Goal: Transaction & Acquisition: Purchase product/service

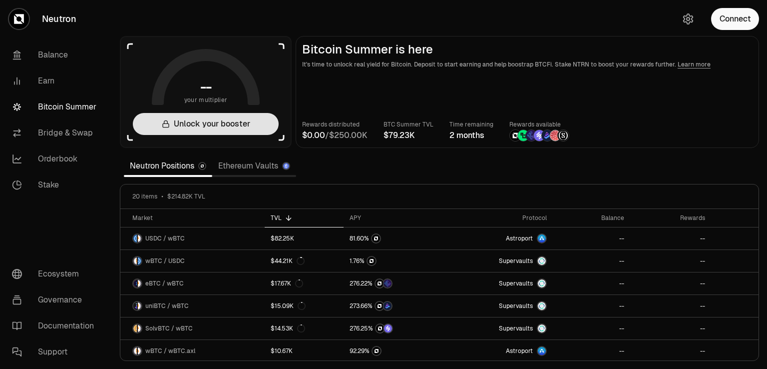
click at [228, 126] on button "Unlock your booster" at bounding box center [206, 124] width 146 height 22
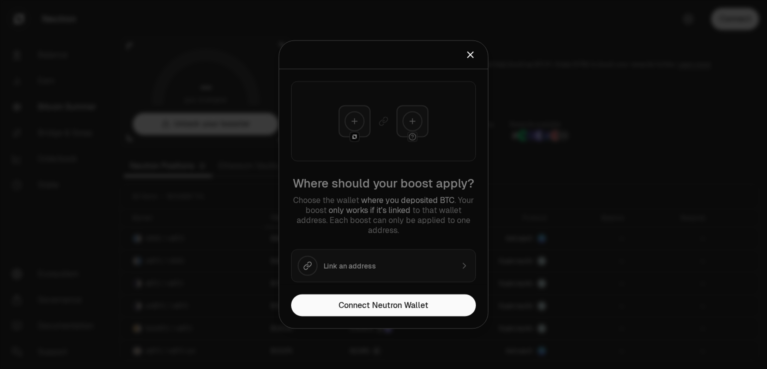
click at [355, 130] on div "Where should your boost apply? Choose the wallet where you deposited BTC . Your…" at bounding box center [383, 181] width 209 height 225
click at [661, 89] on div at bounding box center [383, 184] width 767 height 369
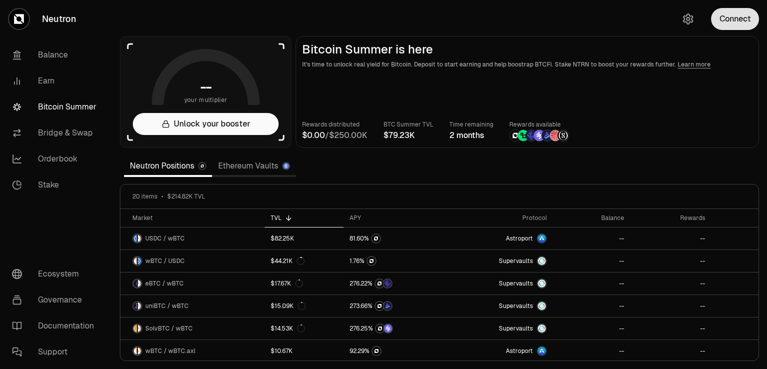
click at [752, 8] on button "Connect" at bounding box center [735, 19] width 48 height 22
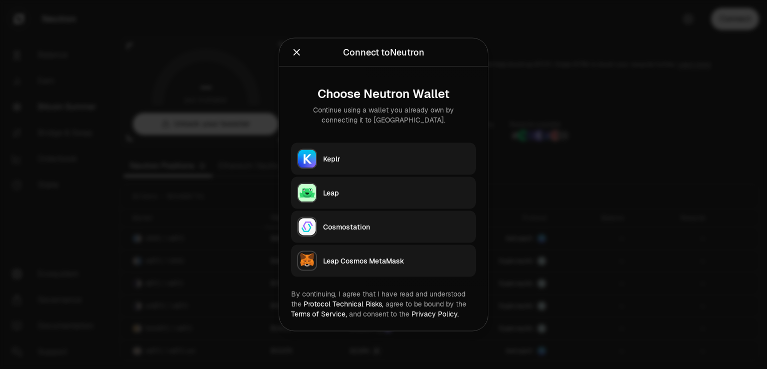
click at [338, 186] on button "Leap" at bounding box center [383, 193] width 185 height 32
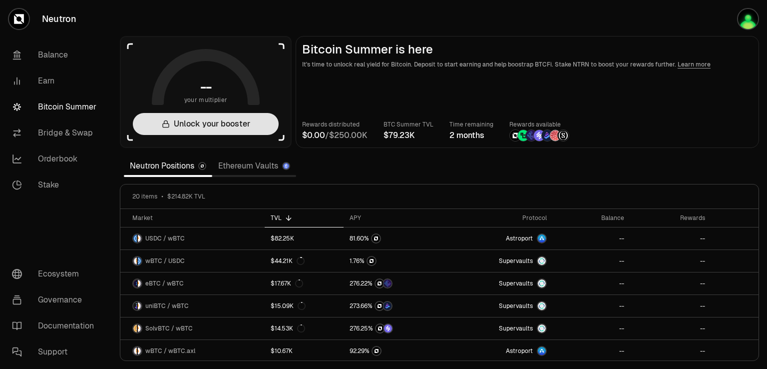
click at [217, 118] on button "Unlock your booster" at bounding box center [206, 124] width 146 height 22
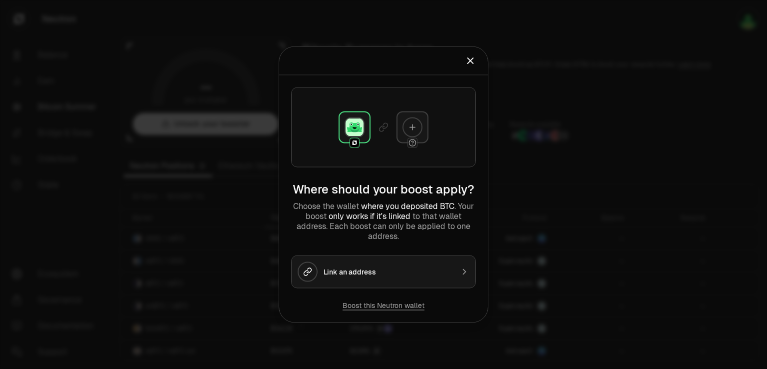
click at [354, 123] on img at bounding box center [355, 127] width 18 height 18
click at [410, 123] on icon at bounding box center [412, 127] width 9 height 9
click at [412, 130] on icon at bounding box center [412, 127] width 9 height 9
click at [309, 268] on icon "button" at bounding box center [309, 270] width 4 height 5
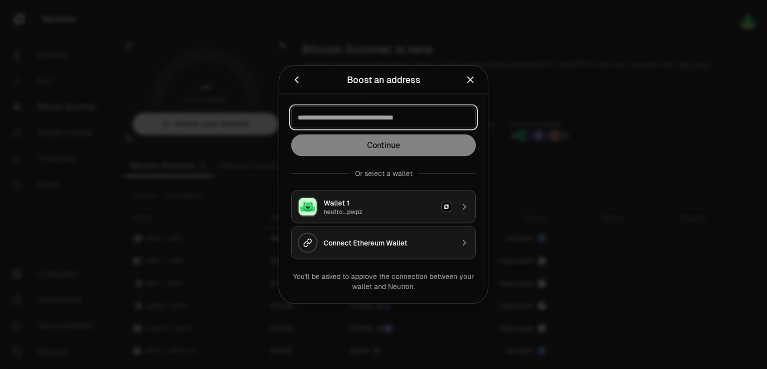
click at [346, 116] on input at bounding box center [384, 117] width 172 height 10
click at [346, 204] on div "Wallet 1" at bounding box center [380, 203] width 112 height 10
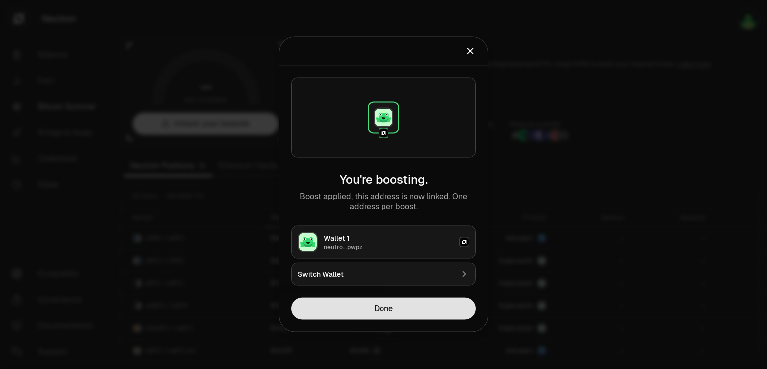
click at [379, 311] on button "Done" at bounding box center [383, 309] width 185 height 22
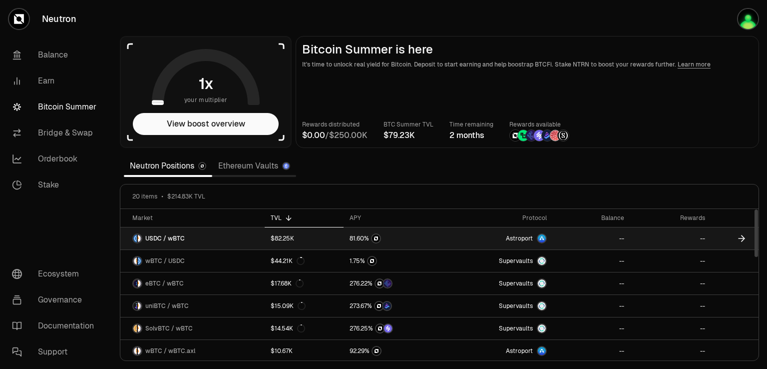
click at [214, 237] on link "USDC / wBTC" at bounding box center [192, 238] width 144 height 22
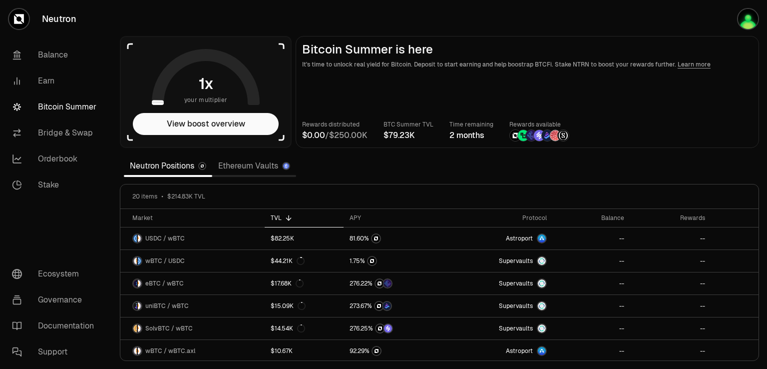
click at [252, 167] on link "Ethereum Vaults" at bounding box center [254, 166] width 84 height 20
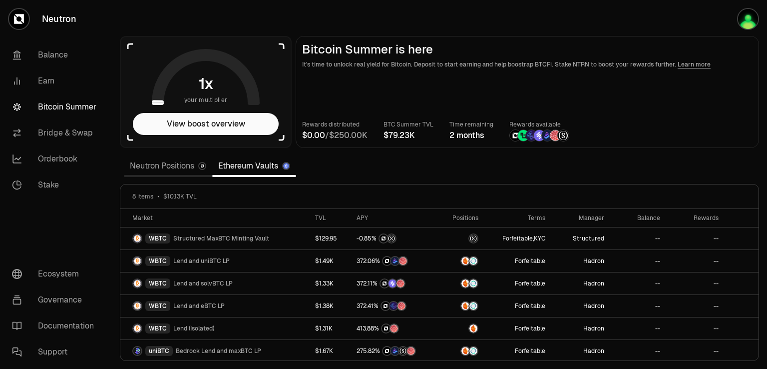
click at [156, 170] on link "Neutron Positions" at bounding box center [168, 166] width 88 height 20
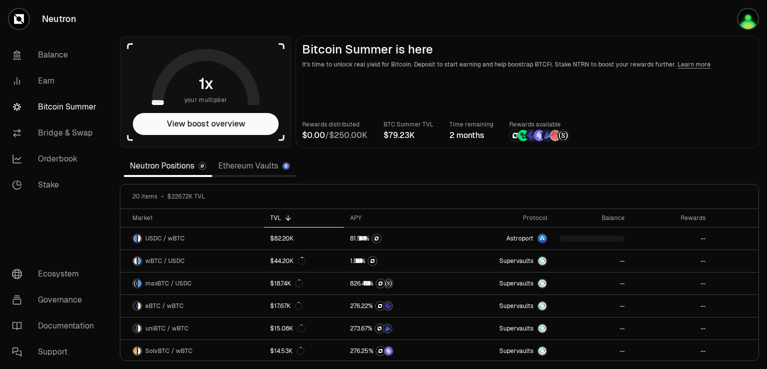
click at [248, 165] on link "Ethereum Vaults" at bounding box center [254, 166] width 84 height 20
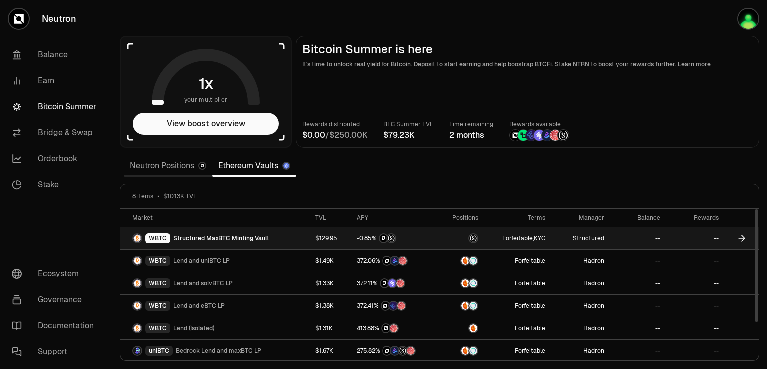
click at [266, 235] on link "WBTC Structured MaxBTC Minting Vault" at bounding box center [214, 238] width 189 height 22
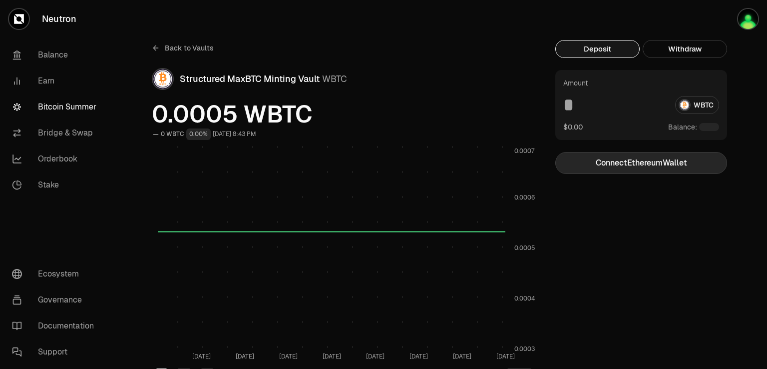
click at [643, 163] on button "Connect Ethereum Wallet" at bounding box center [641, 163] width 172 height 22
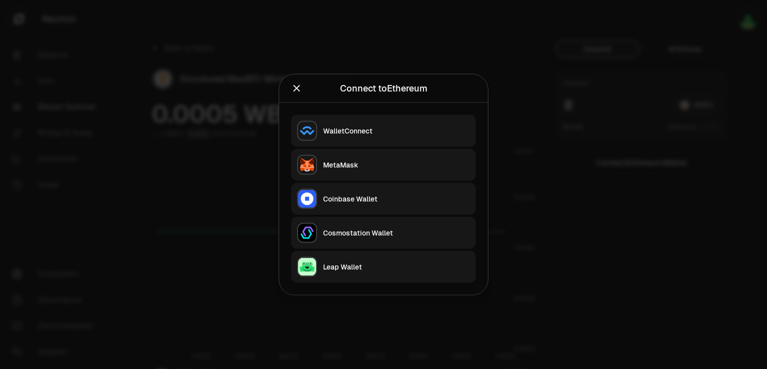
click at [360, 160] on div "MetaMask" at bounding box center [396, 165] width 147 height 10
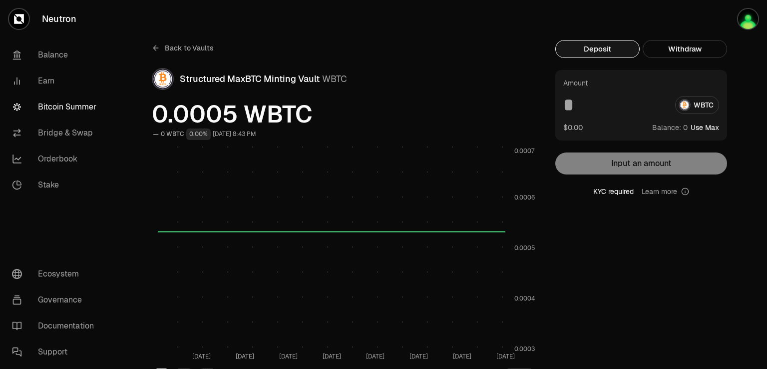
click at [595, 52] on button "Deposit" at bounding box center [597, 49] width 84 height 18
click at [747, 21] on img "button" at bounding box center [748, 19] width 20 height 20
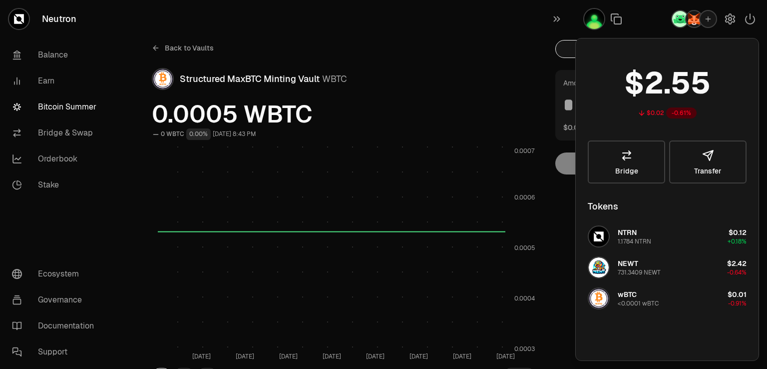
click at [454, 104] on span "0.0005 WBTC" at bounding box center [344, 114] width 384 height 24
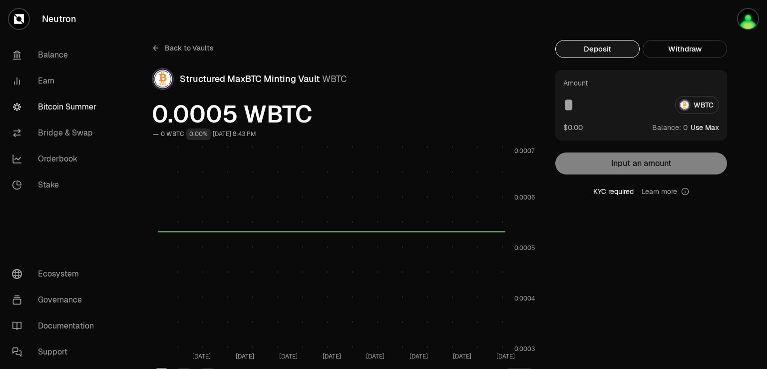
click at [156, 47] on icon at bounding box center [156, 48] width 8 height 8
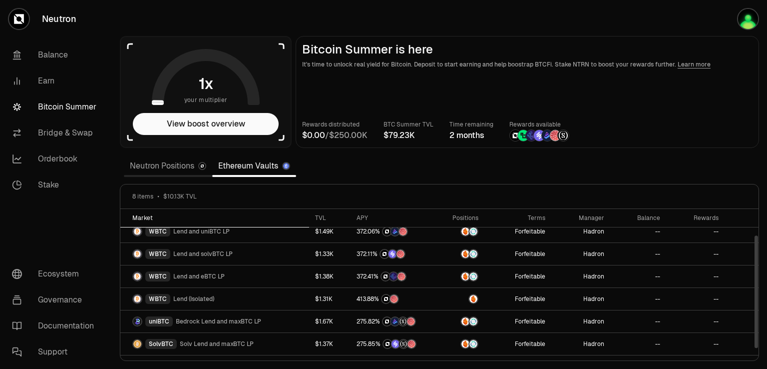
scroll to position [45, 0]
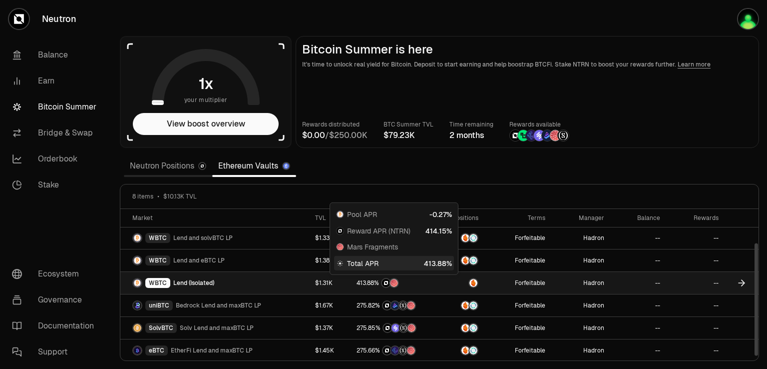
click at [358, 284] on span "4" at bounding box center [358, 282] width 3 height 7
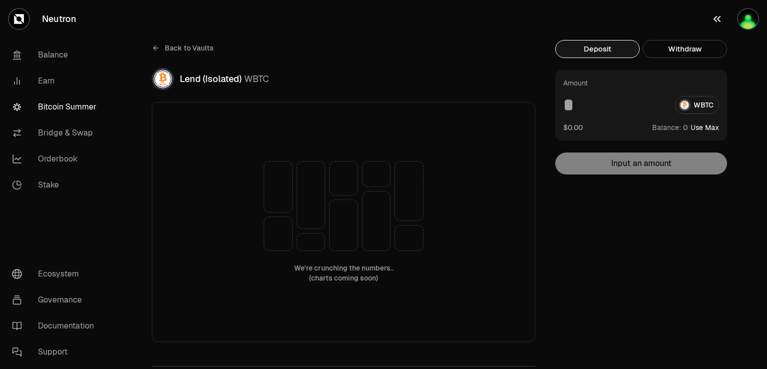
click at [746, 24] on img "button" at bounding box center [748, 19] width 20 height 20
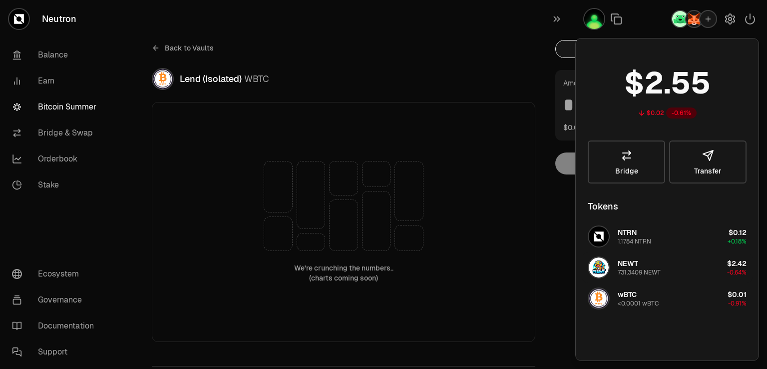
click at [648, 264] on div "NEWT 731.3409 NEWT" at bounding box center [639, 267] width 43 height 18
click at [625, 149] on icon at bounding box center [627, 155] width 12 height 12
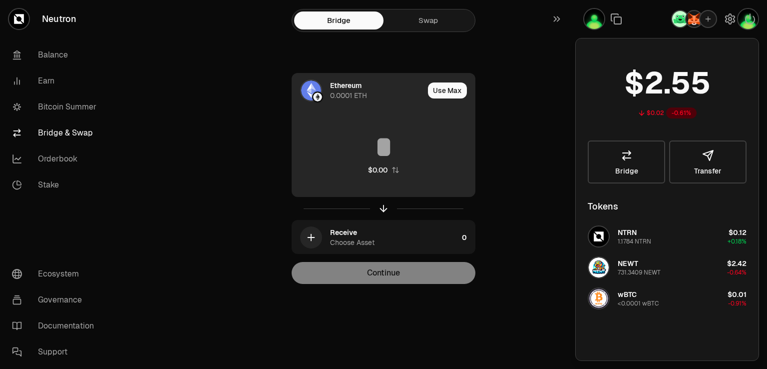
click at [313, 88] on img at bounding box center [311, 90] width 20 height 20
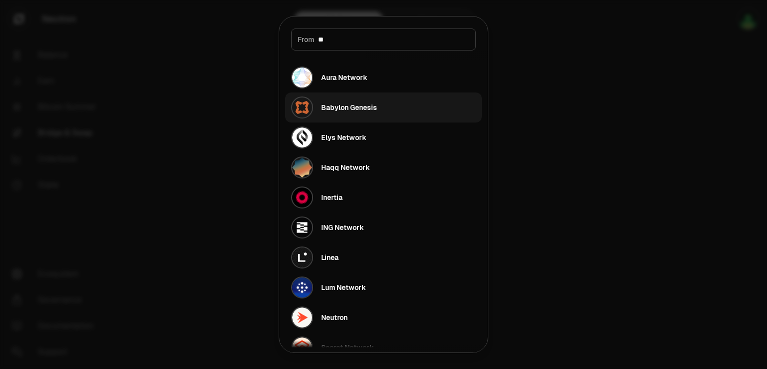
type input "*"
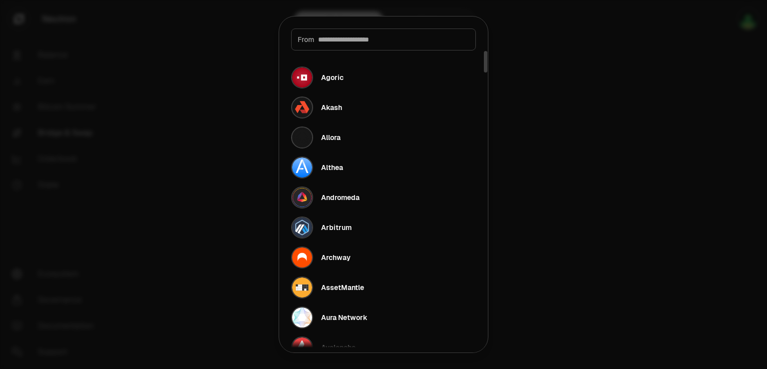
click at [595, 113] on div at bounding box center [383, 184] width 767 height 369
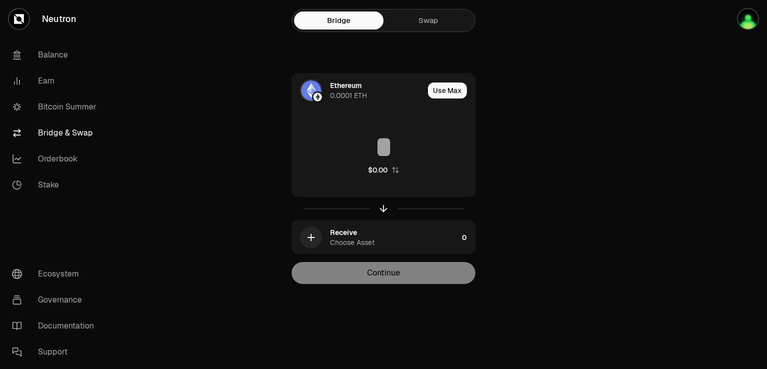
click at [426, 10] on div "Bridge Swap" at bounding box center [384, 20] width 184 height 23
click at [426, 14] on link "Swap" at bounding box center [428, 20] width 89 height 18
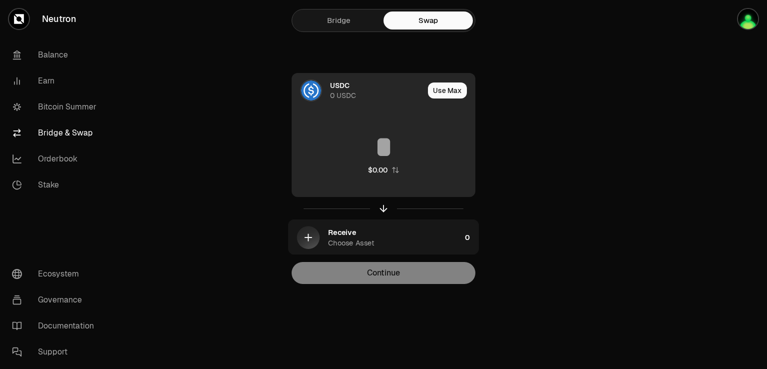
click at [334, 95] on div "0 USDC" at bounding box center [343, 95] width 26 height 10
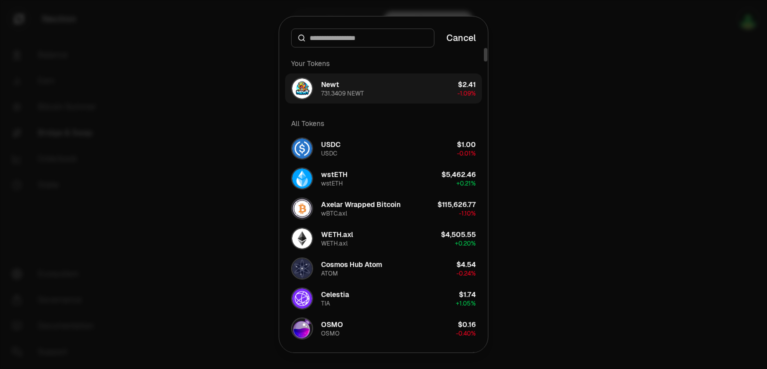
click at [342, 92] on div "731.3409 NEWT" at bounding box center [342, 93] width 43 height 8
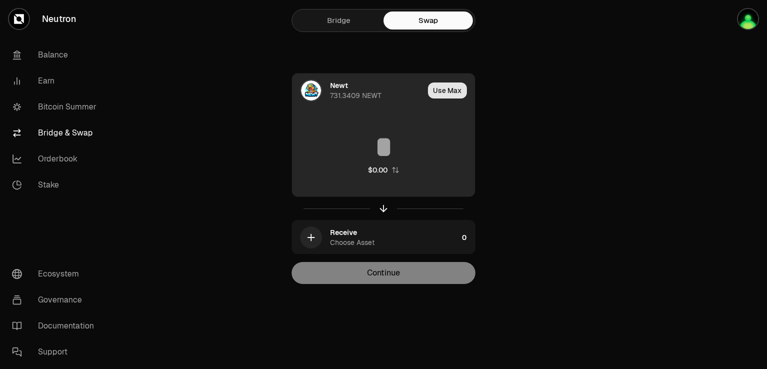
click at [447, 94] on button "Use Max" at bounding box center [447, 90] width 39 height 16
type input "**********"
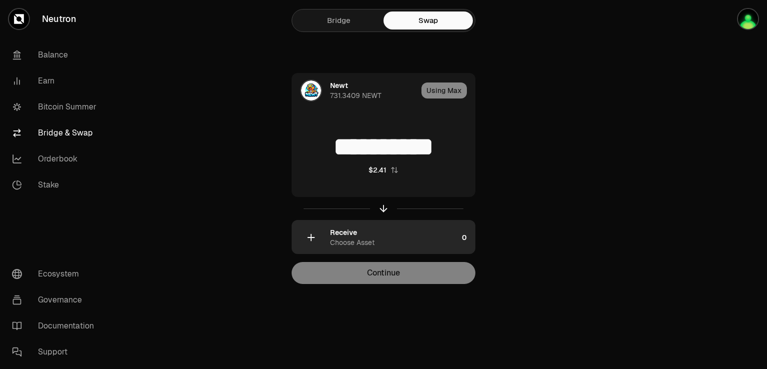
click at [308, 237] on icon "button" at bounding box center [311, 237] width 11 height 11
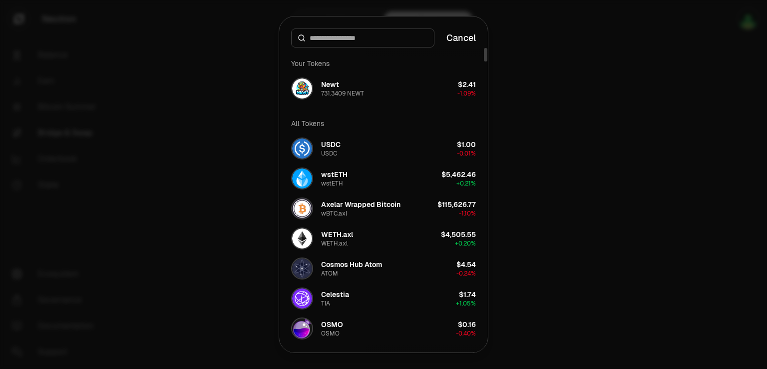
click at [202, 113] on div at bounding box center [383, 184] width 767 height 369
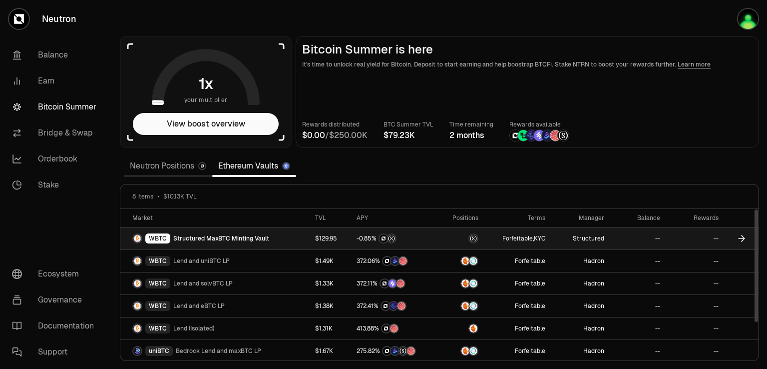
click at [304, 240] on link "WBTC Structured MaxBTC Minting Vault" at bounding box center [214, 238] width 189 height 22
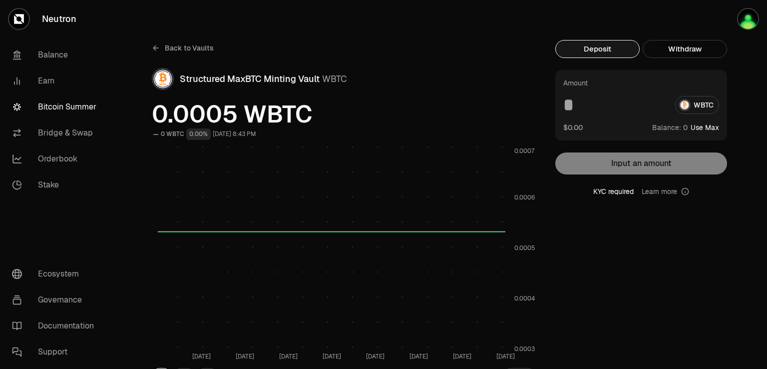
click at [157, 49] on icon at bounding box center [156, 48] width 8 height 8
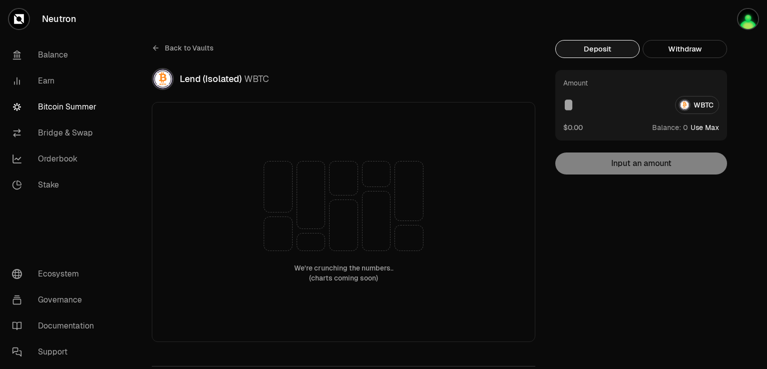
click at [698, 125] on button "Use Max" at bounding box center [705, 127] width 28 height 10
type input "*"
click at [701, 124] on button "Using Max" at bounding box center [702, 127] width 34 height 10
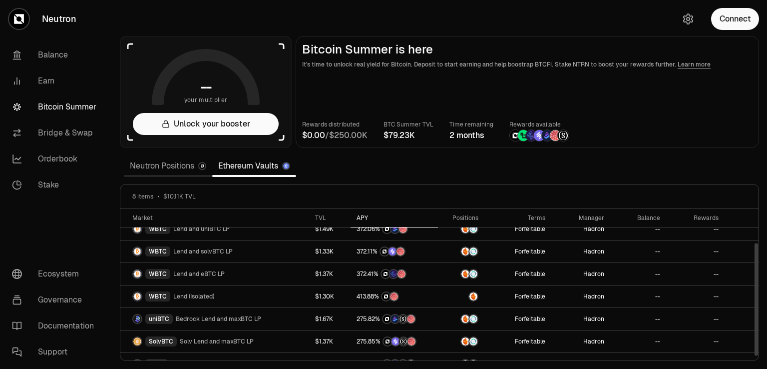
scroll to position [45, 0]
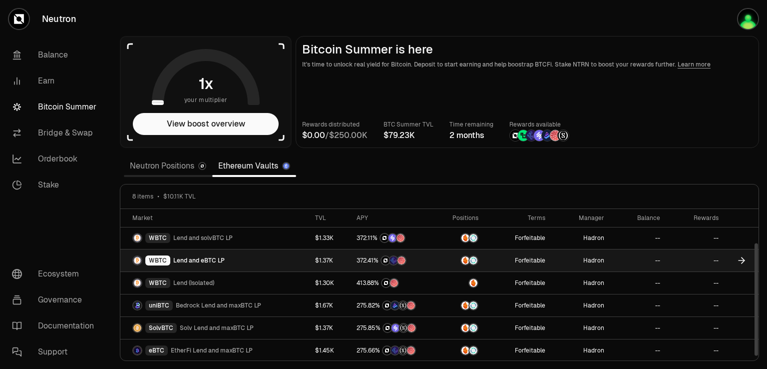
click at [273, 259] on link "WBTC Lend and eBTC LP" at bounding box center [214, 260] width 189 height 22
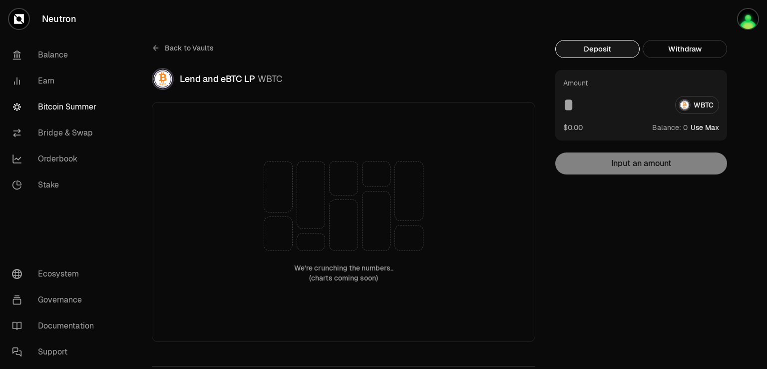
click at [703, 105] on div "WBTC" at bounding box center [641, 105] width 156 height 18
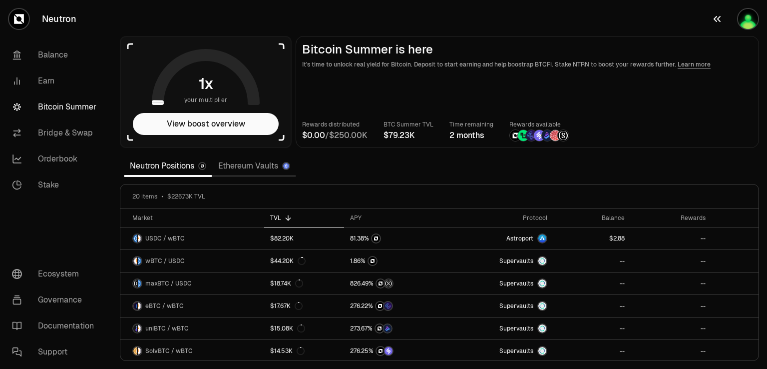
click at [756, 17] on img "button" at bounding box center [748, 19] width 20 height 20
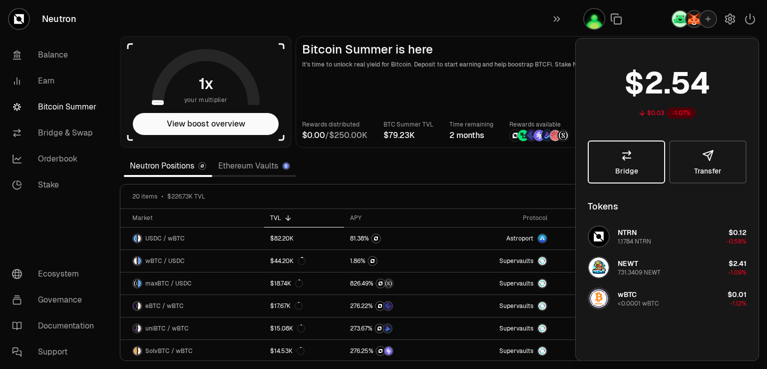
click at [623, 159] on icon at bounding box center [627, 155] width 12 height 12
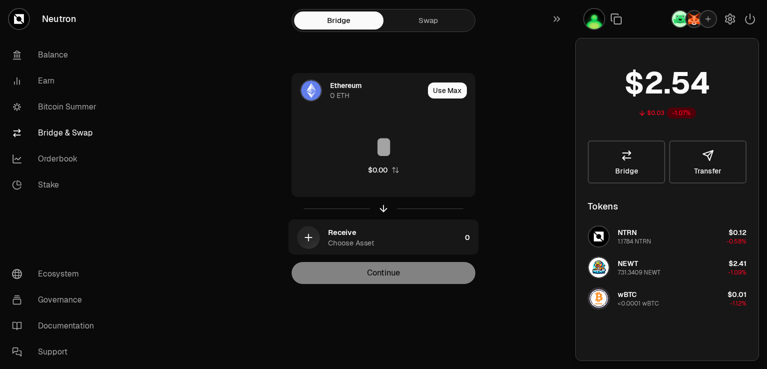
click at [423, 24] on link "Swap" at bounding box center [428, 20] width 89 height 18
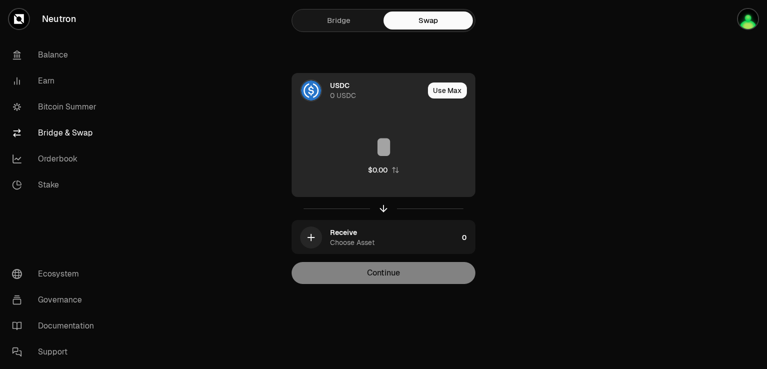
click at [338, 90] on div "0 USDC" at bounding box center [343, 95] width 26 height 10
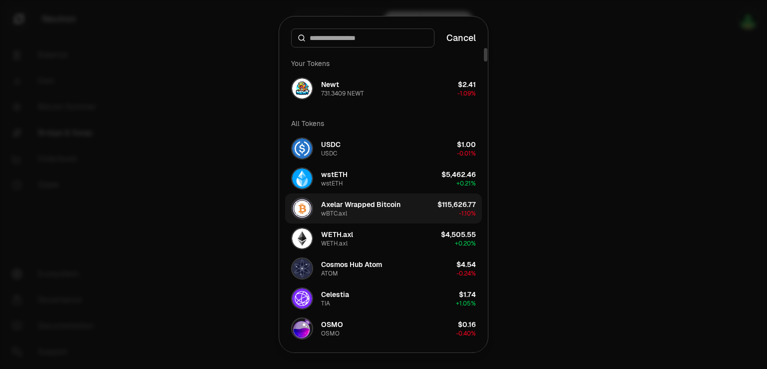
click at [338, 201] on div "Axelar Wrapped Bitcoin" at bounding box center [360, 204] width 79 height 10
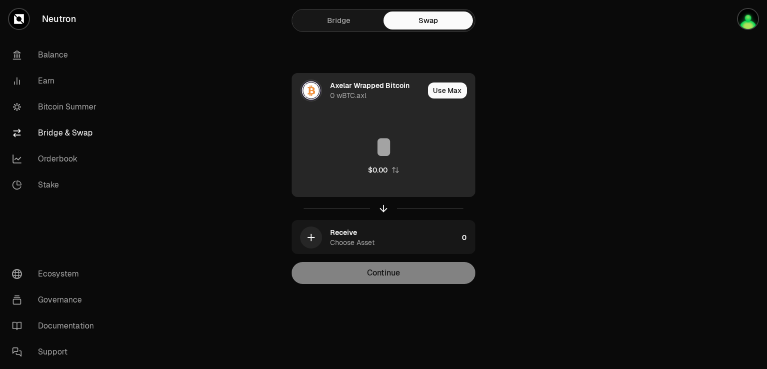
click at [358, 86] on div "Axelar Wrapped Bitcoin" at bounding box center [369, 85] width 79 height 10
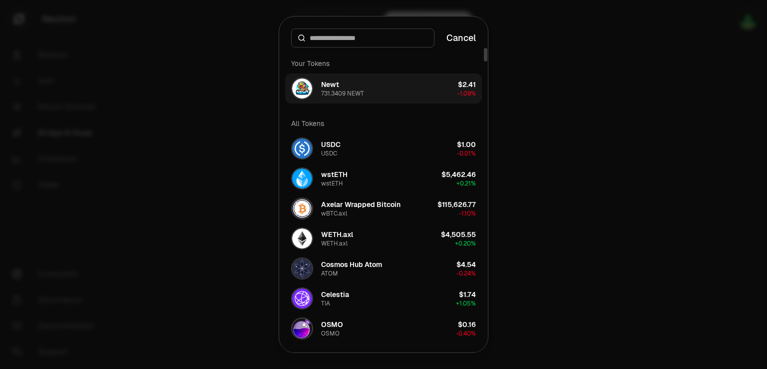
click at [348, 88] on div "Newt 731.3409 NEWT" at bounding box center [342, 88] width 43 height 18
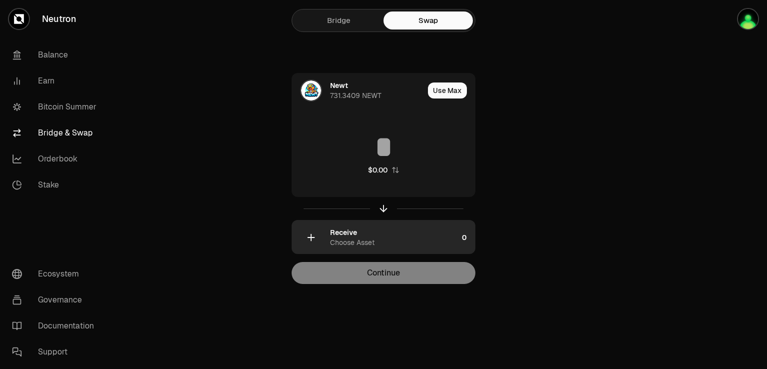
click at [351, 237] on div "Choose Asset" at bounding box center [352, 242] width 44 height 10
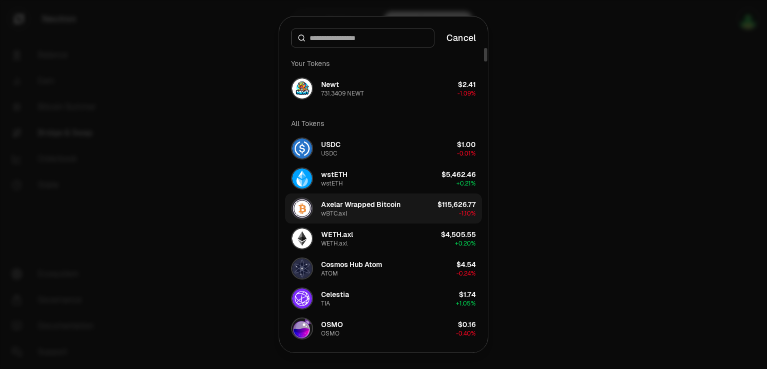
click at [358, 206] on div "Axelar Wrapped Bitcoin" at bounding box center [360, 204] width 79 height 10
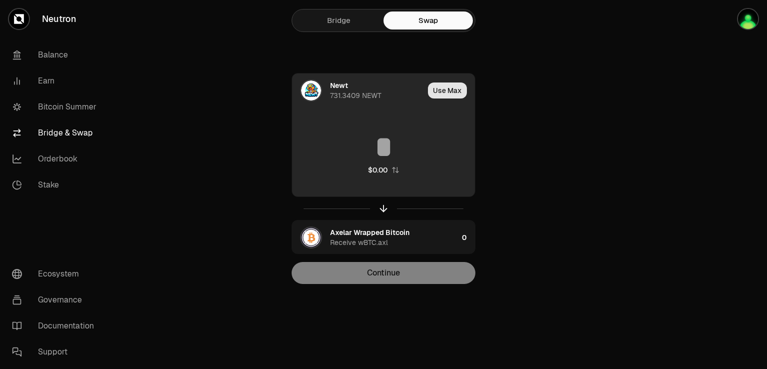
click at [446, 92] on button "Use Max" at bounding box center [447, 90] width 39 height 16
type input "**********"
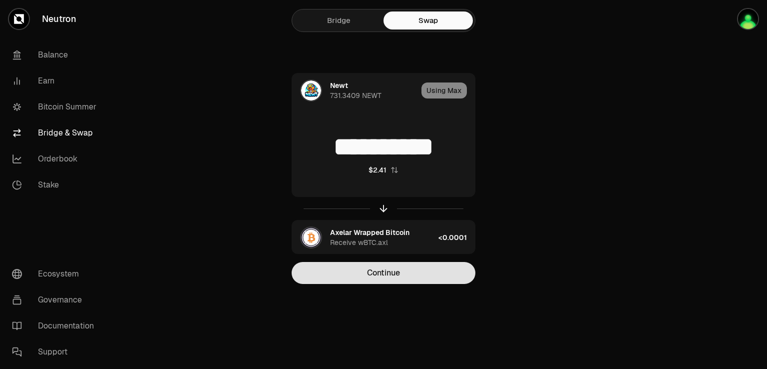
click at [389, 272] on button "Continue" at bounding box center [384, 273] width 184 height 22
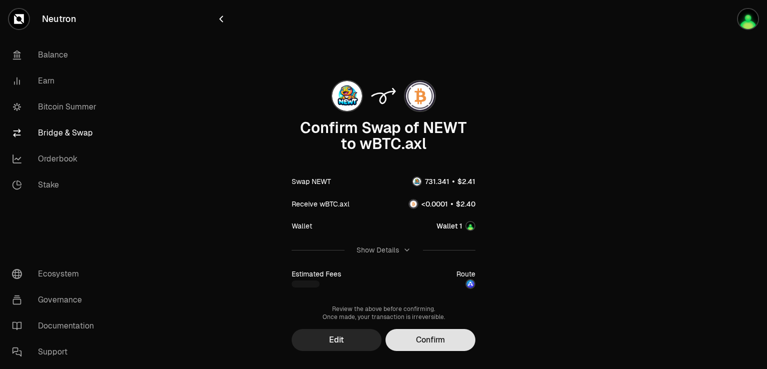
click at [429, 341] on button "Confirm" at bounding box center [431, 340] width 90 height 22
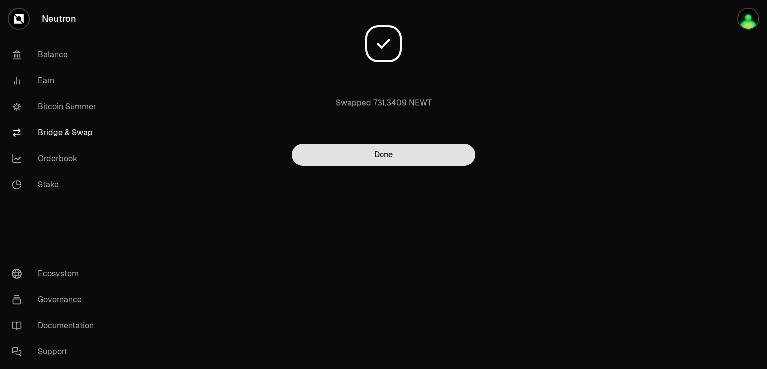
click at [371, 164] on button "Done" at bounding box center [384, 155] width 184 height 22
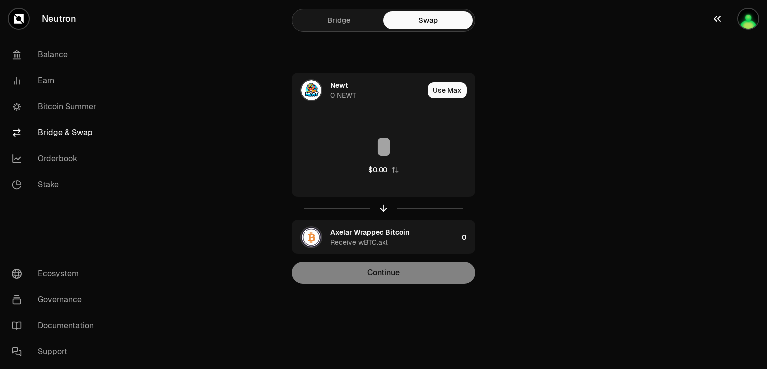
click at [759, 22] on button "button" at bounding box center [735, 19] width 64 height 38
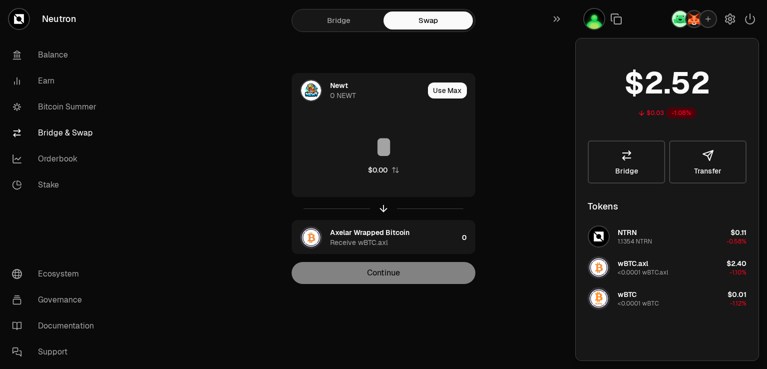
click at [525, 125] on div "Newt 0 NEWT Use Max $0.00 Axelar Wrapped Bitcoin Receive wBTC.axl 0 Continue" at bounding box center [384, 178] width 336 height 211
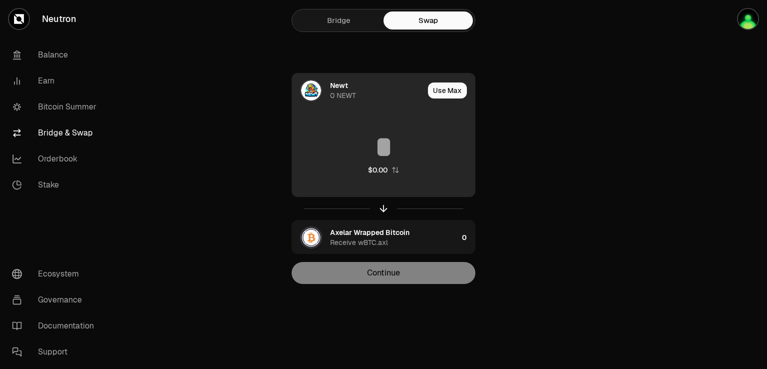
click at [352, 96] on div "0 NEWT" at bounding box center [343, 95] width 26 height 10
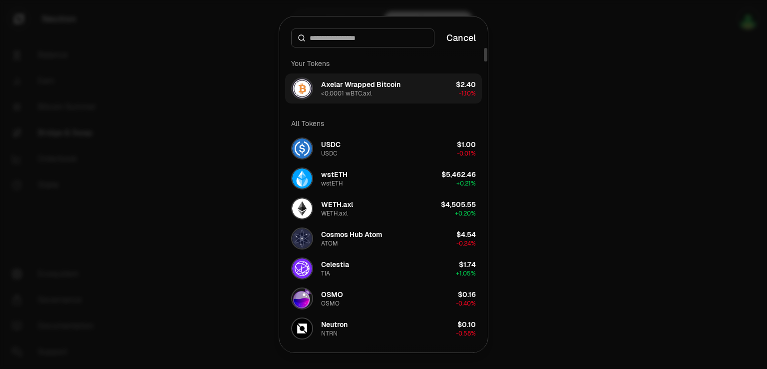
click at [340, 87] on div "Axelar Wrapped Bitcoin" at bounding box center [360, 84] width 79 height 10
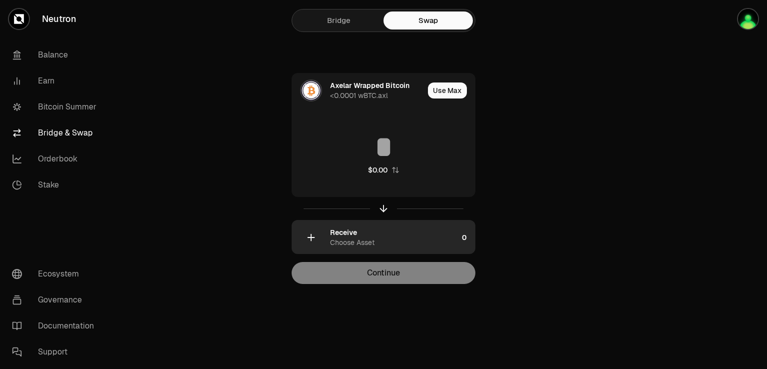
click at [371, 235] on div "Receive Choose Asset" at bounding box center [394, 237] width 128 height 20
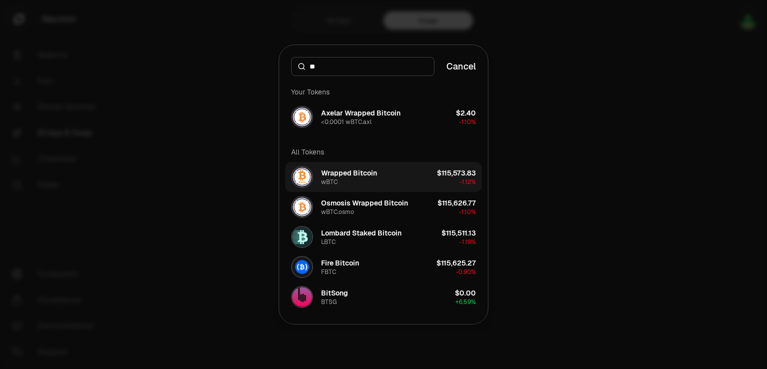
type input "**"
click at [373, 174] on div "Wrapped Bitcoin" at bounding box center [349, 173] width 56 height 10
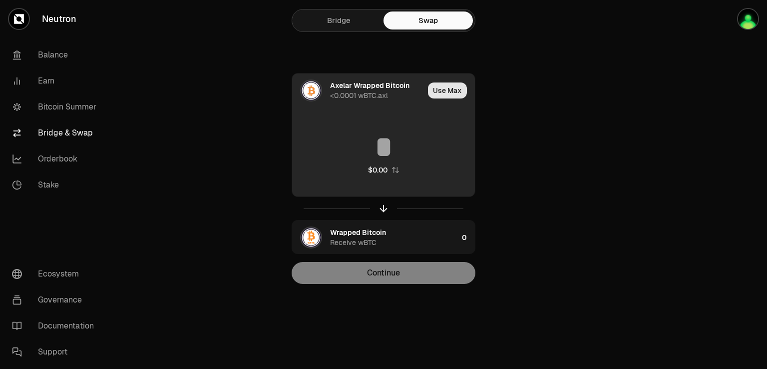
click at [449, 92] on button "Use Max" at bounding box center [447, 90] width 39 height 16
type input "**********"
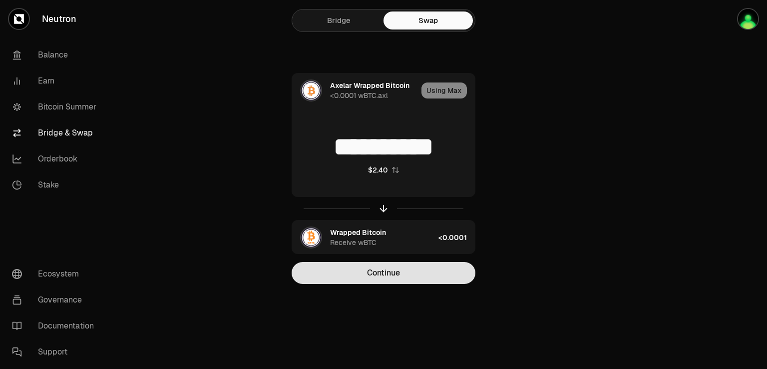
click at [393, 276] on button "Continue" at bounding box center [384, 273] width 184 height 22
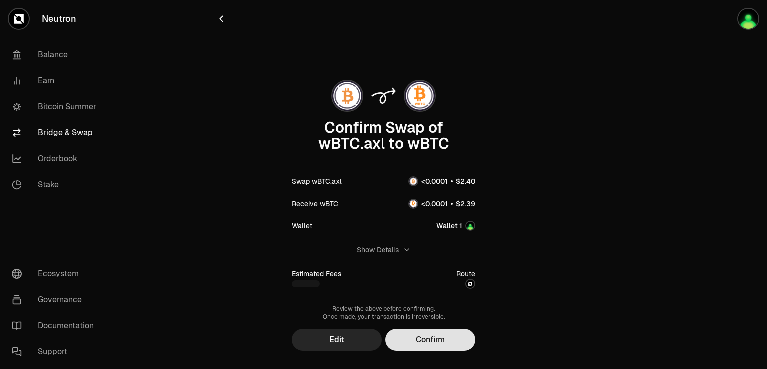
click at [436, 339] on button "Confirm" at bounding box center [431, 340] width 90 height 22
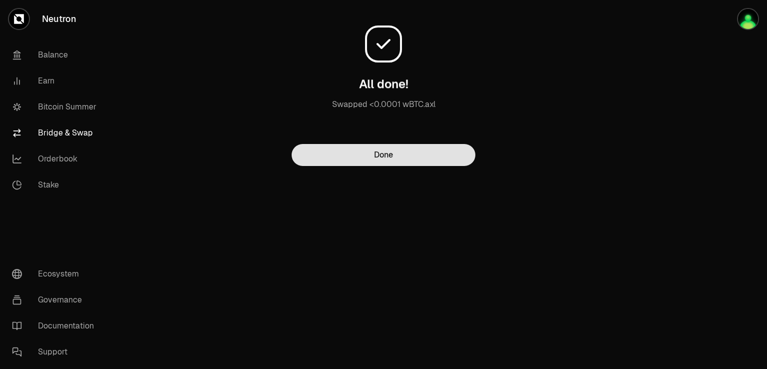
click at [369, 165] on button "Done" at bounding box center [384, 155] width 184 height 22
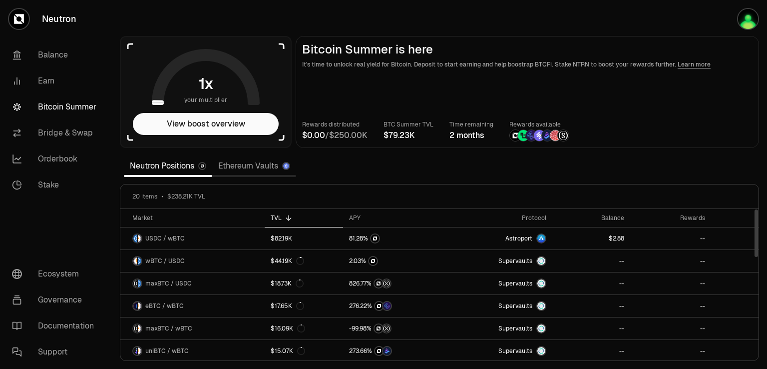
click at [264, 169] on link "Ethereum Vaults" at bounding box center [254, 166] width 84 height 20
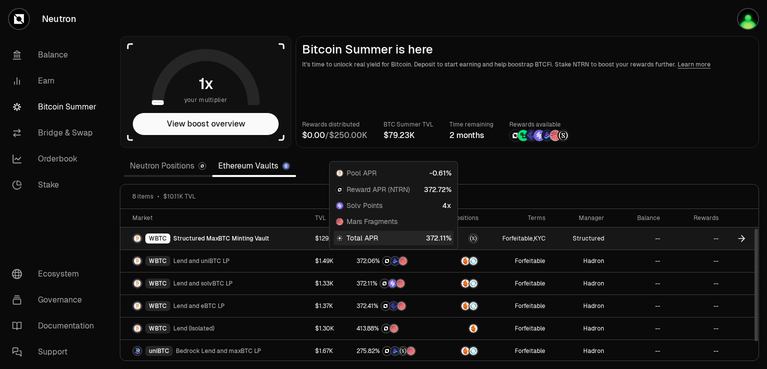
scroll to position [45, 0]
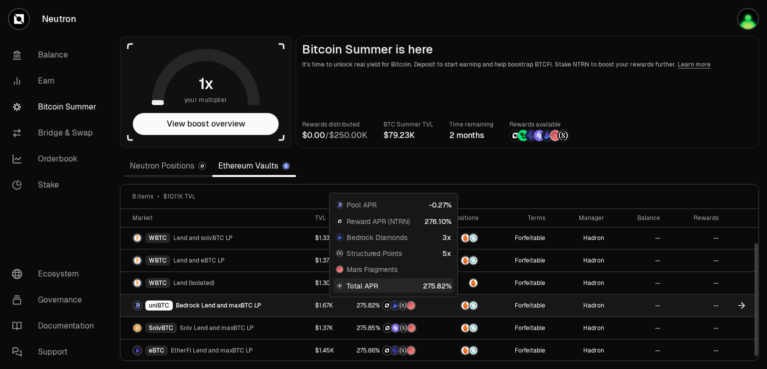
click at [372, 304] on span "2" at bounding box center [373, 305] width 3 height 7
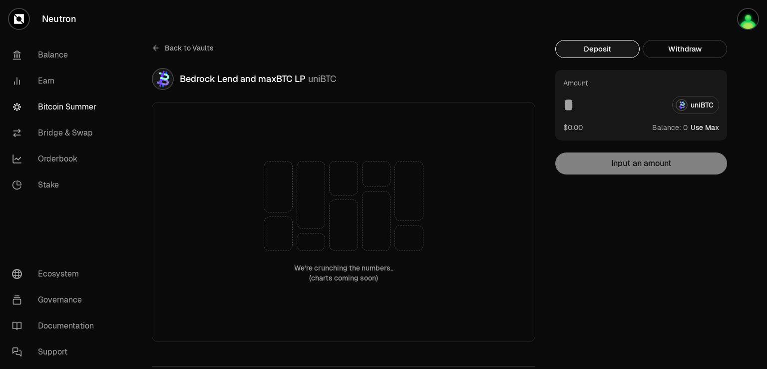
click at [710, 128] on button "Use Max" at bounding box center [705, 127] width 28 height 10
type input "*"
click at [704, 103] on div "* uniBTC" at bounding box center [641, 105] width 156 height 18
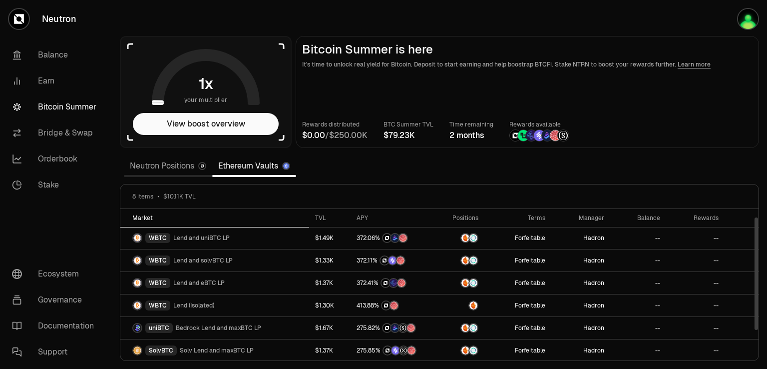
scroll to position [45, 0]
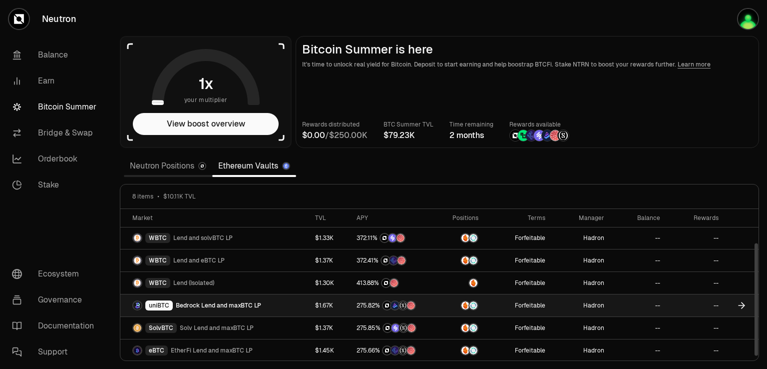
click at [254, 303] on span "Bedrock Lend and maxBTC LP" at bounding box center [218, 305] width 85 height 8
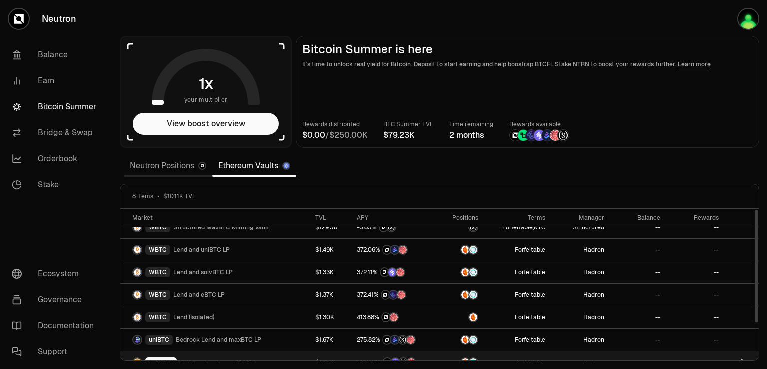
scroll to position [45, 0]
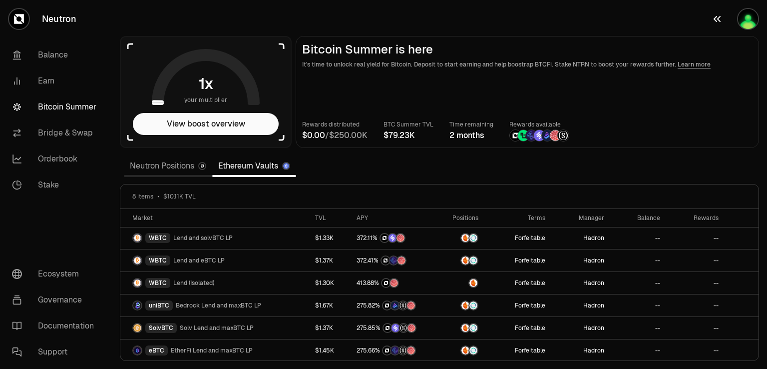
click at [745, 9] on img "button" at bounding box center [748, 19] width 20 height 20
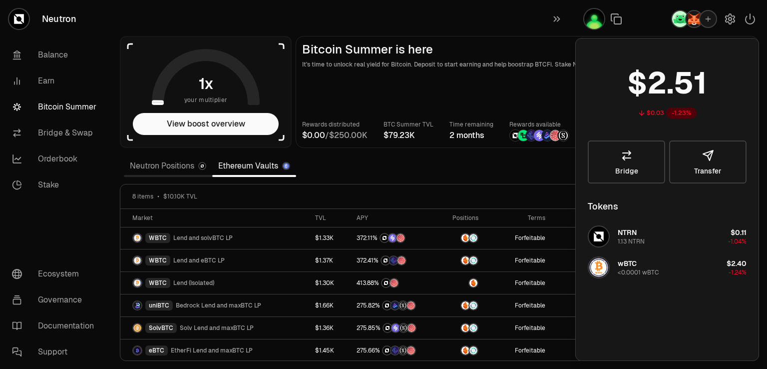
click at [626, 266] on span "wBTC" at bounding box center [627, 263] width 19 height 9
click at [607, 157] on link "Bridge" at bounding box center [626, 161] width 77 height 43
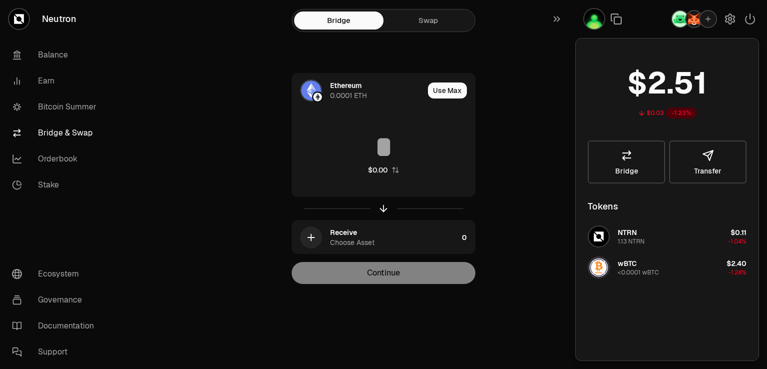
click at [427, 21] on link "Swap" at bounding box center [428, 20] width 89 height 18
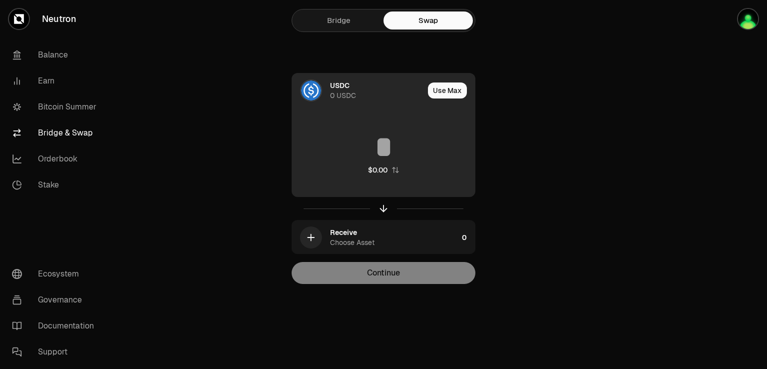
click at [342, 90] on div "0 USDC" at bounding box center [343, 95] width 26 height 10
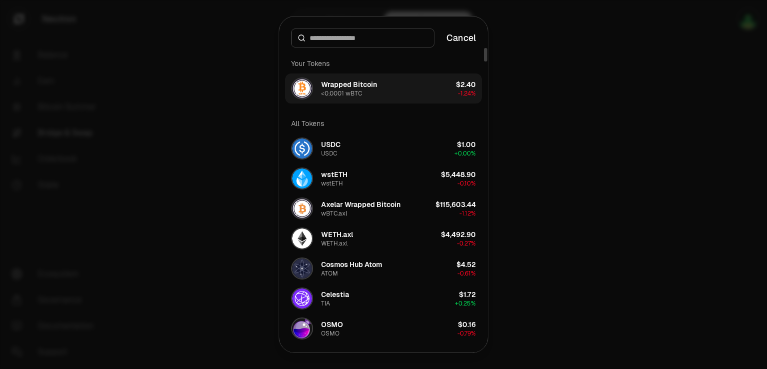
click at [330, 90] on div "<0.0001 wBTC" at bounding box center [341, 93] width 41 height 8
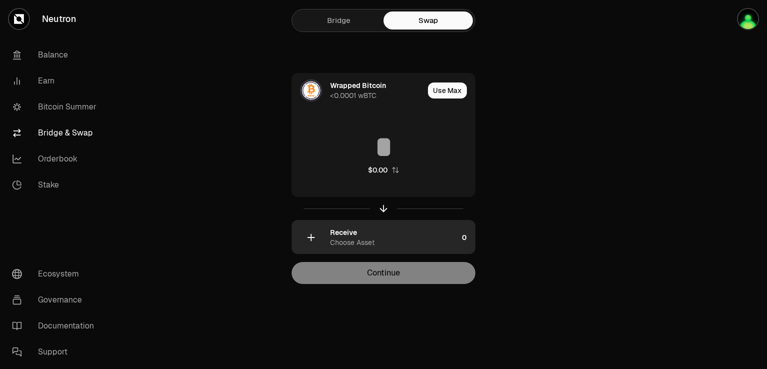
click at [339, 231] on div "Receive" at bounding box center [343, 232] width 27 height 10
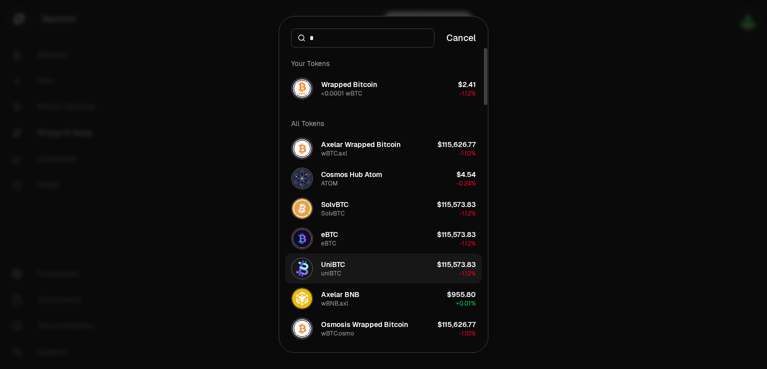
type input "*"
click at [335, 262] on div "UniBTC" at bounding box center [333, 264] width 24 height 10
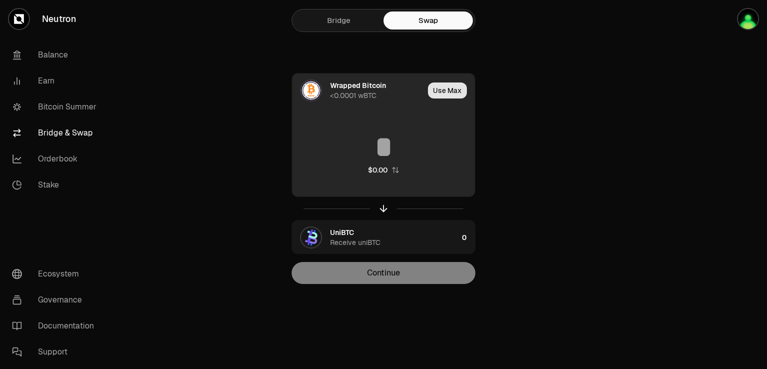
click at [447, 94] on button "Use Max" at bounding box center [447, 90] width 39 height 16
type input "**********"
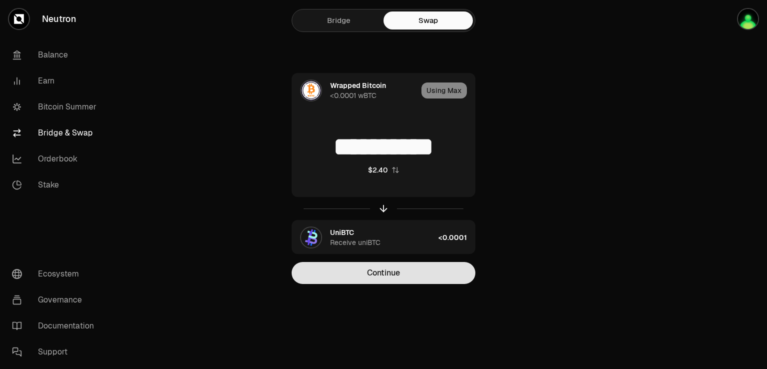
click at [361, 274] on button "Continue" at bounding box center [384, 273] width 184 height 22
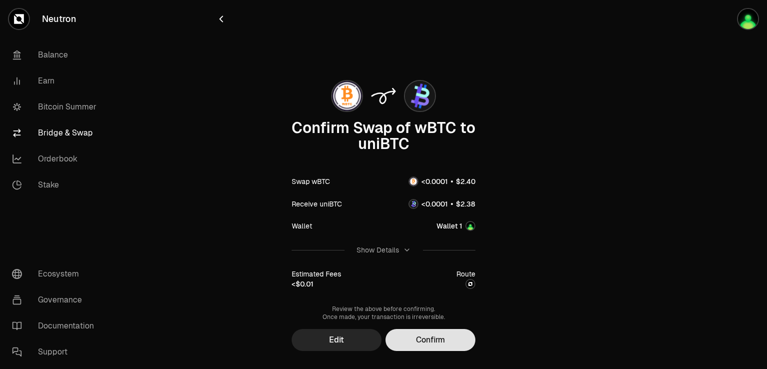
click at [432, 341] on button "Confirm" at bounding box center [431, 340] width 90 height 22
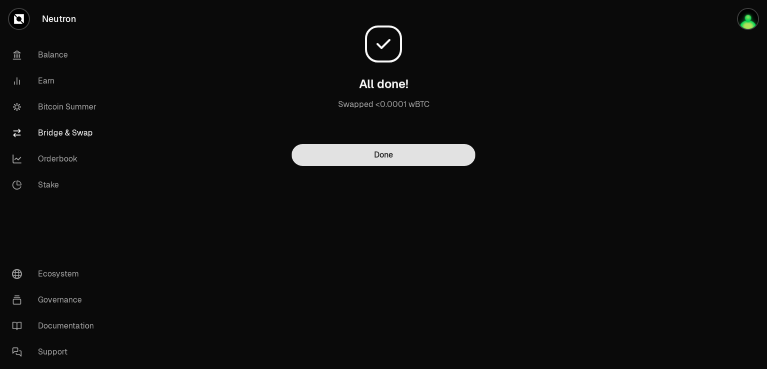
click at [382, 161] on button "Done" at bounding box center [384, 155] width 184 height 22
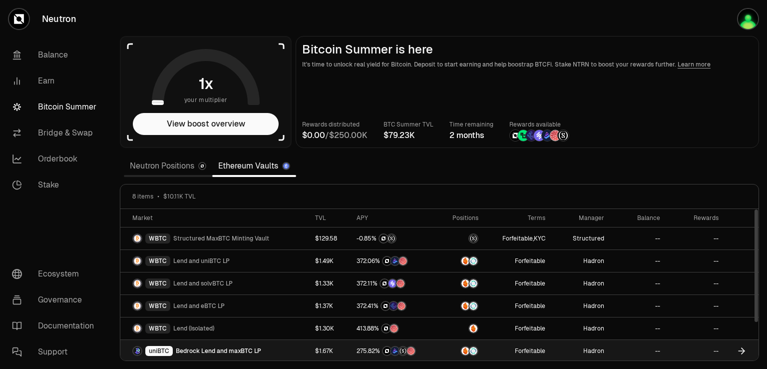
click at [236, 350] on span "Bedrock Lend and maxBTC LP" at bounding box center [218, 351] width 85 height 8
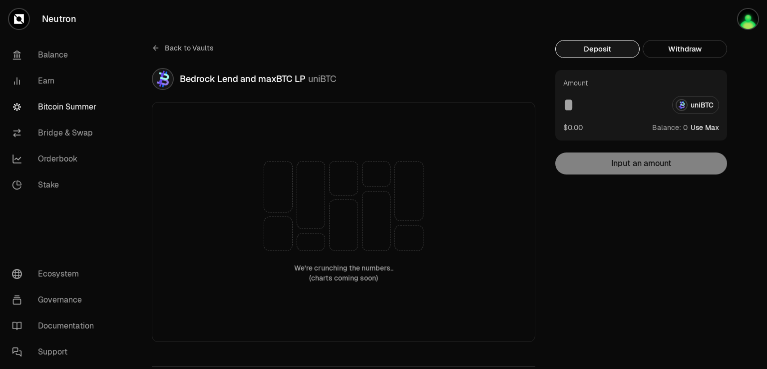
click at [709, 124] on button "Use Max" at bounding box center [705, 127] width 28 height 10
type input "*"
click at [751, 16] on img "button" at bounding box center [748, 19] width 20 height 20
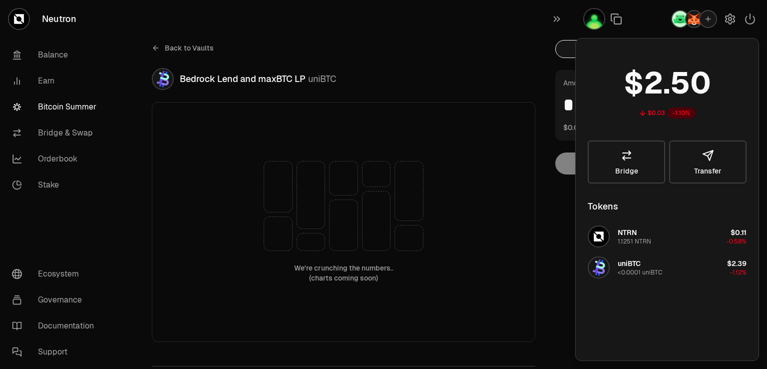
click at [637, 269] on div "<0.0001 uniBTC" at bounding box center [640, 272] width 44 height 8
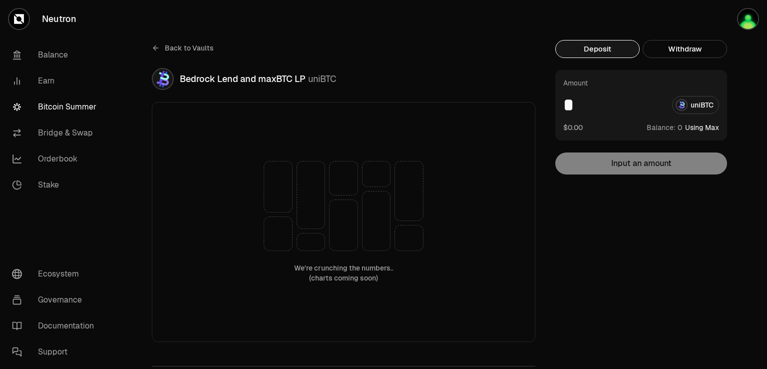
click at [703, 127] on button "Using Max" at bounding box center [702, 127] width 34 height 10
click at [660, 163] on div "Amount * uniBTC $0.00 Balance: Using Max Input an amount" at bounding box center [641, 122] width 172 height 104
click at [614, 58] on div "Deposit Withdraw" at bounding box center [641, 55] width 172 height 30
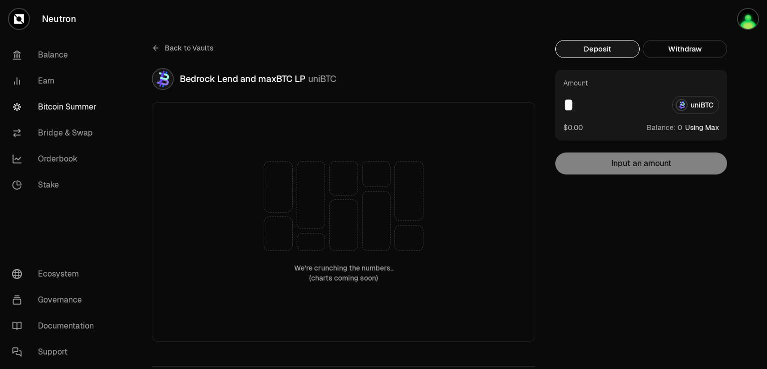
click at [605, 53] on button "Deposit" at bounding box center [597, 49] width 84 height 18
click at [702, 127] on button "Using Max" at bounding box center [702, 127] width 34 height 10
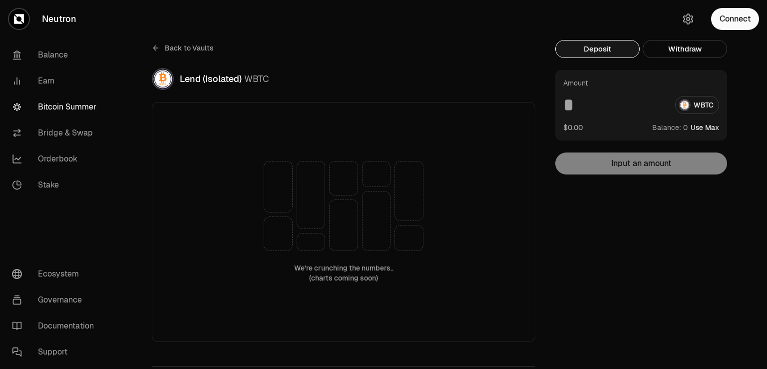
click at [712, 123] on button "Use Max" at bounding box center [705, 127] width 28 height 10
type input "*"
click at [735, 14] on button "Connect" at bounding box center [735, 19] width 48 height 22
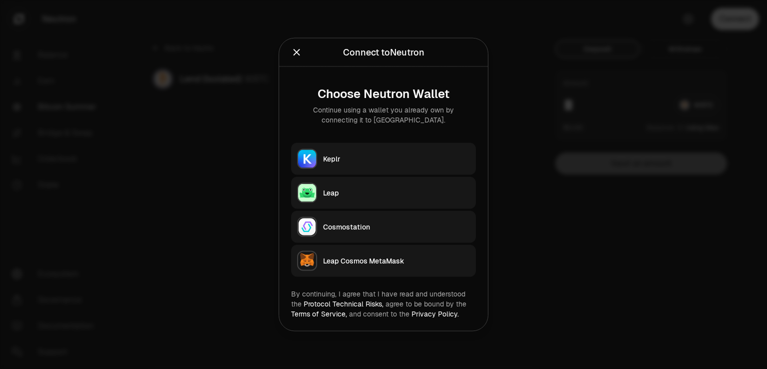
click at [338, 195] on div "Leap" at bounding box center [396, 193] width 147 height 10
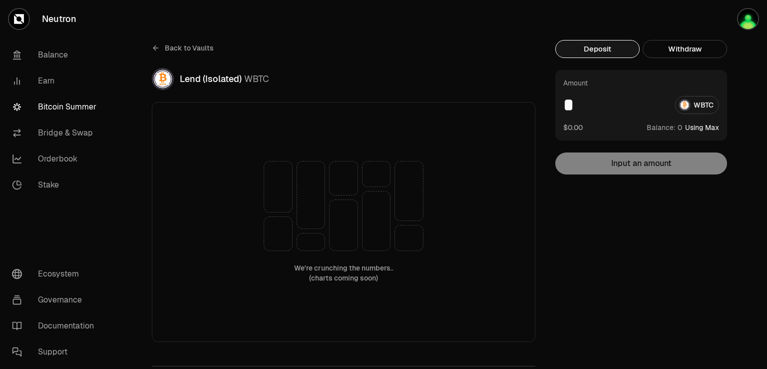
click at [709, 125] on button "Using Max" at bounding box center [702, 127] width 34 height 10
click at [705, 128] on button "Using Max" at bounding box center [702, 127] width 34 height 10
click at [707, 125] on button "Using Max" at bounding box center [702, 127] width 34 height 10
click at [600, 44] on button "Deposit" at bounding box center [597, 49] width 84 height 18
click at [712, 109] on div "* WBTC" at bounding box center [641, 105] width 156 height 18
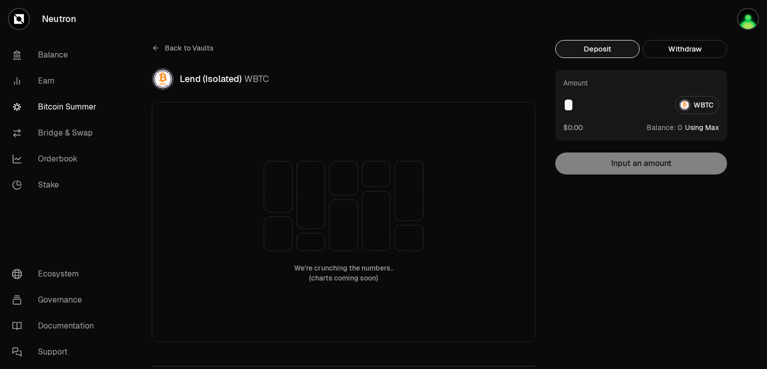
click at [699, 103] on div "* WBTC" at bounding box center [641, 105] width 156 height 18
click at [156, 46] on icon at bounding box center [156, 48] width 8 height 8
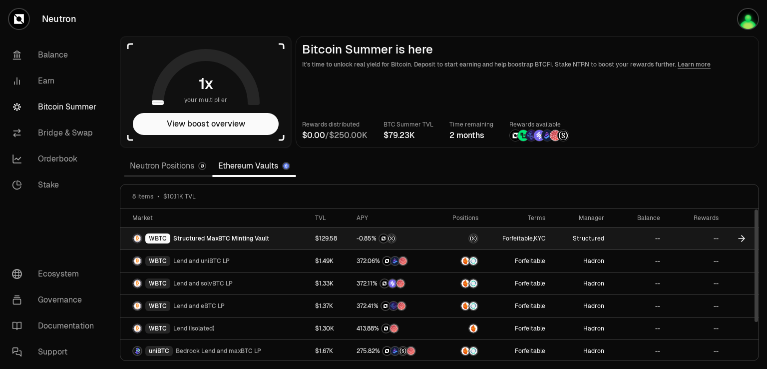
click at [257, 238] on span "Structured MaxBTC Minting Vault" at bounding box center [221, 238] width 96 height 8
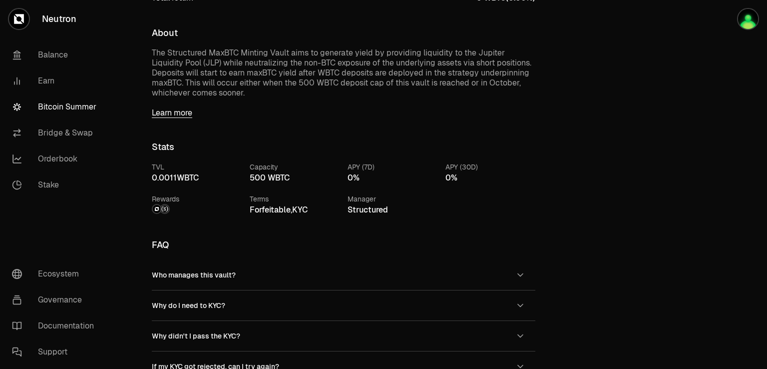
scroll to position [649, 0]
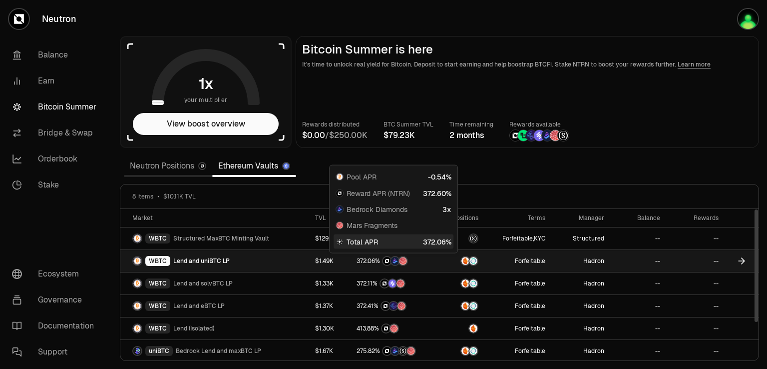
click at [419, 256] on div at bounding box center [394, 261] width 75 height 10
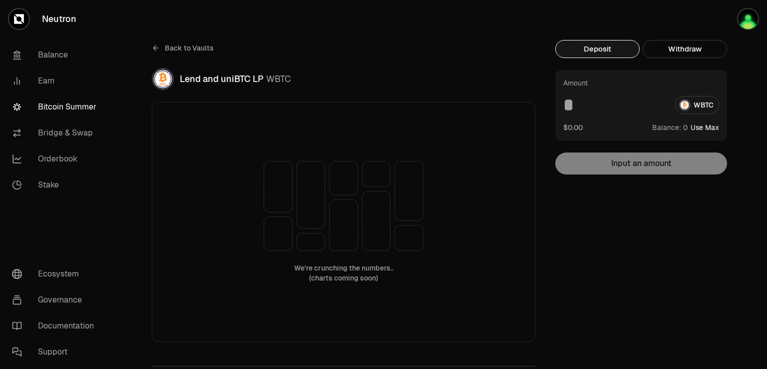
click at [692, 106] on div "WBTC" at bounding box center [641, 105] width 156 height 18
click at [587, 45] on button "Deposit" at bounding box center [597, 49] width 84 height 18
click at [589, 46] on button "Deposit" at bounding box center [597, 49] width 84 height 18
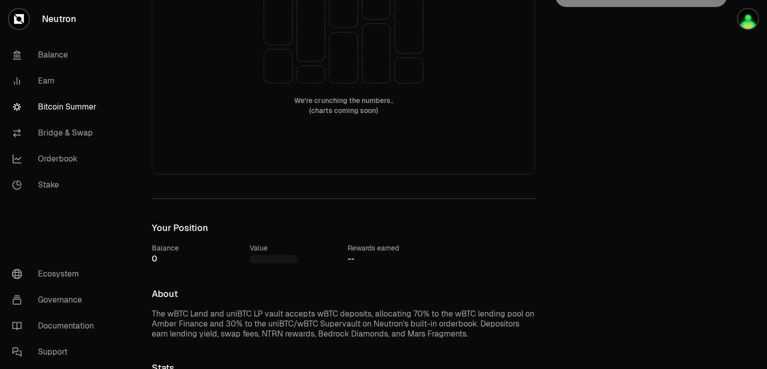
scroll to position [150, 0]
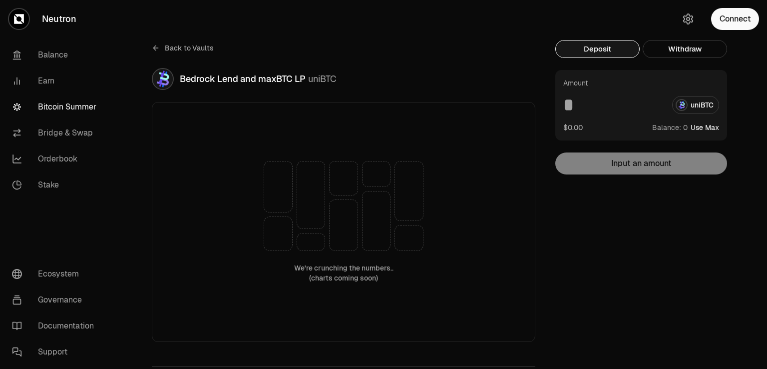
drag, startPoint x: 599, startPoint y: 108, endPoint x: 593, endPoint y: 103, distance: 7.8
click at [599, 106] on input at bounding box center [613, 105] width 101 height 18
click at [704, 127] on button "Use Max" at bounding box center [705, 127] width 28 height 10
type input "*"
click at [743, 15] on button "Connect" at bounding box center [735, 19] width 48 height 22
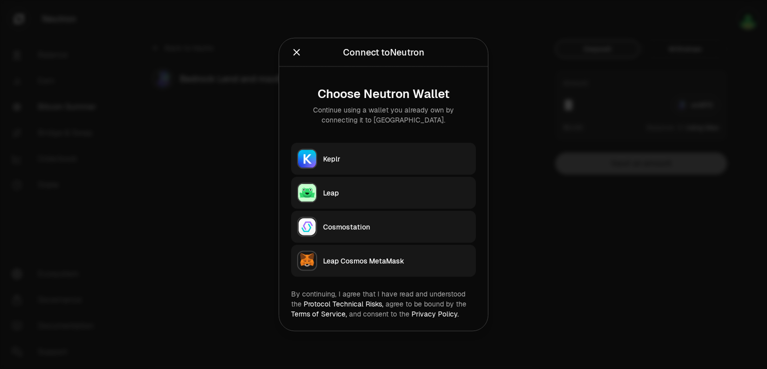
click at [330, 200] on button "Leap" at bounding box center [383, 193] width 185 height 32
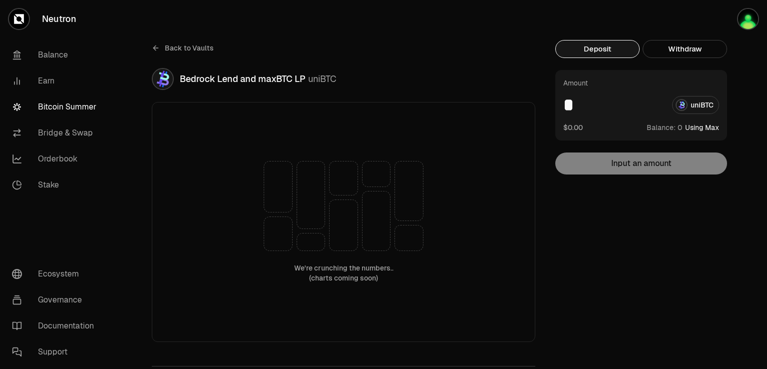
click at [702, 126] on button "Using Max" at bounding box center [702, 127] width 34 height 10
click at [704, 107] on div "* uniBTC" at bounding box center [641, 105] width 156 height 18
click at [156, 47] on icon at bounding box center [156, 48] width 8 height 8
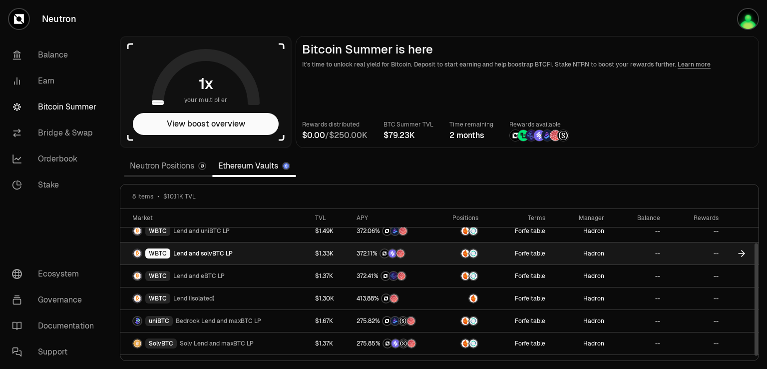
scroll to position [45, 0]
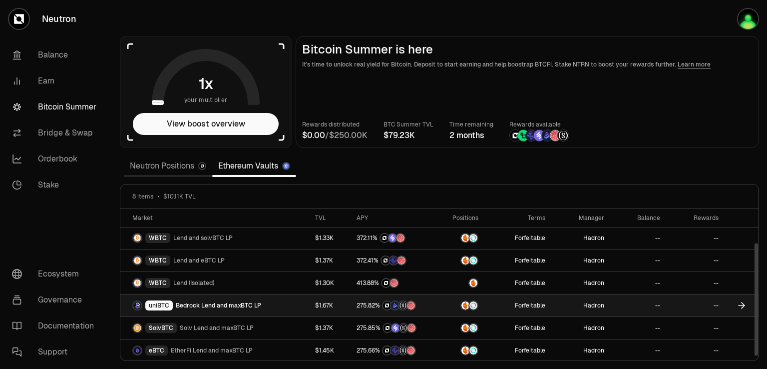
click at [232, 302] on span "Bedrock Lend and maxBTC LP" at bounding box center [218, 305] width 85 height 8
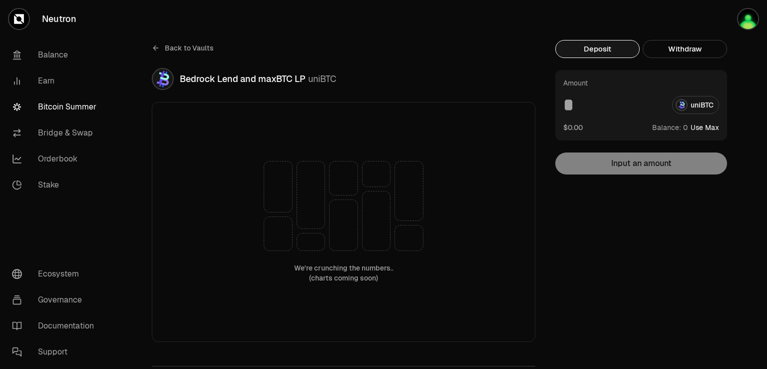
click at [701, 126] on button "Use Max" at bounding box center [705, 127] width 28 height 10
type input "*"
click at [713, 124] on button "Using Max" at bounding box center [702, 127] width 34 height 10
click at [751, 26] on img "button" at bounding box center [748, 19] width 20 height 20
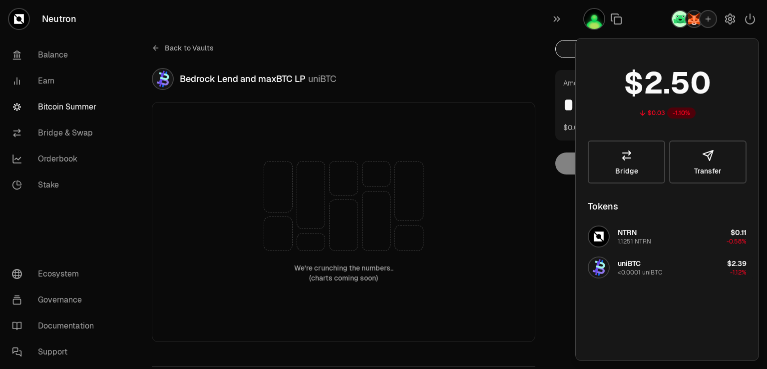
click at [610, 267] on div "uniBTC <0.0001 uniBTC" at bounding box center [625, 267] width 74 height 22
click at [531, 211] on div "We're crunching the numbers.. (charts coming soon)" at bounding box center [344, 222] width 384 height 240
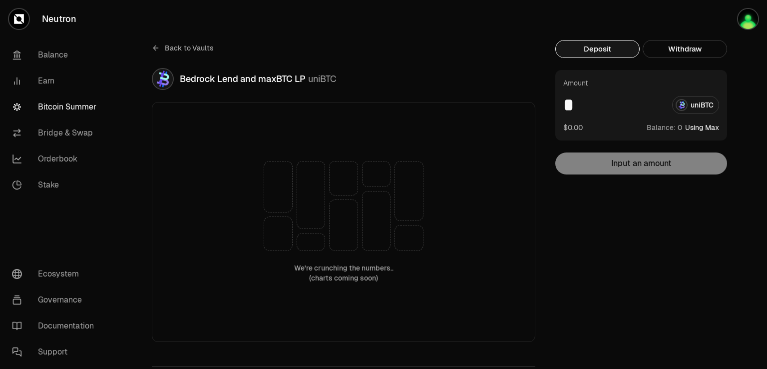
click at [580, 96] on input "*" at bounding box center [613, 105] width 101 height 18
click at [579, 106] on input "*" at bounding box center [613, 105] width 101 height 18
click at [575, 106] on input "*" at bounding box center [613, 105] width 101 height 18
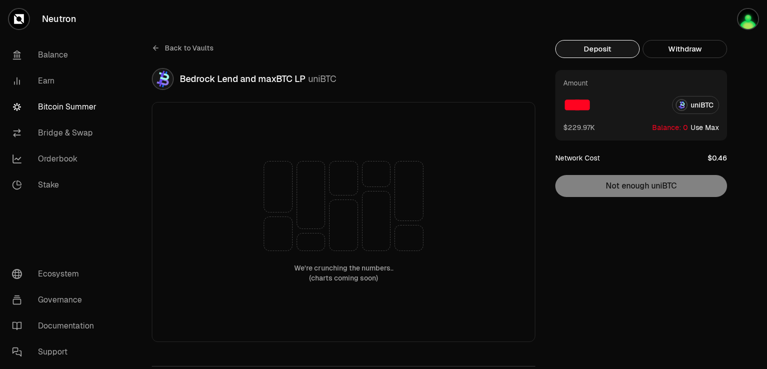
type input "****"
click at [676, 194] on div "Amount **** uniBTC $229.97K Balance: Use Max Network Cost Not enough uniBTC" at bounding box center [641, 133] width 172 height 127
click at [739, 27] on button "button" at bounding box center [735, 19] width 64 height 38
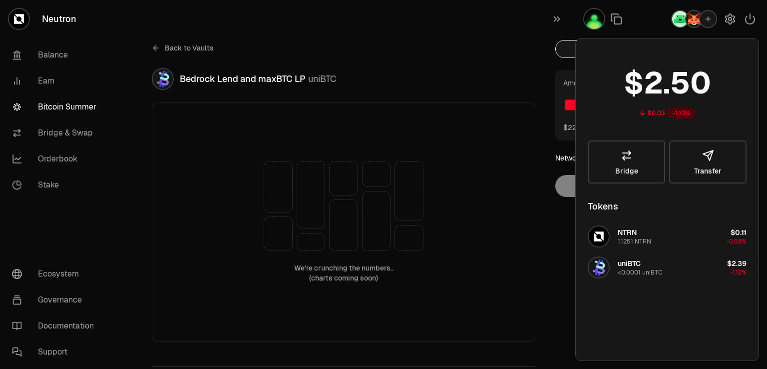
click at [631, 268] on div "<0.0001 uniBTC" at bounding box center [640, 272] width 44 height 8
click at [595, 264] on img "button" at bounding box center [599, 267] width 20 height 20
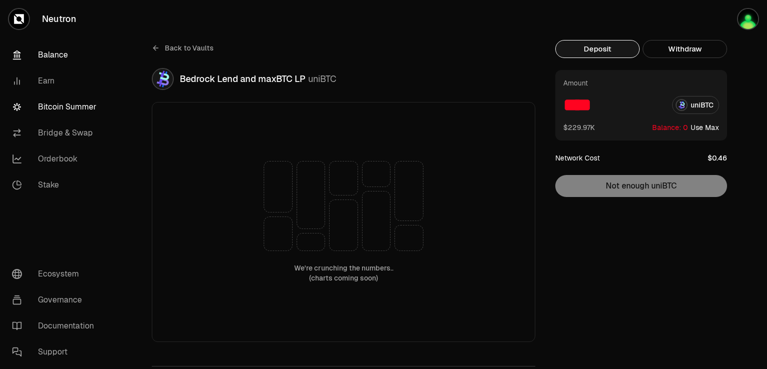
click at [52, 51] on link "Balance" at bounding box center [56, 55] width 104 height 26
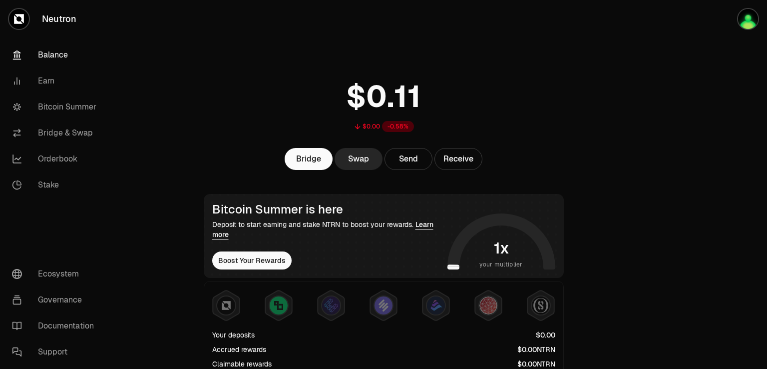
click at [52, 18] on link "Neutron" at bounding box center [56, 19] width 112 height 38
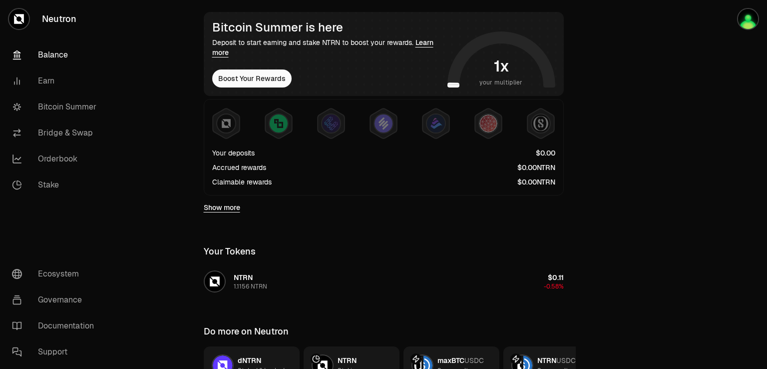
scroll to position [200, 0]
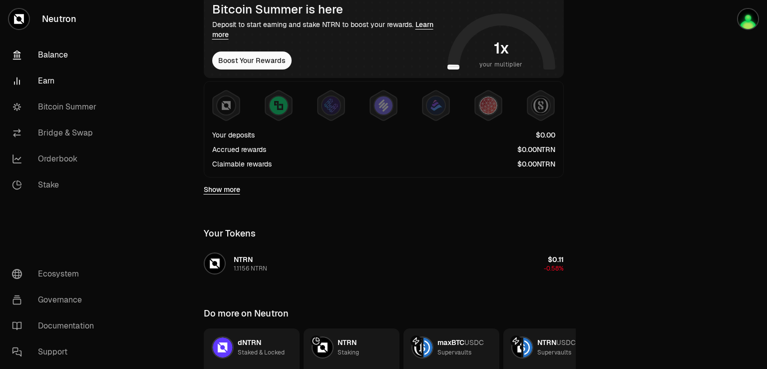
click at [51, 77] on link "Earn" at bounding box center [56, 81] width 104 height 26
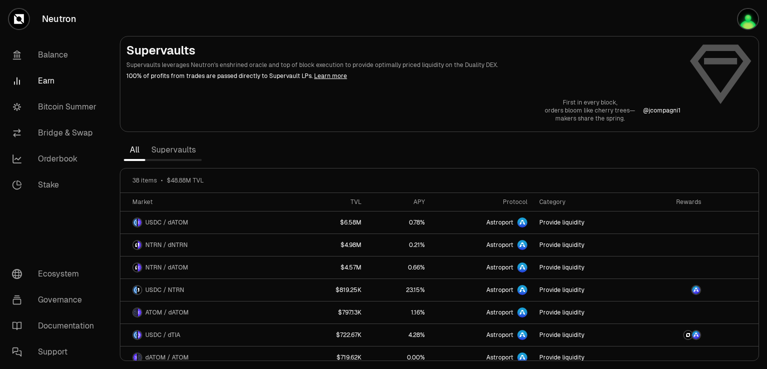
click at [174, 153] on link "Supervaults" at bounding box center [173, 150] width 56 height 20
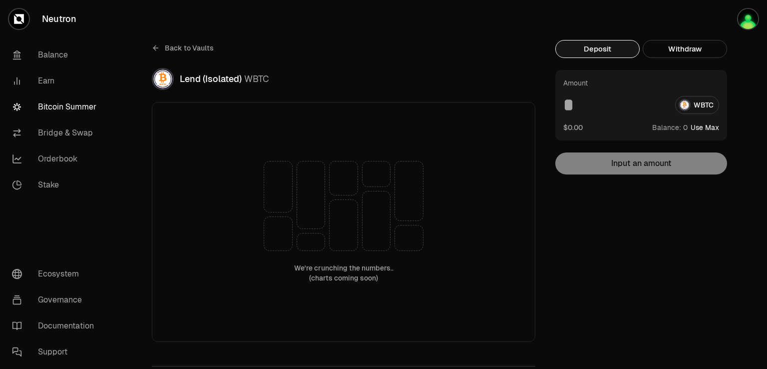
click at [712, 109] on div "WBTC" at bounding box center [641, 105] width 156 height 18
click at [745, 18] on img "button" at bounding box center [748, 19] width 20 height 20
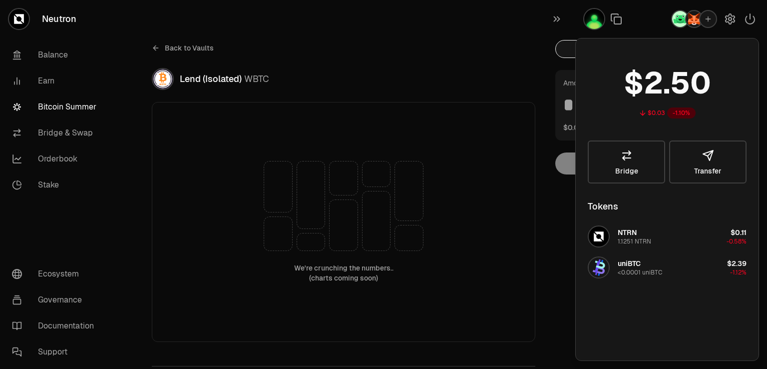
click at [640, 271] on div "<0.0001 uniBTC" at bounding box center [640, 272] width 44 height 8
click at [645, 264] on div "uniBTC <0.0001 uniBTC" at bounding box center [640, 267] width 44 height 18
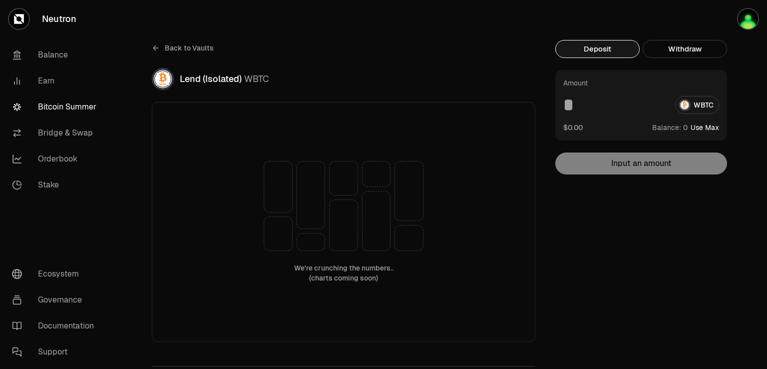
click at [709, 126] on button "Use Max" at bounding box center [705, 127] width 28 height 10
type input "*"
click at [709, 126] on button "Using Max" at bounding box center [702, 127] width 34 height 10
click at [16, 17] on icon at bounding box center [19, 19] width 10 height 10
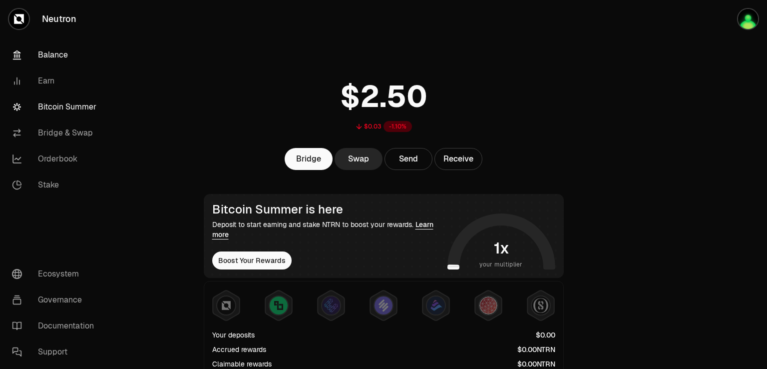
click at [81, 103] on link "Bitcoin Summer" at bounding box center [56, 107] width 104 height 26
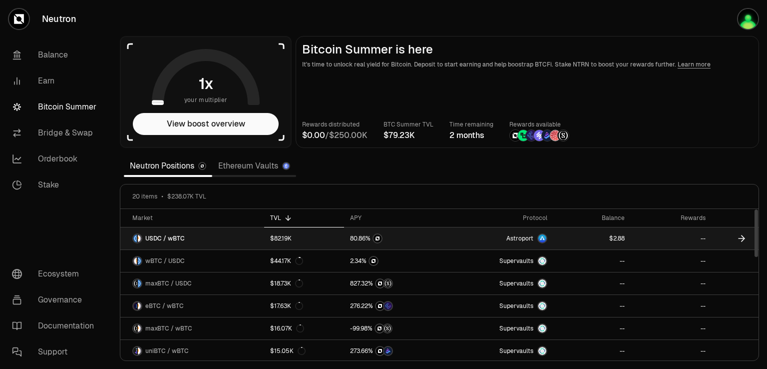
click at [460, 236] on link "Astroport" at bounding box center [502, 238] width 101 height 22
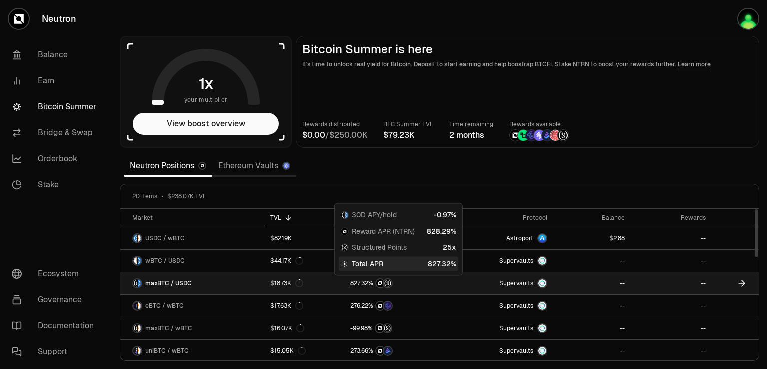
click at [377, 282] on img at bounding box center [380, 283] width 8 height 8
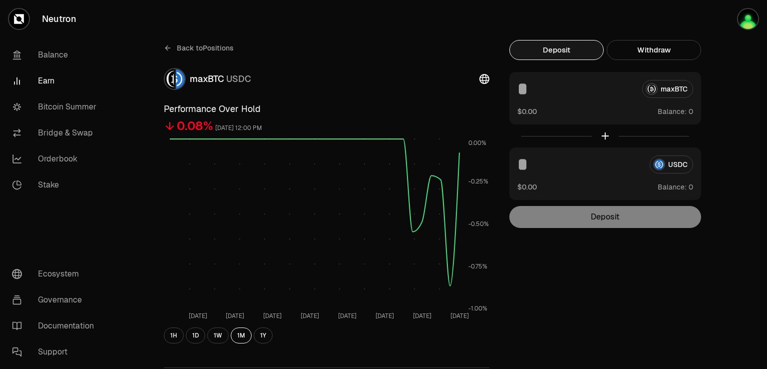
click at [557, 48] on button "Deposit" at bounding box center [556, 50] width 94 height 20
click at [751, 20] on img "button" at bounding box center [748, 19] width 20 height 20
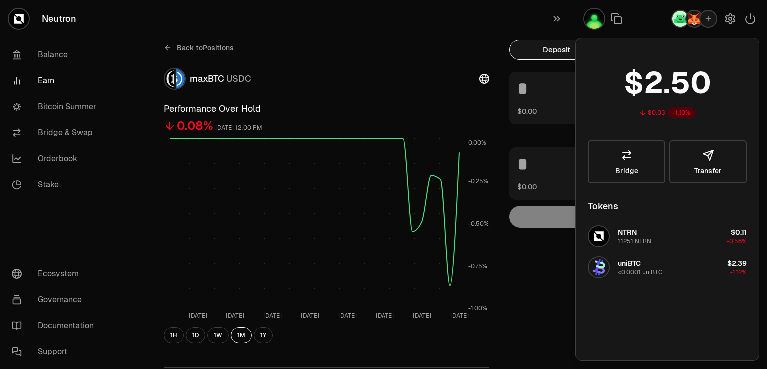
click at [633, 268] on div "<0.0001 uniBTC" at bounding box center [640, 272] width 44 height 8
click at [129, 192] on div "Back to Positions maxBTC USDC Performance Over Hold 0.08% September 17, 2025, 1…" at bounding box center [439, 328] width 655 height 656
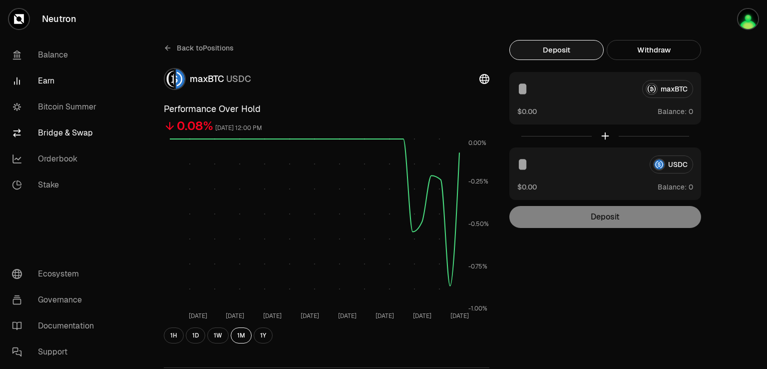
click at [68, 132] on link "Bridge & Swap" at bounding box center [56, 133] width 104 height 26
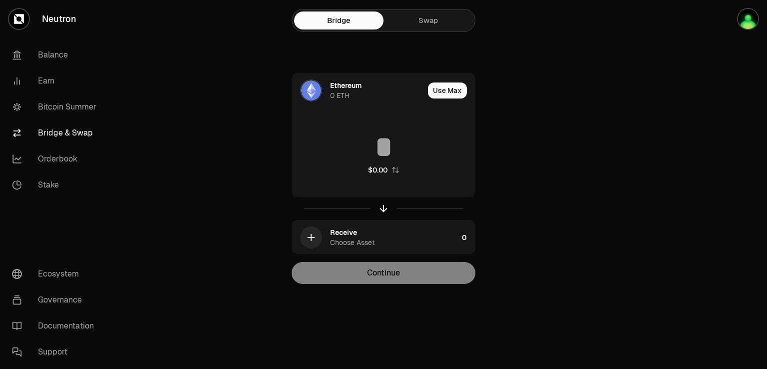
click at [425, 14] on link "Swap" at bounding box center [428, 20] width 89 height 18
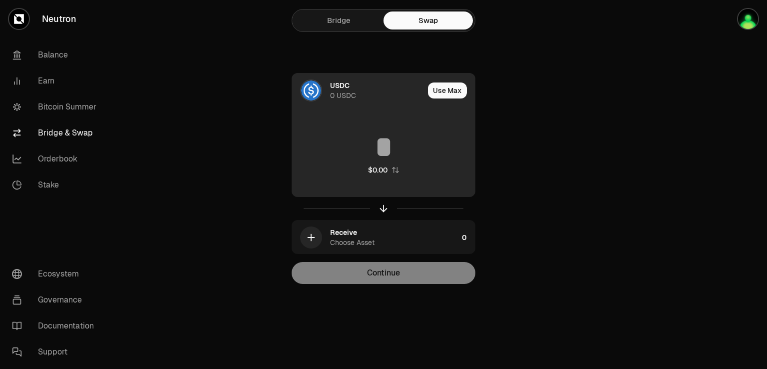
click at [346, 92] on div "0 USDC" at bounding box center [343, 95] width 26 height 10
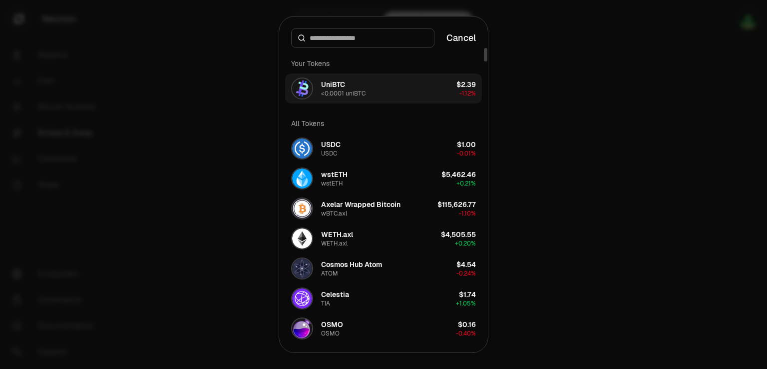
click at [345, 86] on div "UniBTC" at bounding box center [333, 84] width 24 height 10
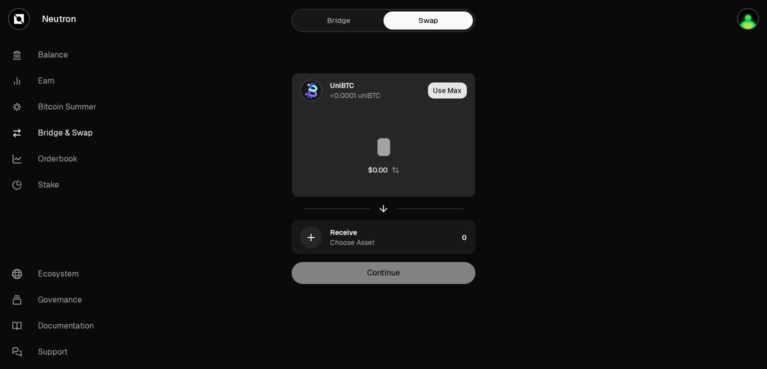
click at [453, 91] on button "Use Max" at bounding box center [447, 90] width 39 height 16
type input "**********"
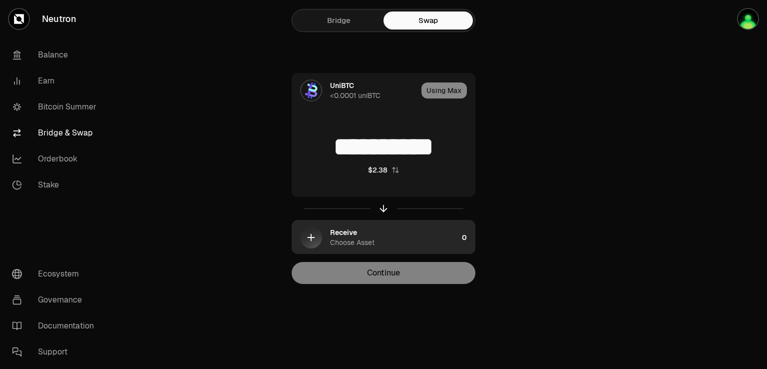
click at [362, 234] on div "Receive Choose Asset" at bounding box center [394, 237] width 128 height 20
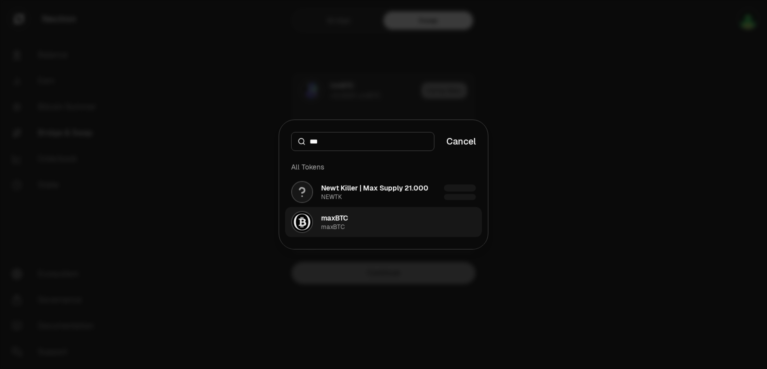
type input "***"
click at [341, 220] on div "maxBTC" at bounding box center [334, 218] width 27 height 10
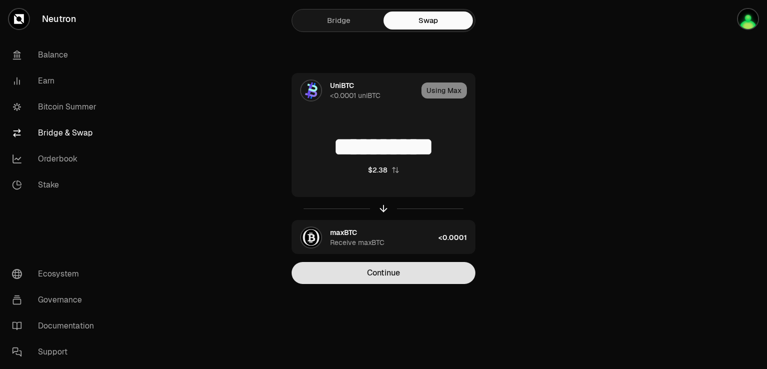
click at [382, 272] on button "Continue" at bounding box center [384, 273] width 184 height 22
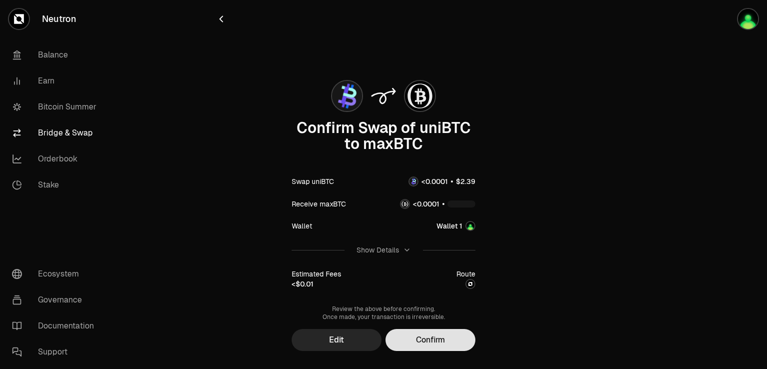
click at [443, 344] on button "Confirm" at bounding box center [431, 340] width 90 height 22
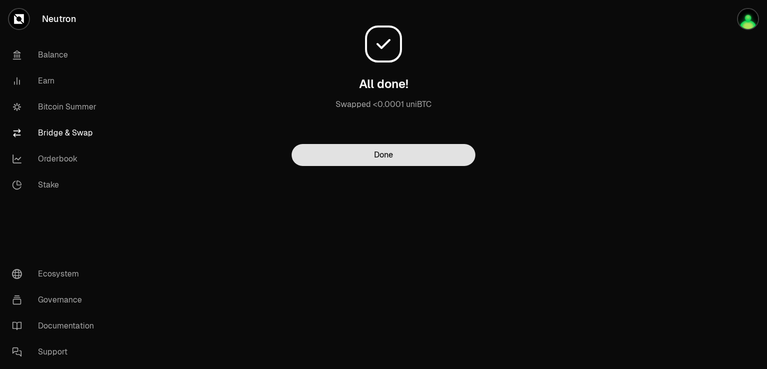
click at [389, 156] on button "Done" at bounding box center [384, 155] width 184 height 22
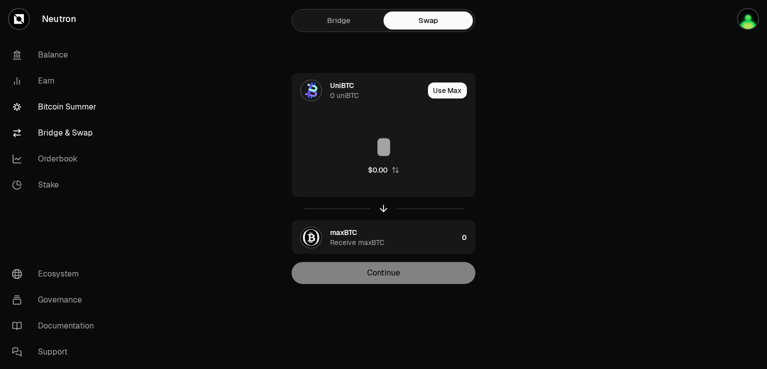
click at [58, 106] on link "Bitcoin Summer" at bounding box center [56, 107] width 104 height 26
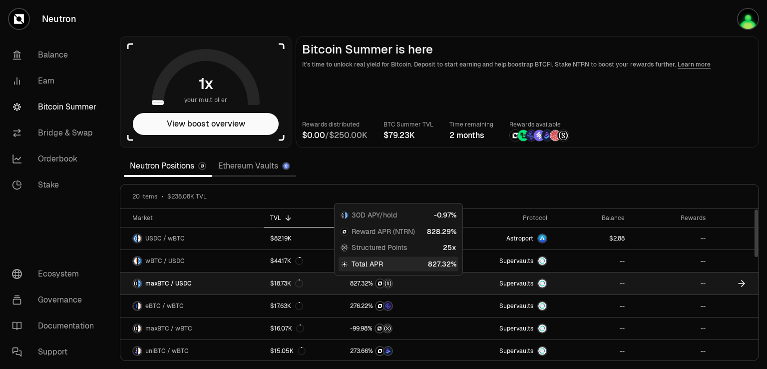
click at [433, 279] on div at bounding box center [398, 283] width 96 height 10
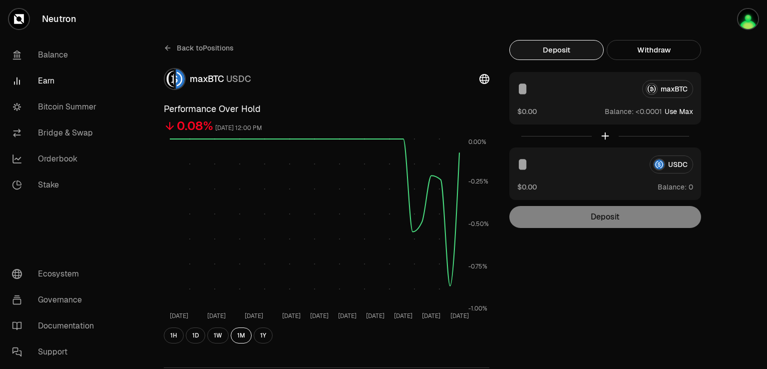
click at [676, 116] on div "maxBTC $0.00 Balance: Use Max" at bounding box center [605, 98] width 192 height 52
click at [681, 113] on button "Use Max" at bounding box center [679, 111] width 28 height 10
type input "**********"
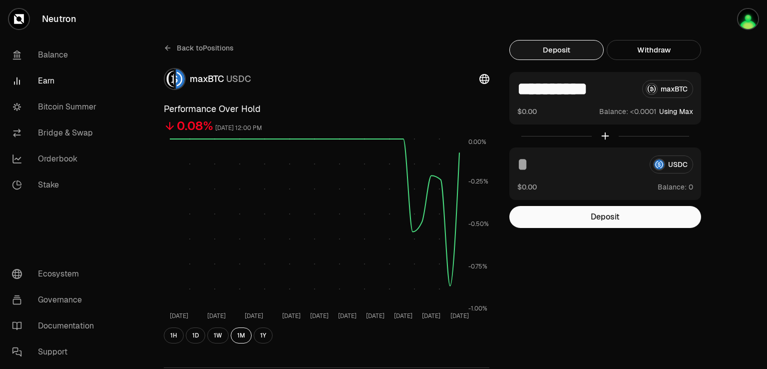
click at [682, 191] on span "Balance:" at bounding box center [672, 187] width 29 height 10
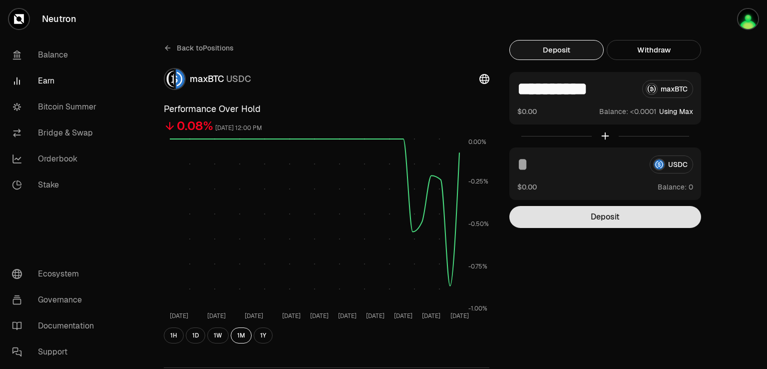
click at [609, 214] on button "Deposit" at bounding box center [605, 217] width 192 height 22
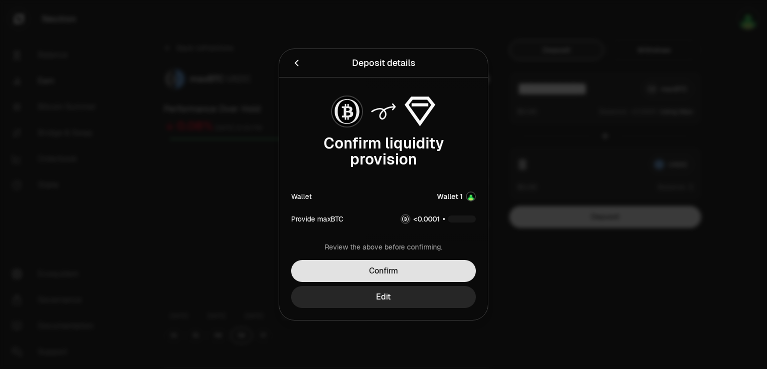
click at [377, 270] on button "Confirm" at bounding box center [383, 271] width 185 height 22
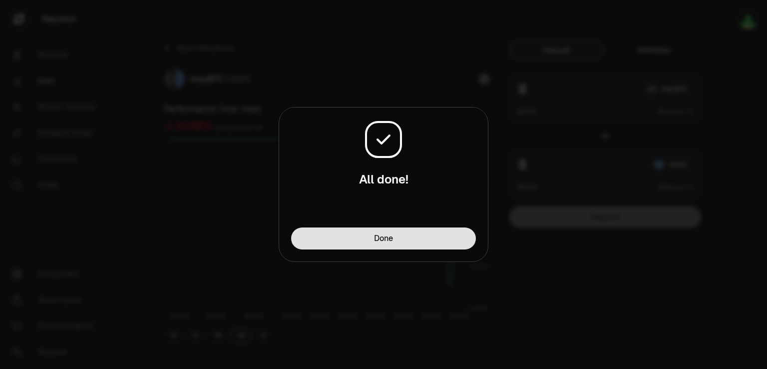
click at [388, 238] on button "Done" at bounding box center [383, 238] width 185 height 22
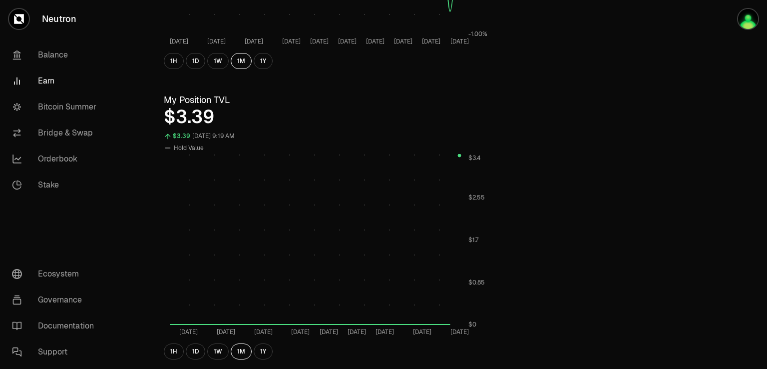
scroll to position [300, 0]
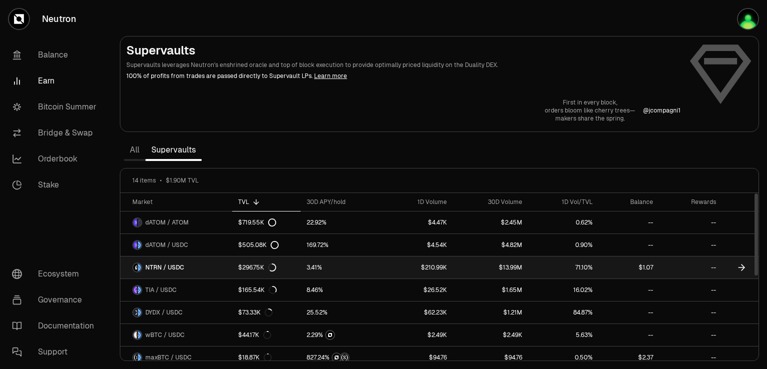
click at [165, 263] on span "NTRN / USDC" at bounding box center [164, 267] width 39 height 8
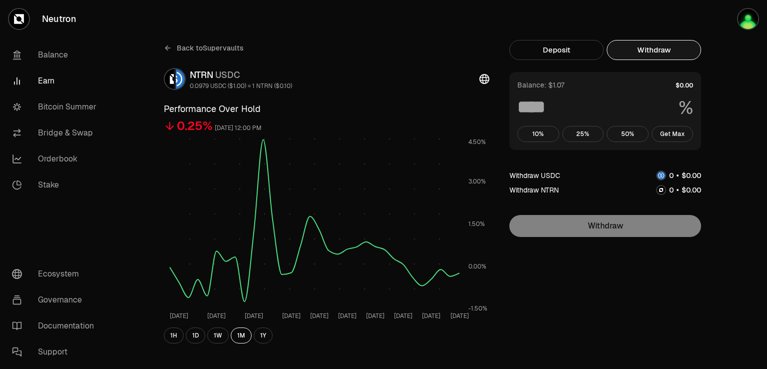
click at [663, 51] on button "Withdraw" at bounding box center [654, 50] width 94 height 20
click at [677, 136] on button "Get Max" at bounding box center [673, 134] width 42 height 16
type input "***"
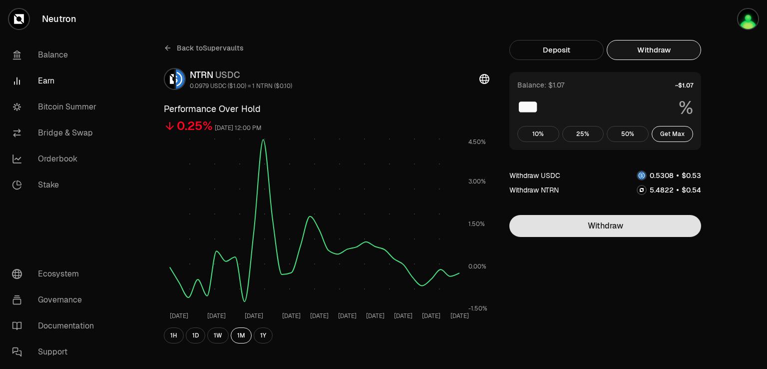
click at [608, 224] on button "Withdraw" at bounding box center [605, 226] width 192 height 22
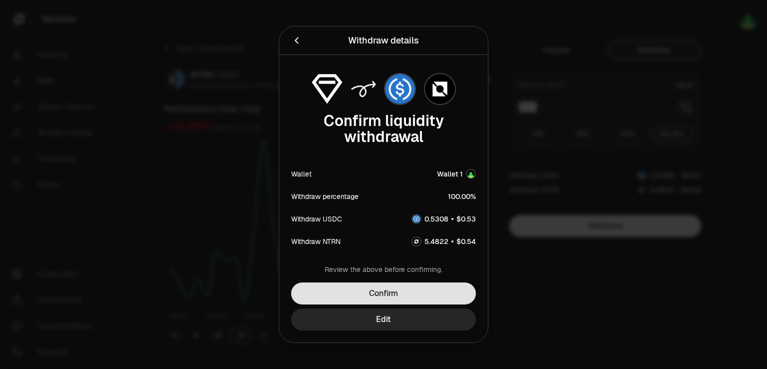
click at [398, 291] on button "Confirm" at bounding box center [383, 293] width 185 height 22
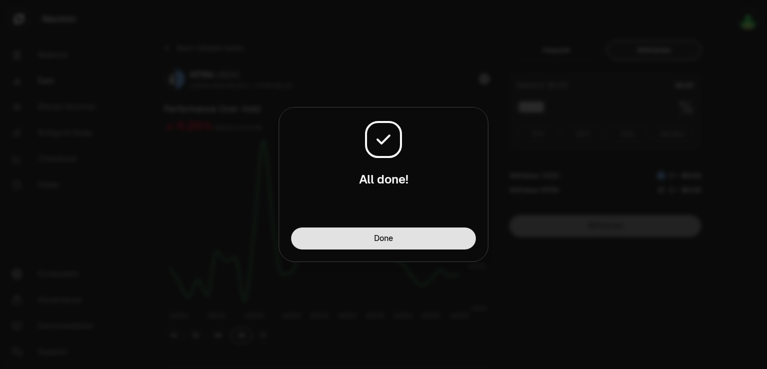
click at [378, 236] on button "Done" at bounding box center [383, 238] width 185 height 22
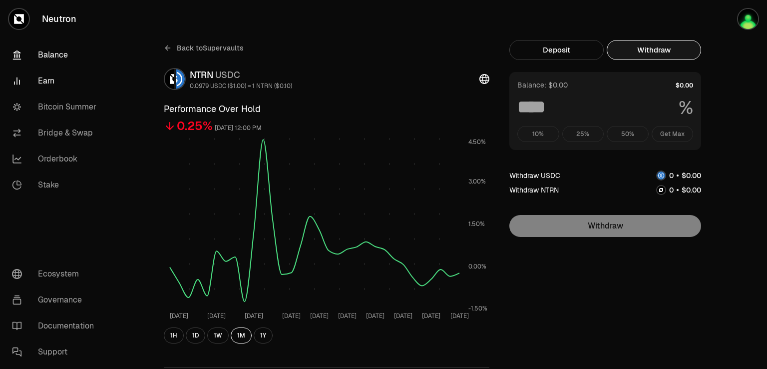
click at [58, 57] on link "Balance" at bounding box center [56, 55] width 104 height 26
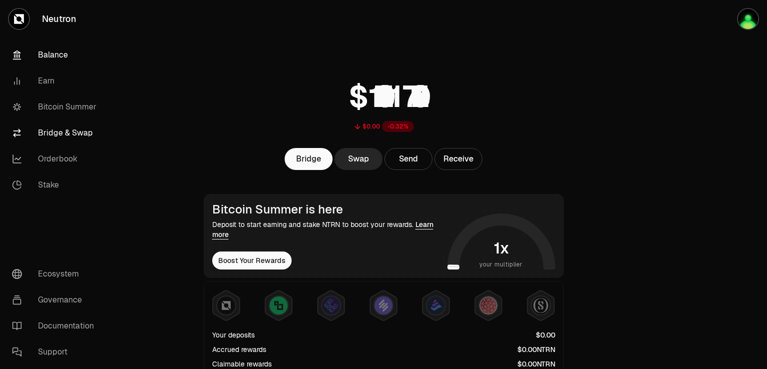
click at [64, 127] on link "Bridge & Swap" at bounding box center [56, 133] width 104 height 26
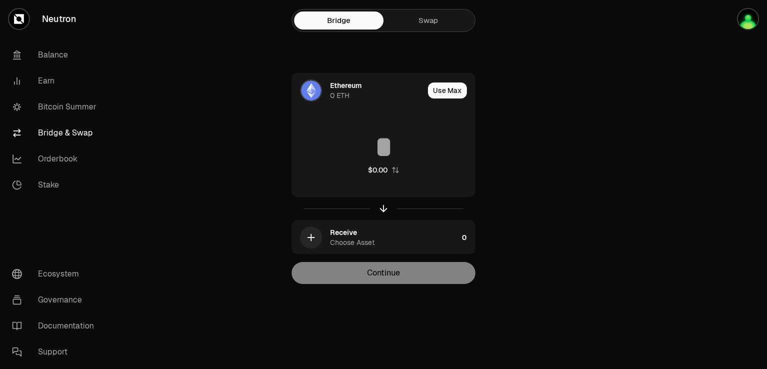
click at [443, 14] on link "Swap" at bounding box center [428, 20] width 89 height 18
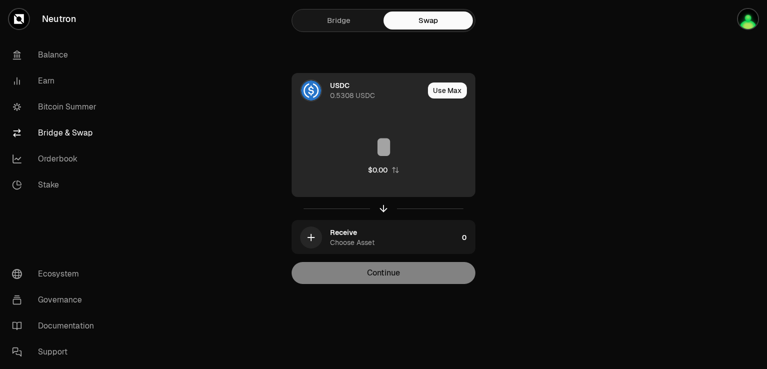
click at [344, 84] on div "USDC" at bounding box center [339, 85] width 19 height 10
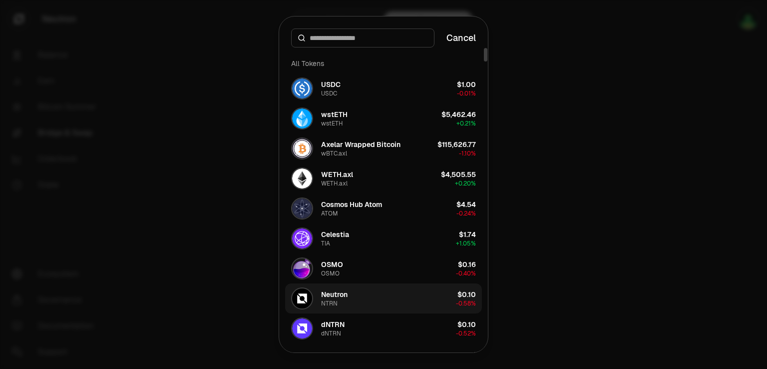
click at [346, 290] on div "Neutron" at bounding box center [334, 294] width 26 height 10
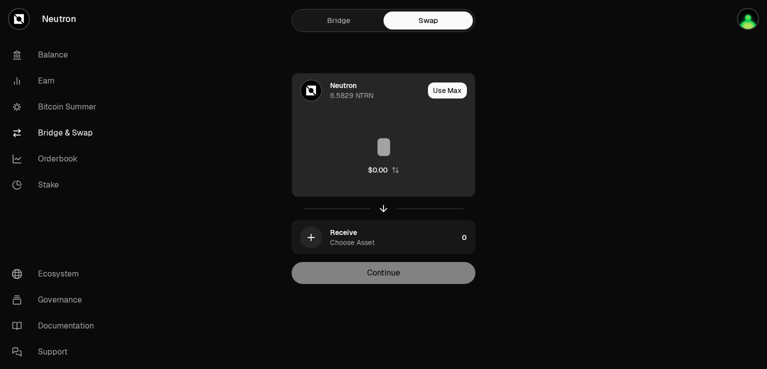
click at [410, 155] on input at bounding box center [383, 147] width 183 height 30
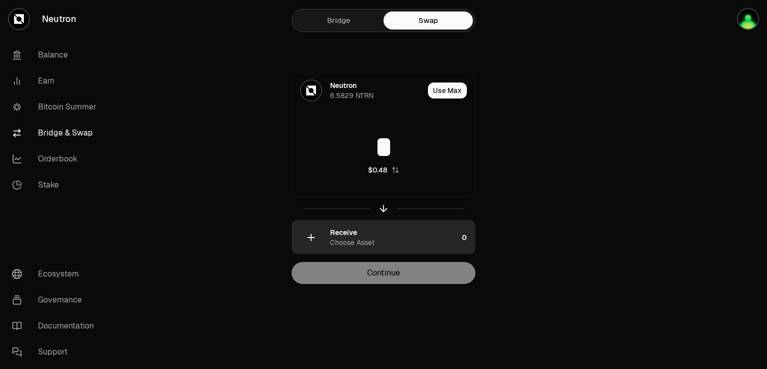
type input "*"
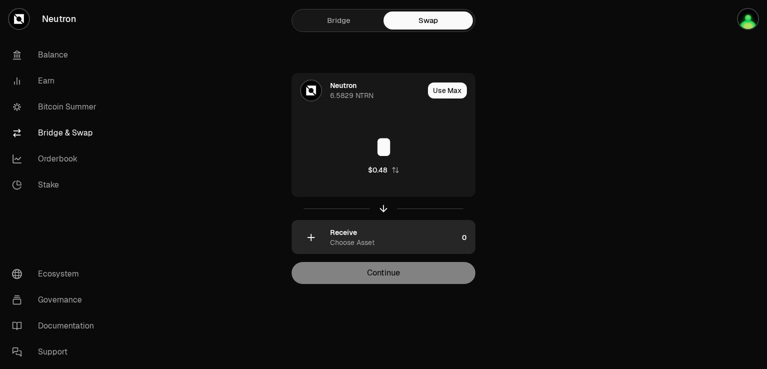
click at [339, 241] on div "Choose Asset" at bounding box center [352, 242] width 44 height 10
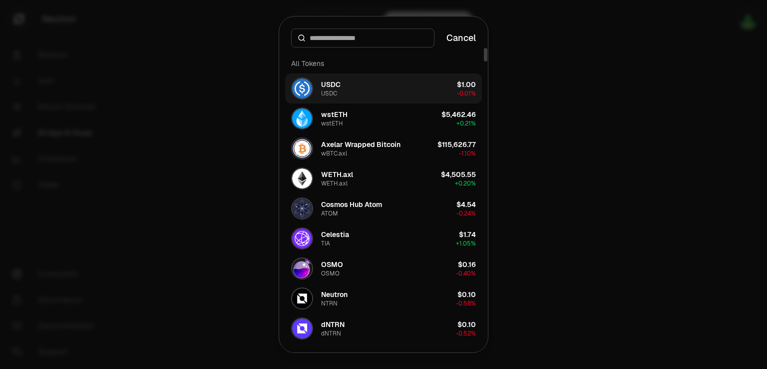
click at [352, 85] on button "USDC USDC $1.00 -0.01%" at bounding box center [383, 88] width 197 height 30
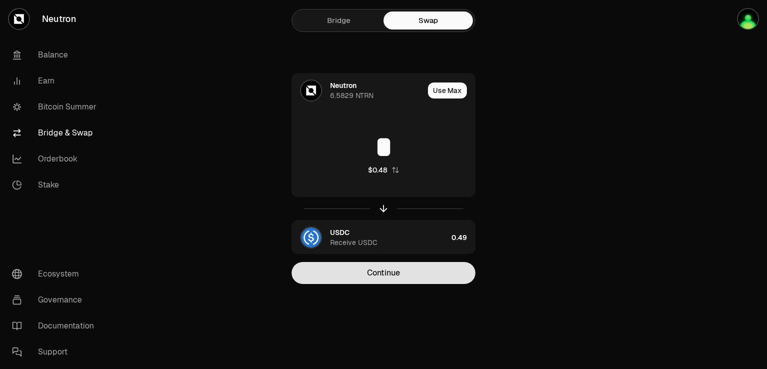
click at [392, 278] on button "Continue" at bounding box center [384, 273] width 184 height 22
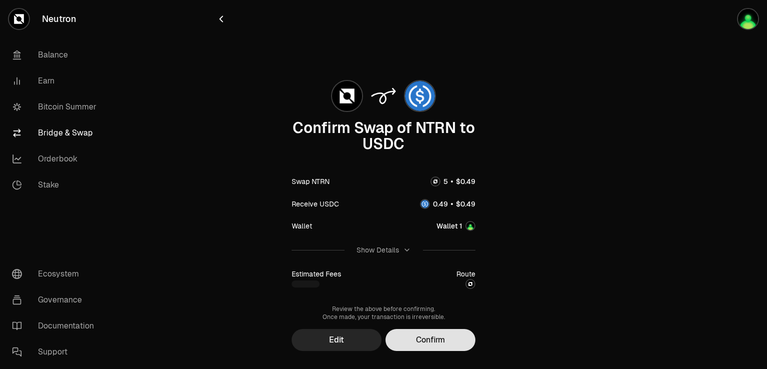
click at [436, 341] on button "Confirm" at bounding box center [431, 340] width 90 height 22
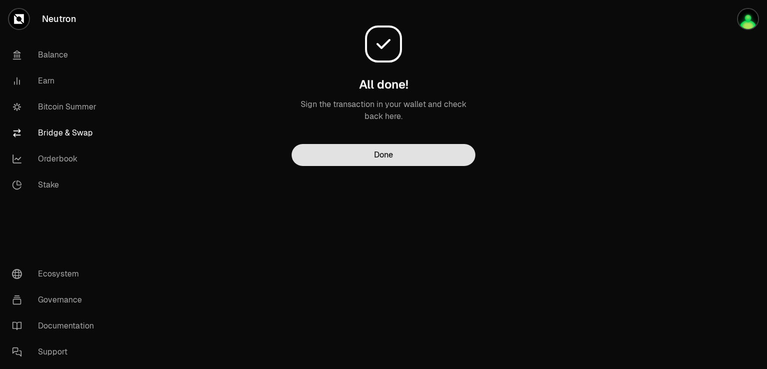
click at [395, 148] on button "Done" at bounding box center [384, 155] width 184 height 22
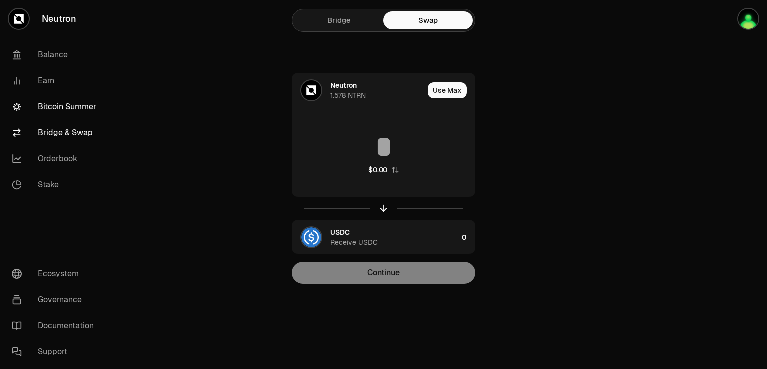
click at [62, 103] on link "Bitcoin Summer" at bounding box center [56, 107] width 104 height 26
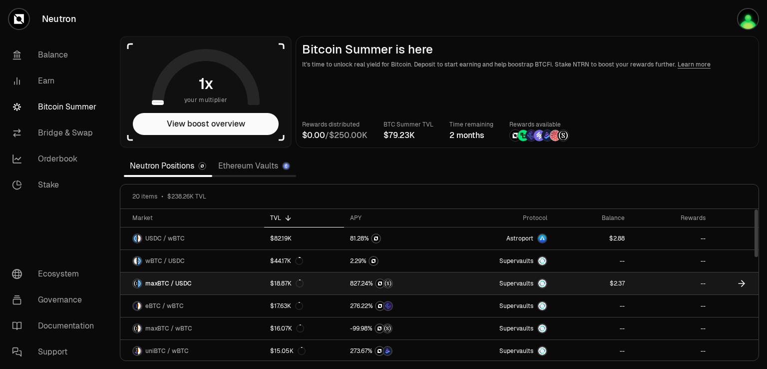
click at [466, 282] on link "Supervaults" at bounding box center [502, 283] width 101 height 22
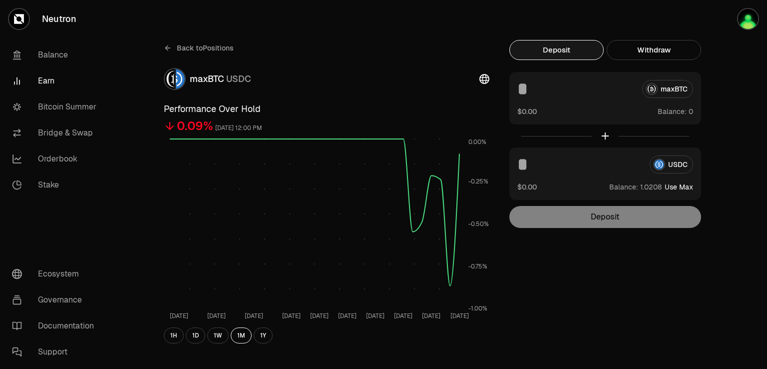
click at [685, 186] on button "Use Max" at bounding box center [679, 187] width 28 height 10
type input "********"
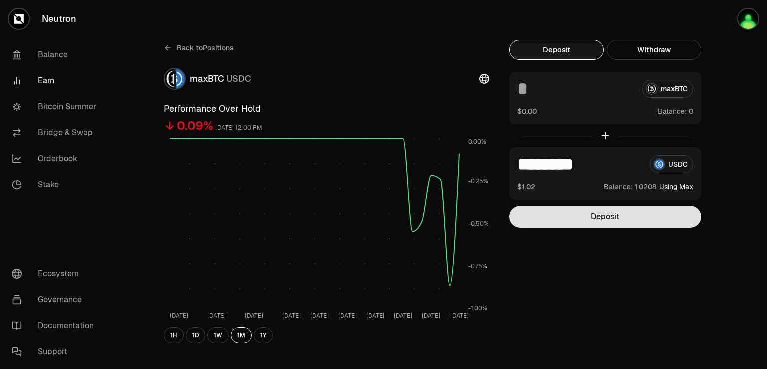
click at [608, 222] on button "Deposit" at bounding box center [605, 217] width 192 height 22
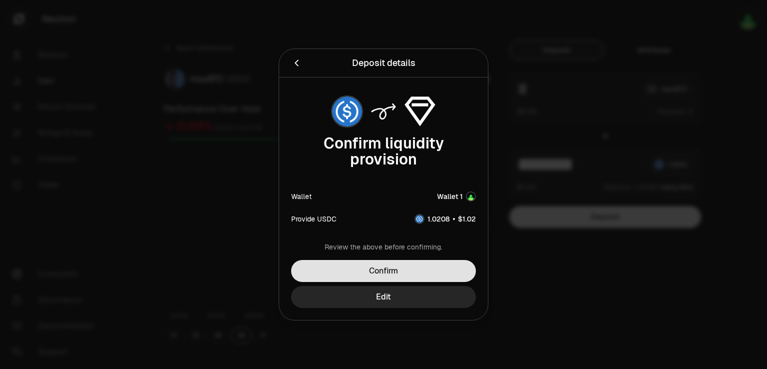
click at [408, 269] on button "Confirm" at bounding box center [383, 271] width 185 height 22
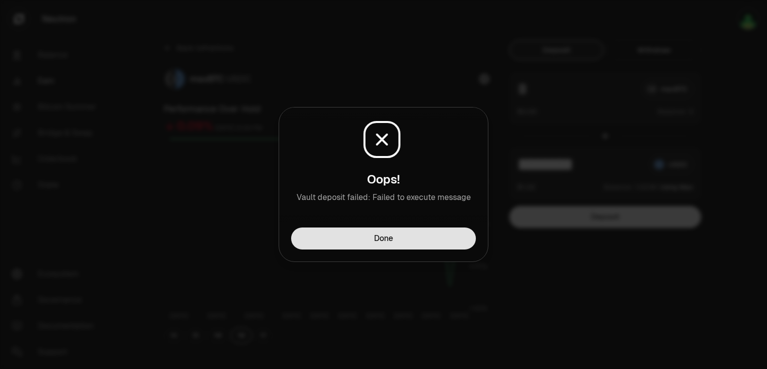
click at [414, 247] on button "Done" at bounding box center [383, 238] width 185 height 22
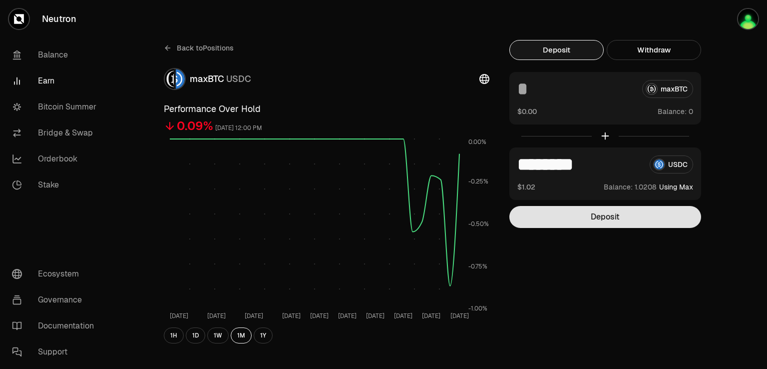
click at [602, 221] on button "Deposit" at bounding box center [605, 217] width 192 height 22
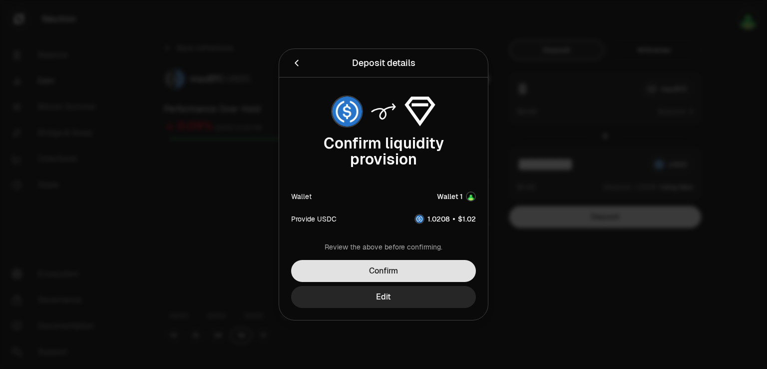
click at [414, 262] on button "Confirm" at bounding box center [383, 271] width 185 height 22
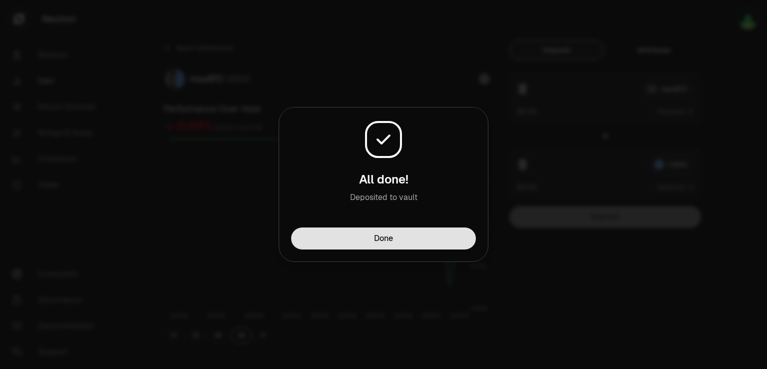
click at [416, 242] on button "Done" at bounding box center [383, 238] width 185 height 22
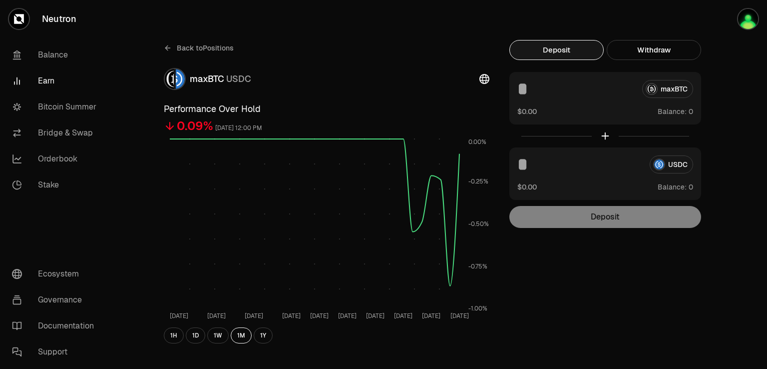
click at [165, 50] on icon at bounding box center [168, 48] width 8 height 8
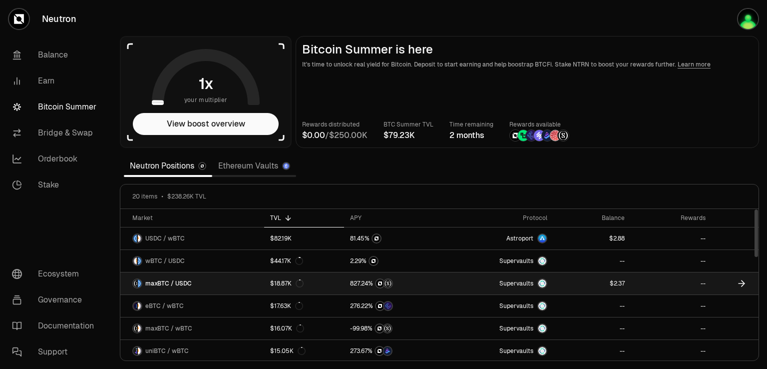
click at [214, 280] on link "maxBTC / USDC" at bounding box center [192, 283] width 144 height 22
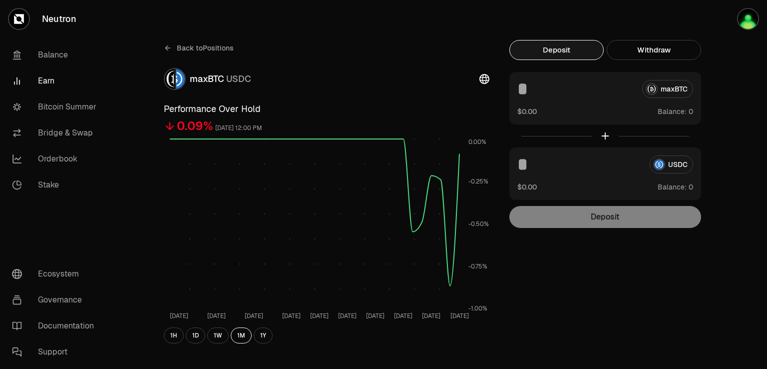
click at [51, 81] on link "Earn" at bounding box center [56, 81] width 104 height 26
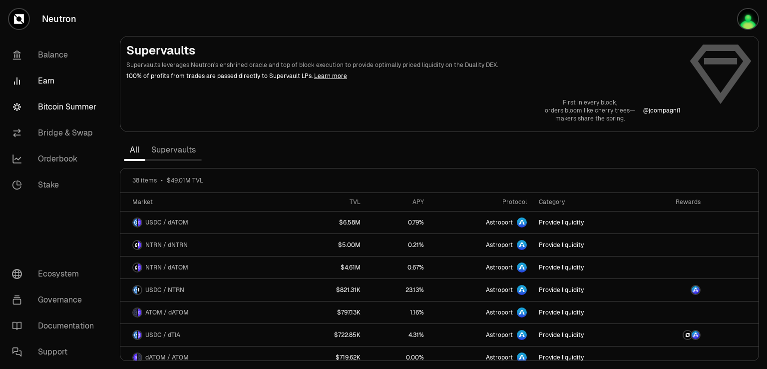
click at [74, 102] on link "Bitcoin Summer" at bounding box center [56, 107] width 104 height 26
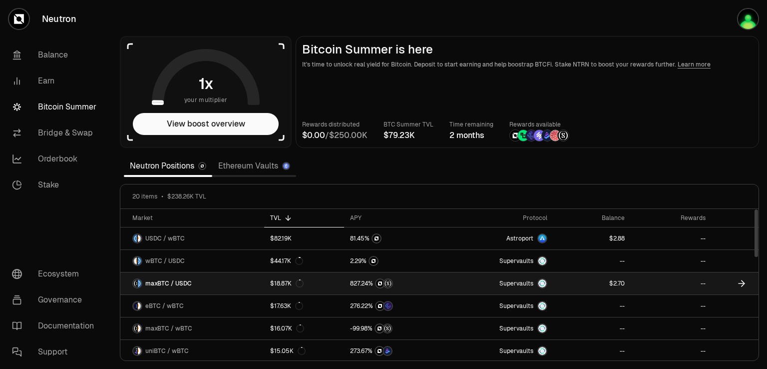
click at [440, 280] on div at bounding box center [398, 283] width 96 height 10
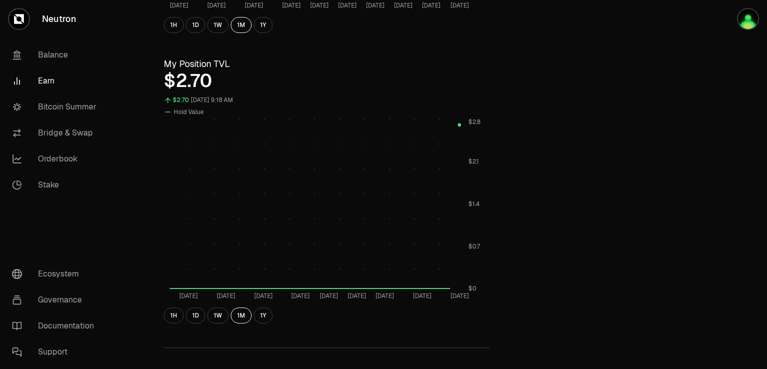
scroll to position [200, 0]
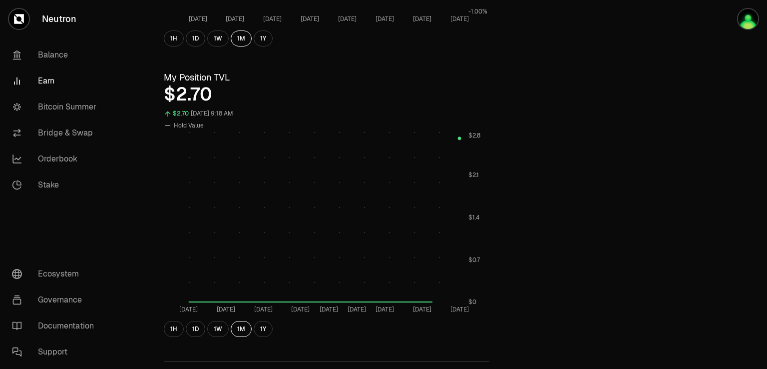
scroll to position [279, 0]
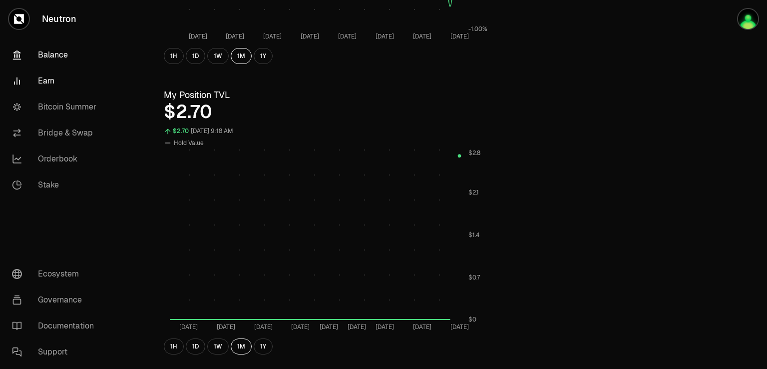
click at [59, 58] on link "Balance" at bounding box center [56, 55] width 104 height 26
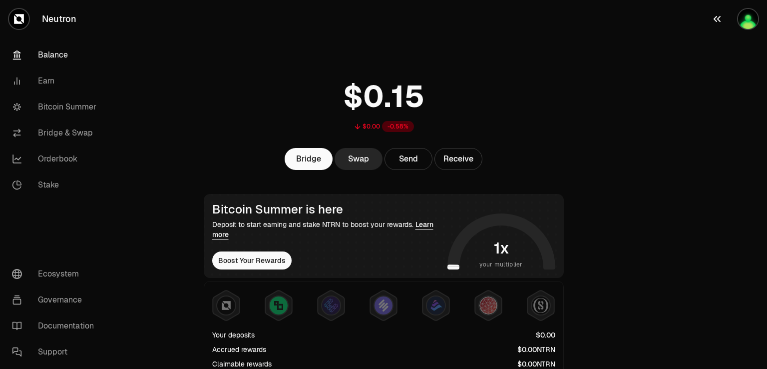
click at [738, 18] on img "button" at bounding box center [748, 19] width 20 height 20
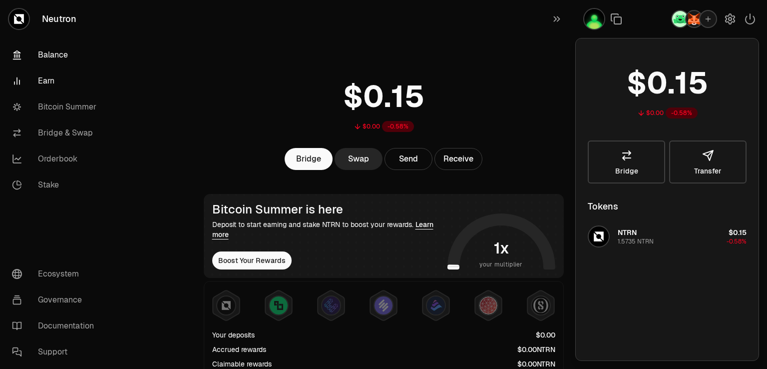
click at [50, 79] on link "Earn" at bounding box center [56, 81] width 104 height 26
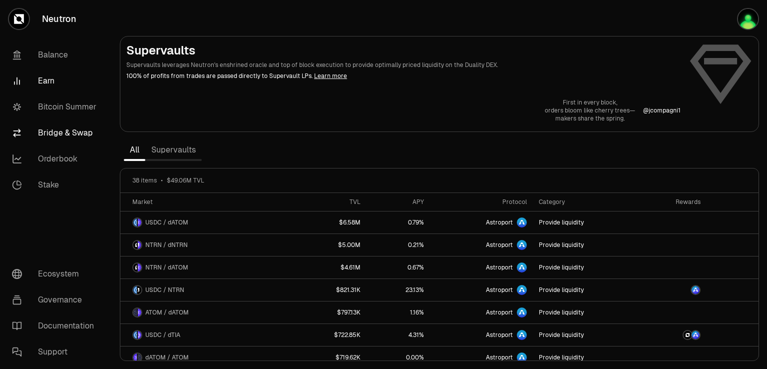
click at [63, 131] on link "Bridge & Swap" at bounding box center [56, 133] width 104 height 26
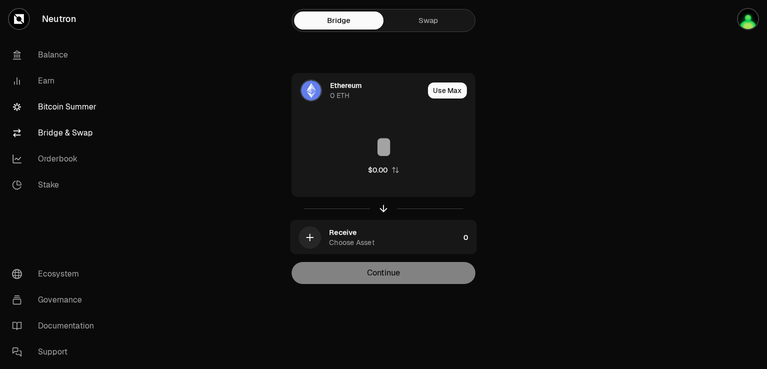
click at [62, 107] on link "Bitcoin Summer" at bounding box center [56, 107] width 104 height 26
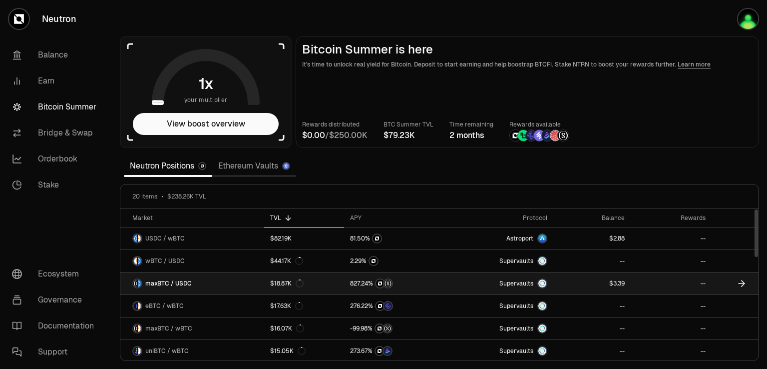
click at [623, 280] on span "9" at bounding box center [622, 283] width 3 height 7
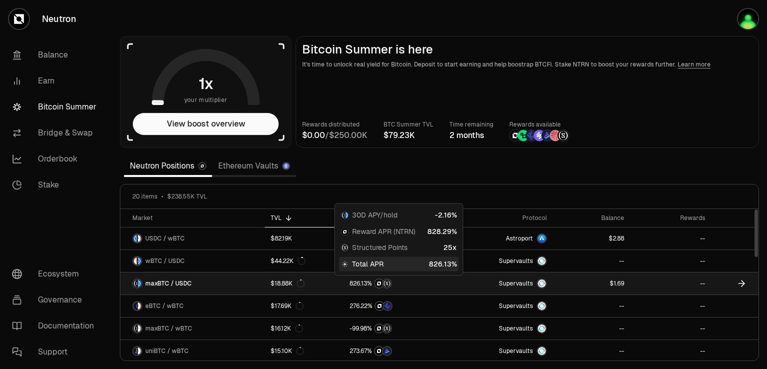
click at [440, 281] on div at bounding box center [398, 283] width 96 height 10
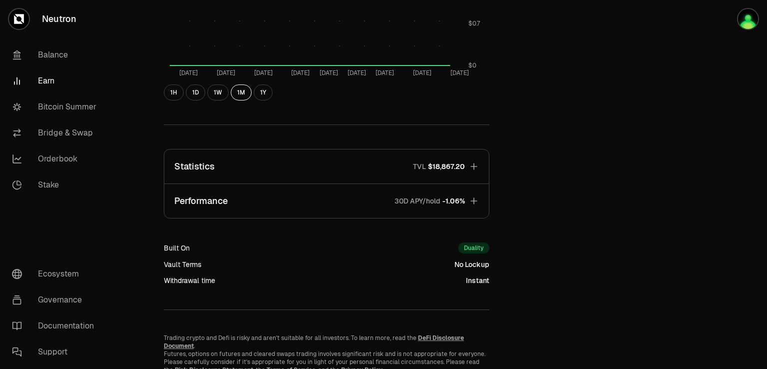
scroll to position [569, 0]
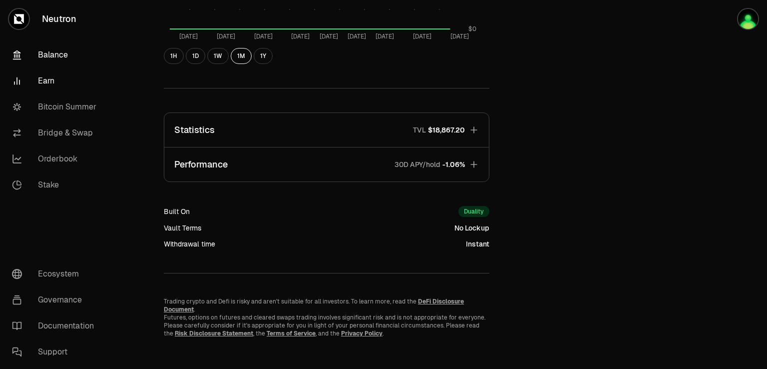
click at [65, 55] on link "Balance" at bounding box center [56, 55] width 104 height 26
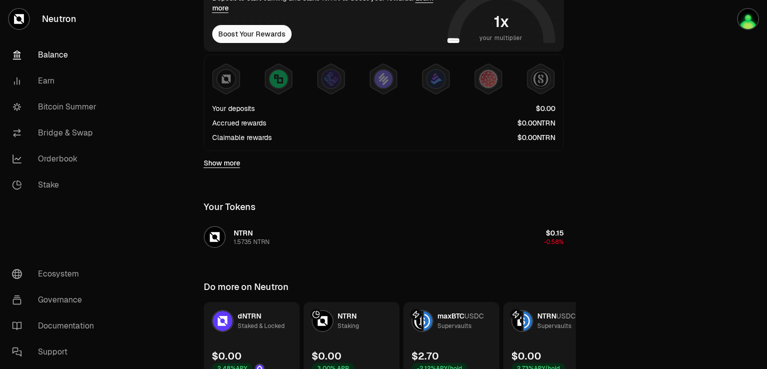
scroll to position [279, 0]
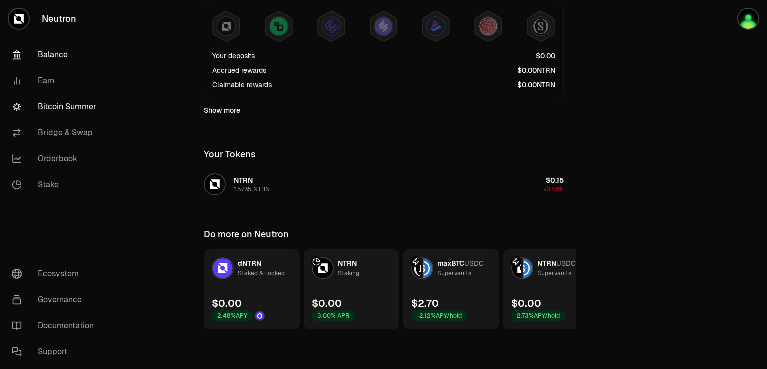
click at [71, 110] on link "Bitcoin Summer" at bounding box center [56, 107] width 104 height 26
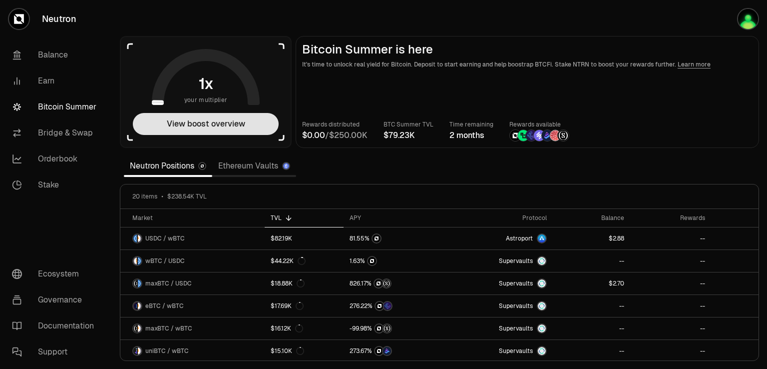
click at [187, 126] on button "View boost overview" at bounding box center [206, 124] width 146 height 22
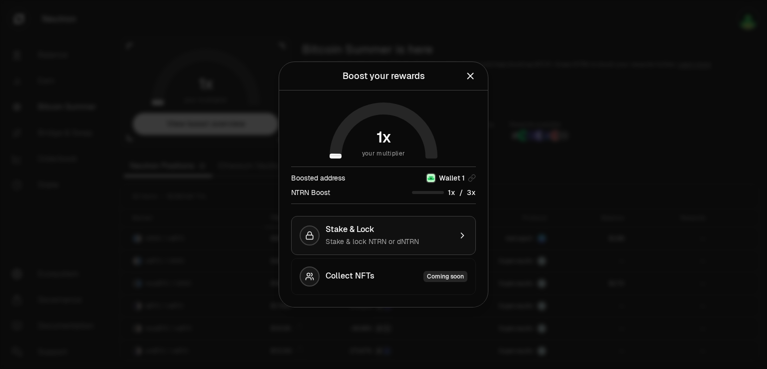
click at [318, 240] on div "button" at bounding box center [310, 235] width 20 height 20
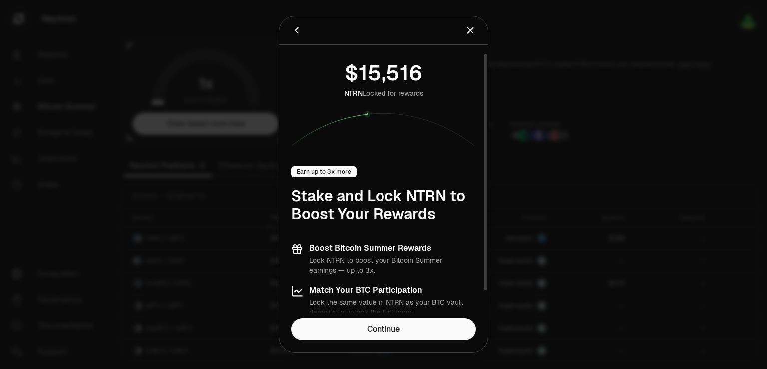
scroll to position [42, 0]
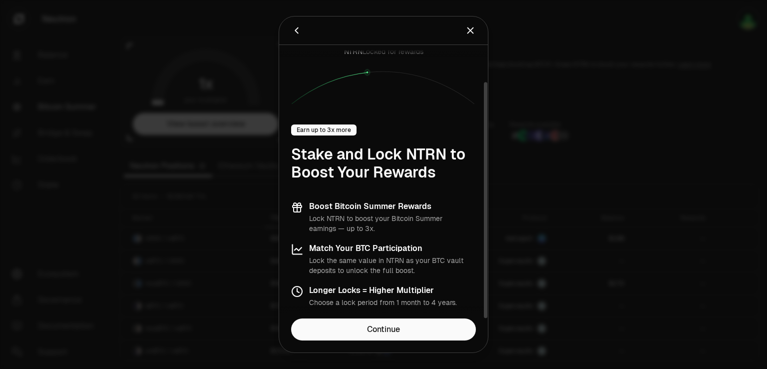
click at [609, 184] on div at bounding box center [383, 184] width 767 height 369
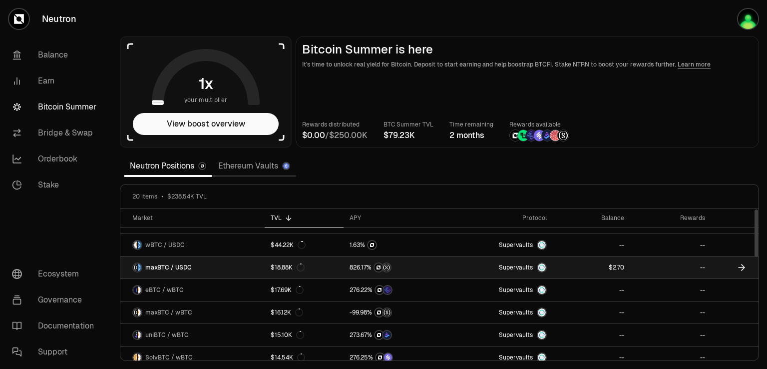
scroll to position [0, 0]
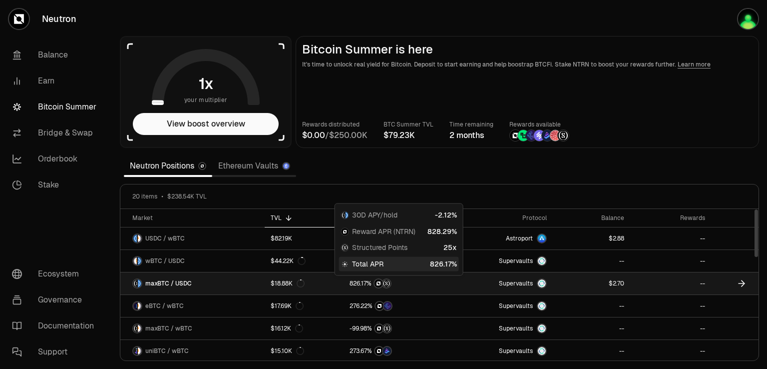
click at [359, 280] on span "6" at bounding box center [358, 283] width 3 height 7
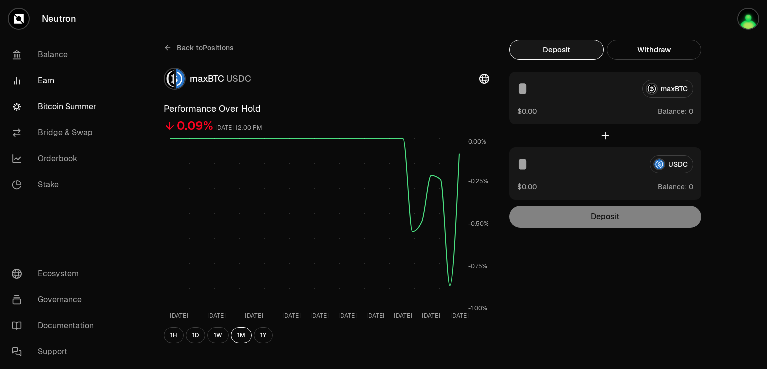
click at [64, 106] on link "Bitcoin Summer" at bounding box center [56, 107] width 104 height 26
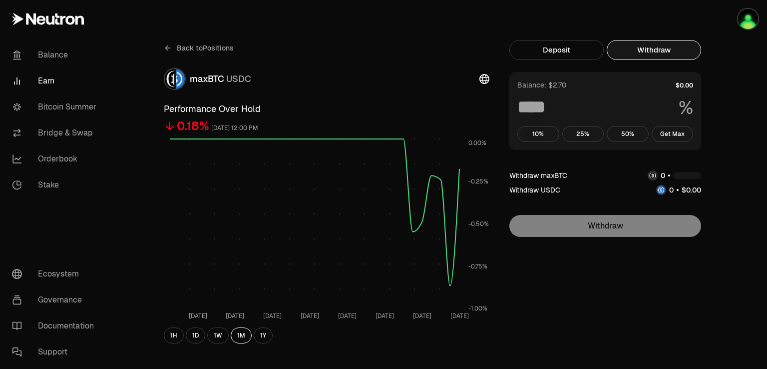
click at [647, 53] on button "Withdraw" at bounding box center [654, 50] width 94 height 20
click at [664, 131] on button "Get Max" at bounding box center [673, 134] width 42 height 16
type input "***"
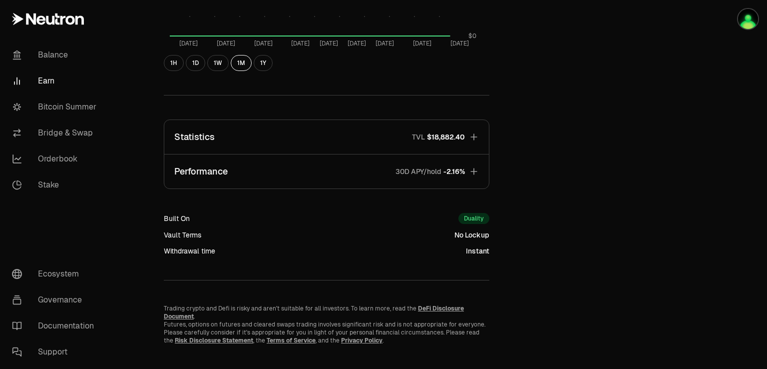
scroll to position [569, 0]
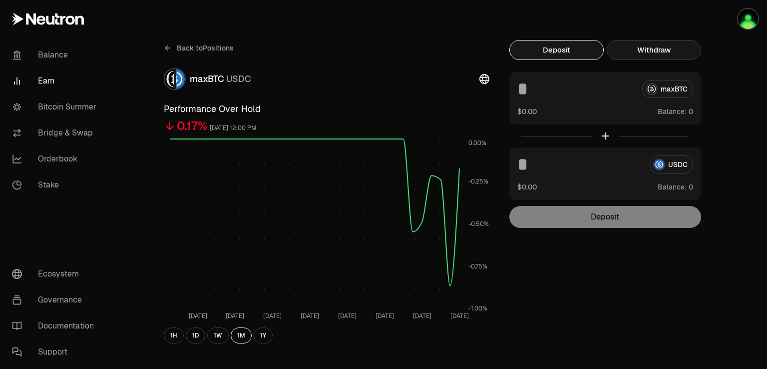
click at [660, 55] on button "Withdraw" at bounding box center [654, 50] width 94 height 20
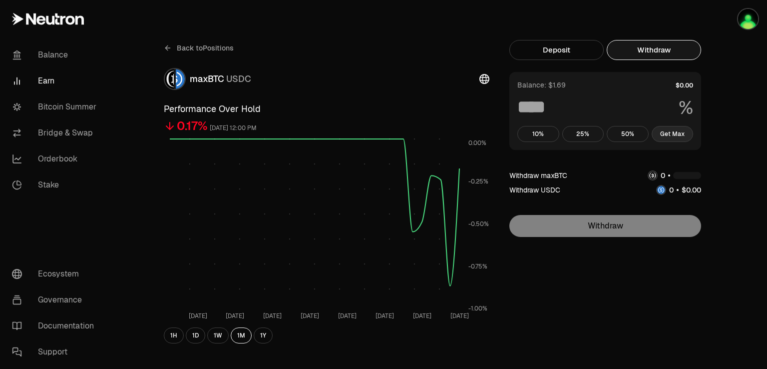
click at [679, 136] on button "Get Max" at bounding box center [673, 134] width 42 height 16
type input "***"
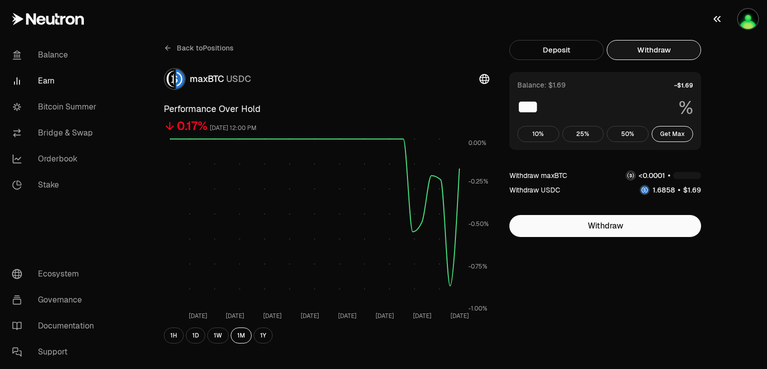
click at [743, 20] on img "button" at bounding box center [748, 19] width 20 height 20
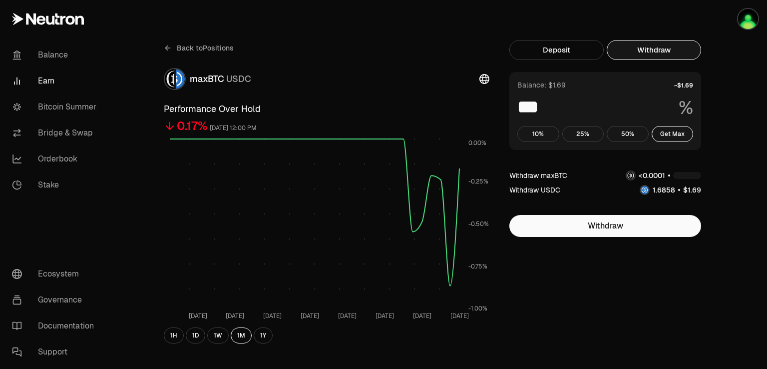
click at [165, 49] on icon at bounding box center [168, 48] width 8 height 8
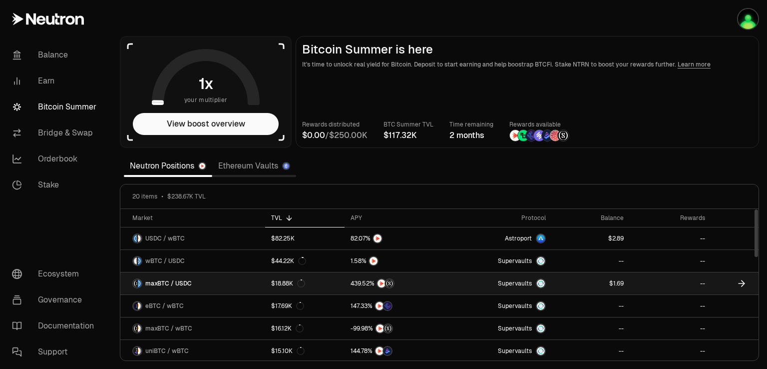
click at [433, 279] on div at bounding box center [398, 283] width 94 height 10
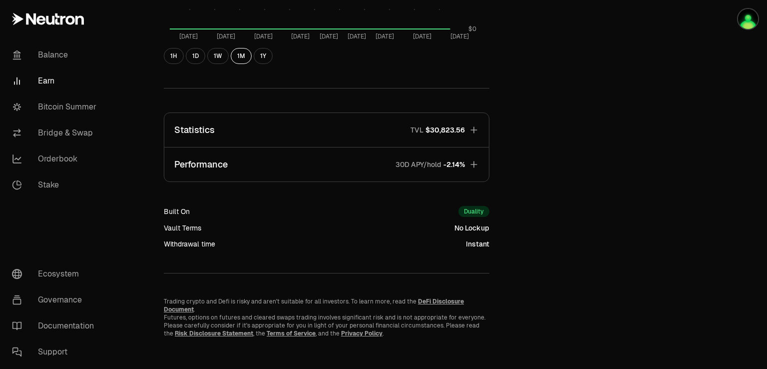
scroll to position [470, 0]
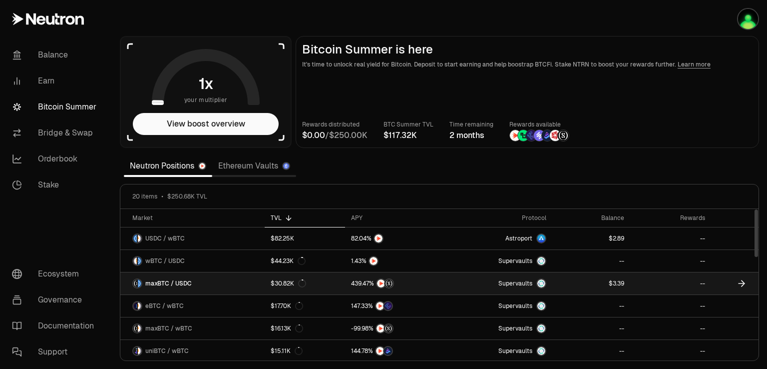
click at [457, 278] on link "Supervaults" at bounding box center [501, 283] width 101 height 22
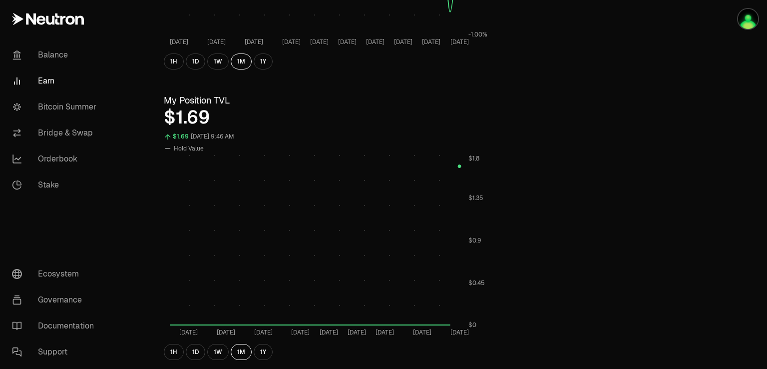
scroll to position [300, 0]
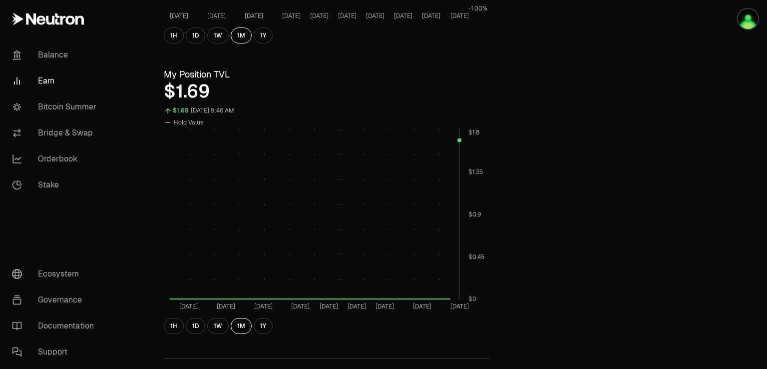
click at [457, 152] on rect at bounding box center [315, 213] width 290 height 171
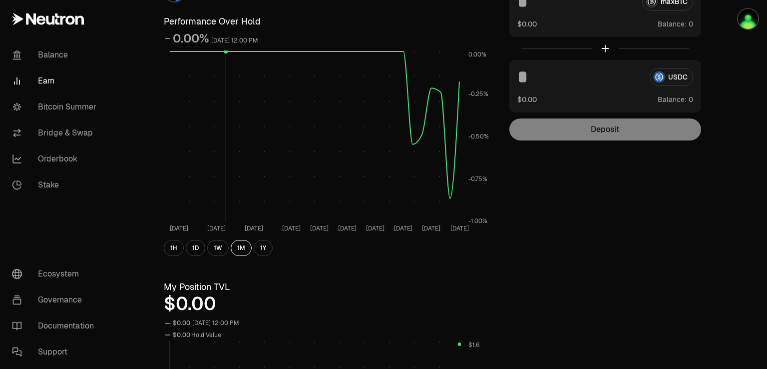
scroll to position [0, 0]
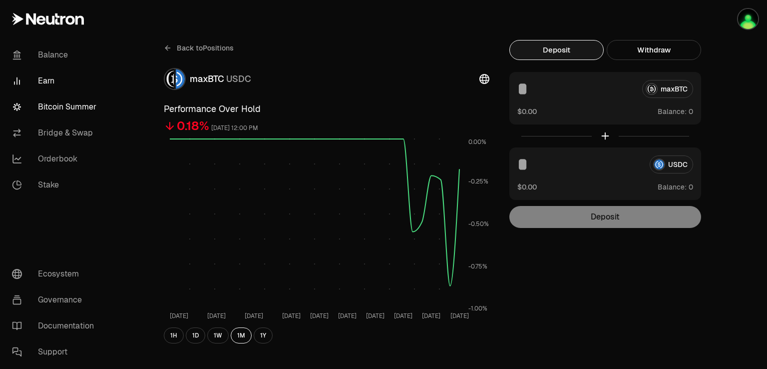
click at [67, 107] on link "Bitcoin Summer" at bounding box center [56, 107] width 104 height 26
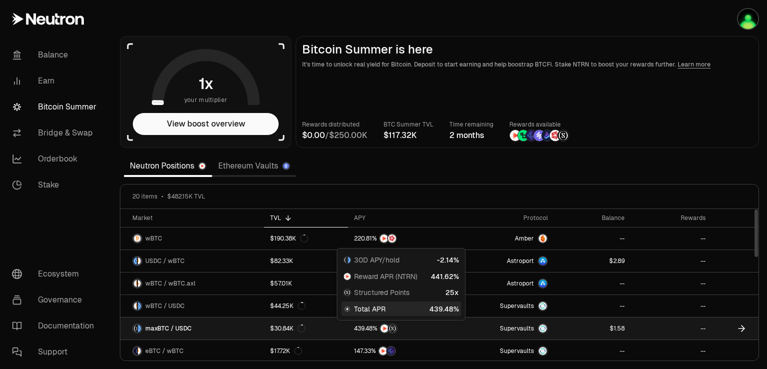
click at [423, 324] on div at bounding box center [400, 328] width 93 height 10
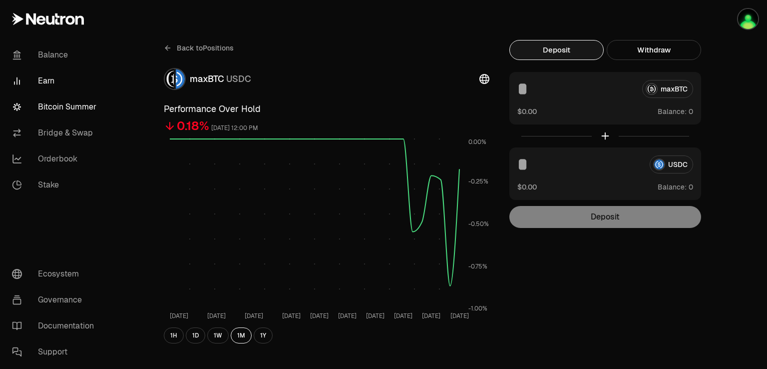
click at [77, 110] on link "Bitcoin Summer" at bounding box center [56, 107] width 104 height 26
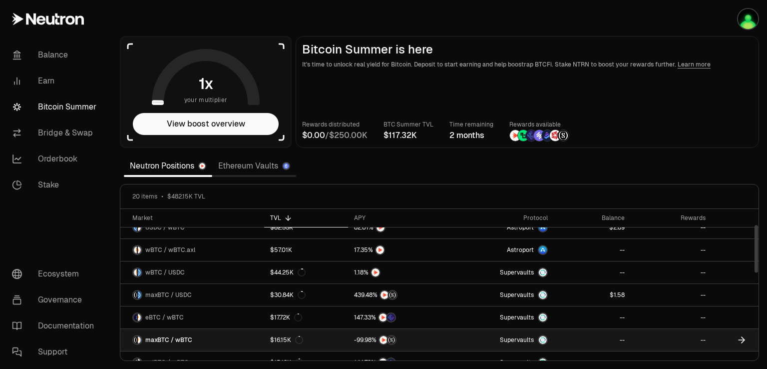
scroll to position [50, 0]
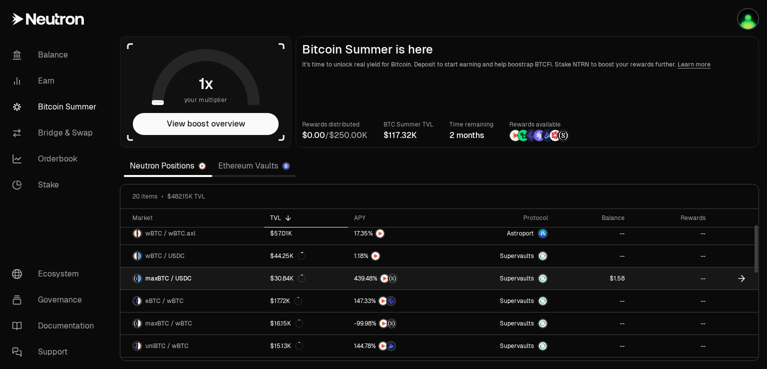
click at [464, 276] on link "Supervaults" at bounding box center [503, 278] width 101 height 22
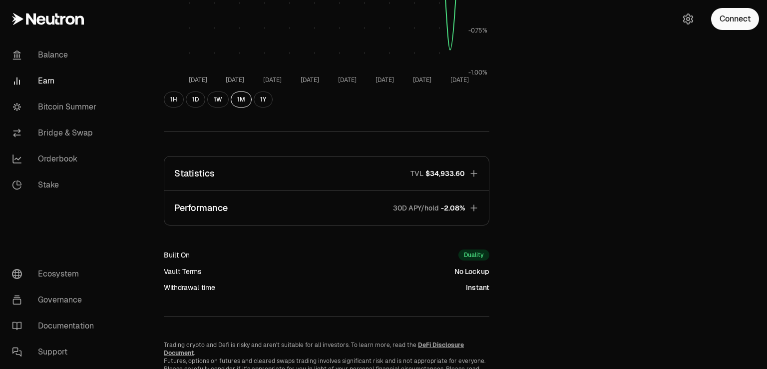
scroll to position [279, 0]
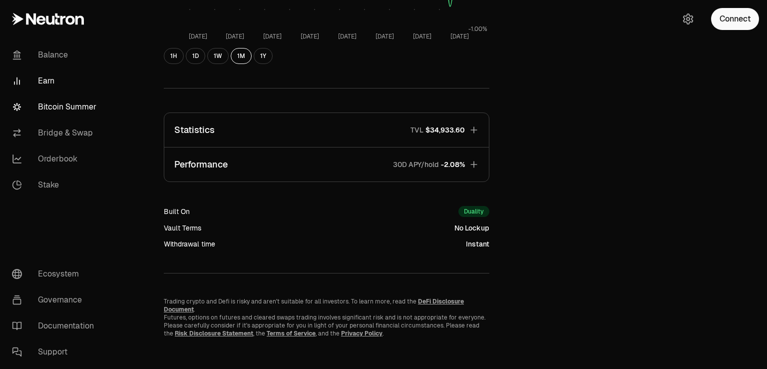
click at [66, 108] on link "Bitcoin Summer" at bounding box center [56, 107] width 104 height 26
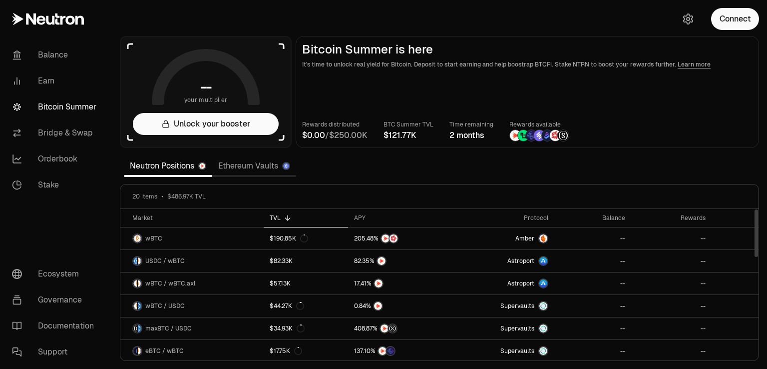
click at [257, 169] on link "Ethereum Vaults" at bounding box center [254, 166] width 84 height 20
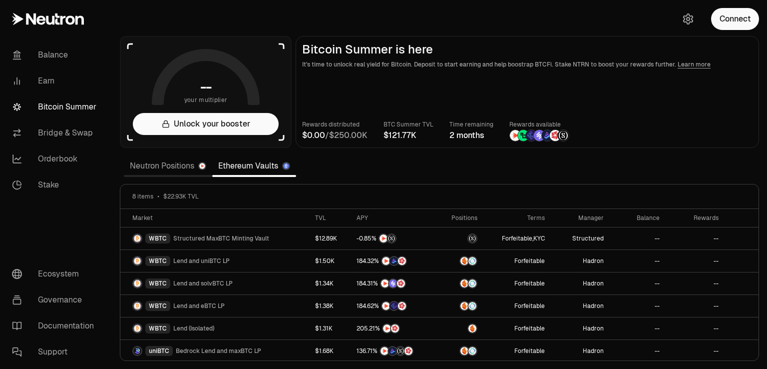
click at [174, 171] on link "Neutron Positions" at bounding box center [168, 166] width 88 height 20
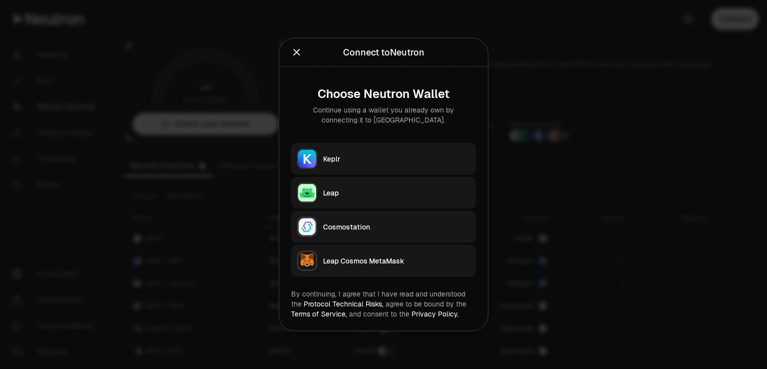
click at [349, 188] on div "Leap" at bounding box center [396, 193] width 147 height 10
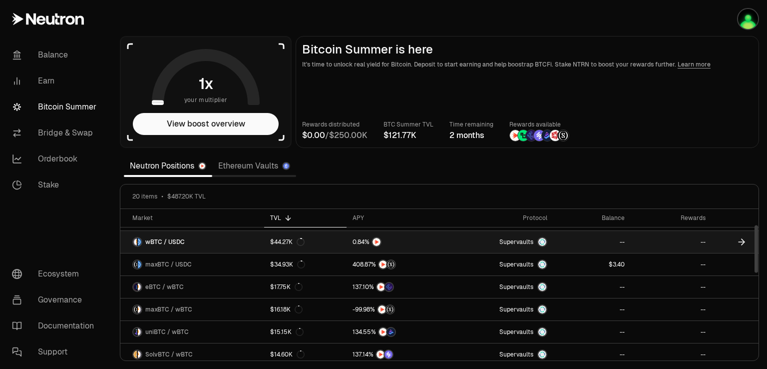
scroll to position [50, 0]
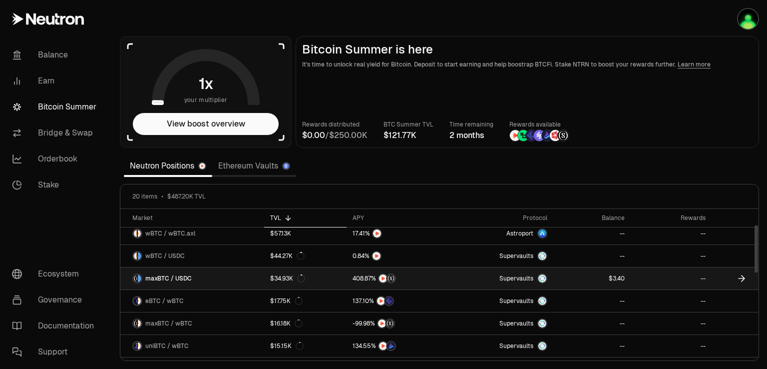
click at [454, 274] on link "Supervaults" at bounding box center [503, 278] width 101 height 22
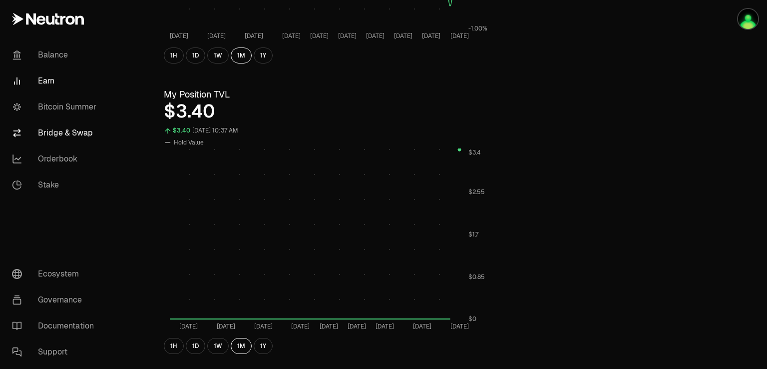
scroll to position [250, 0]
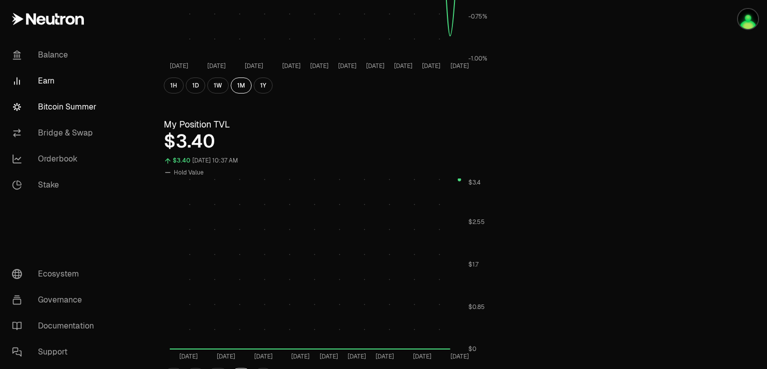
click at [64, 111] on link "Bitcoin Summer" at bounding box center [56, 107] width 104 height 26
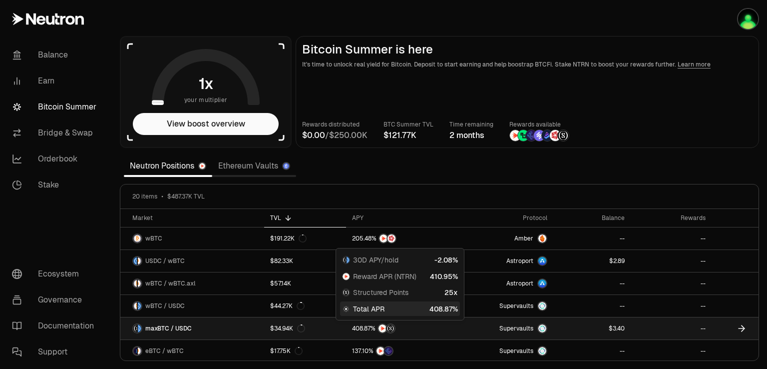
click at [414, 325] on div at bounding box center [399, 328] width 94 height 10
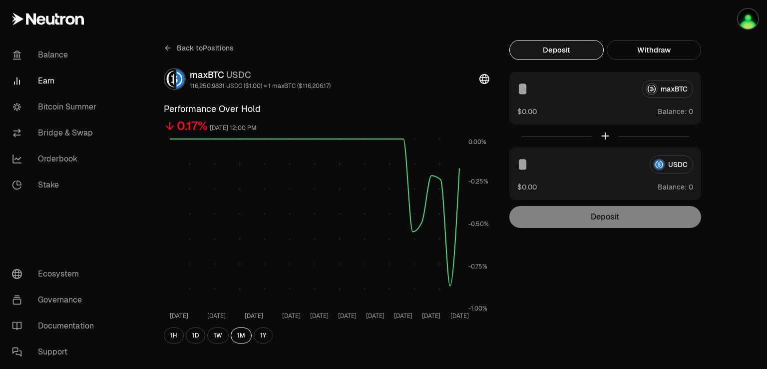
click at [353, 70] on div "maxBTC USDC 116,250.9831 USDC ($1.00) = 1 maxBTC ($116,206.17)" at bounding box center [327, 79] width 326 height 22
click at [75, 111] on link "Bitcoin Summer" at bounding box center [56, 107] width 104 height 26
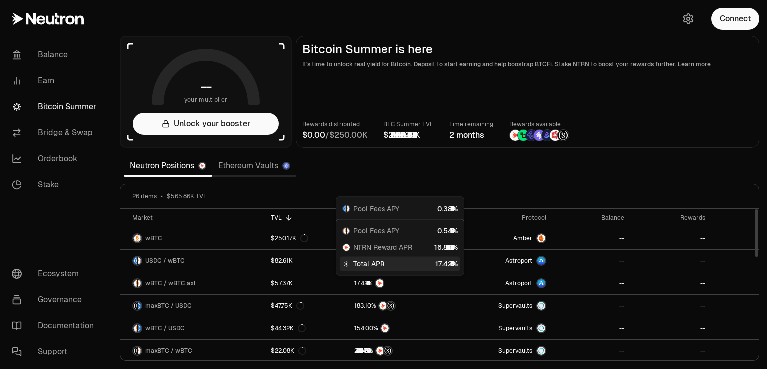
click at [280, 161] on link "Ethereum Vaults" at bounding box center [254, 166] width 84 height 20
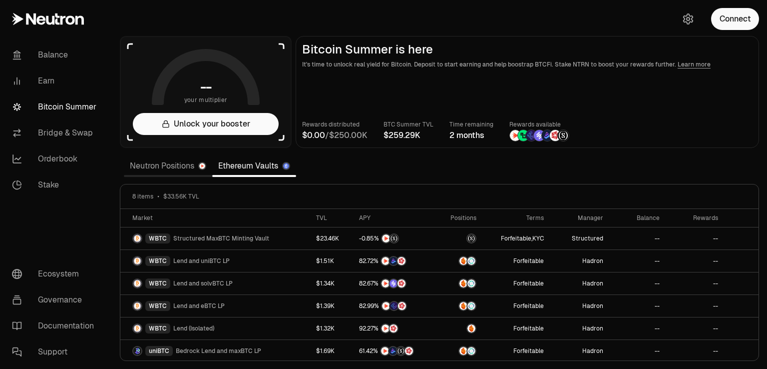
click at [165, 167] on link "Neutron Positions" at bounding box center [168, 166] width 88 height 20
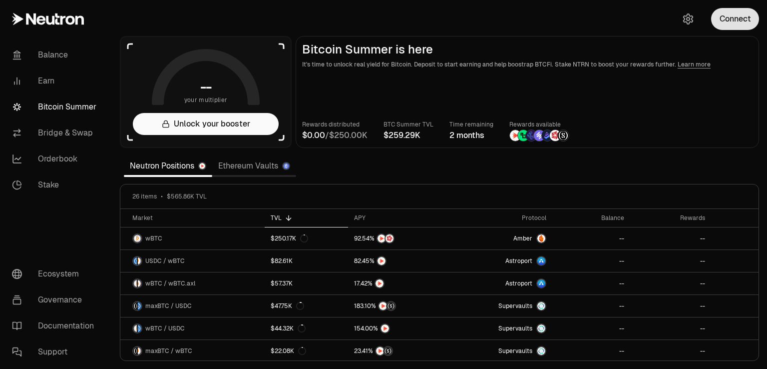
click at [748, 15] on button "Connect" at bounding box center [735, 19] width 48 height 22
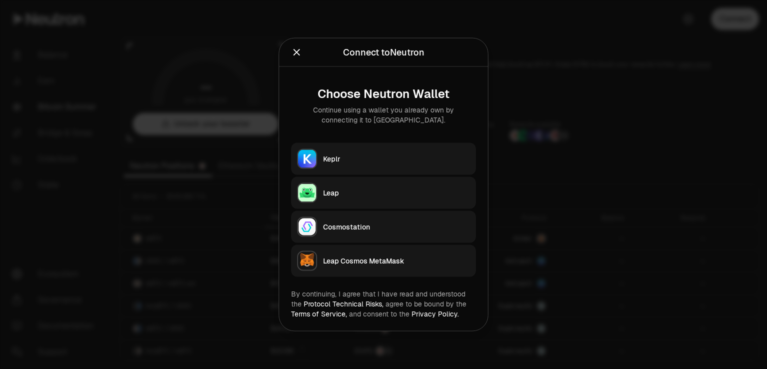
click at [346, 192] on div "Leap" at bounding box center [396, 193] width 147 height 10
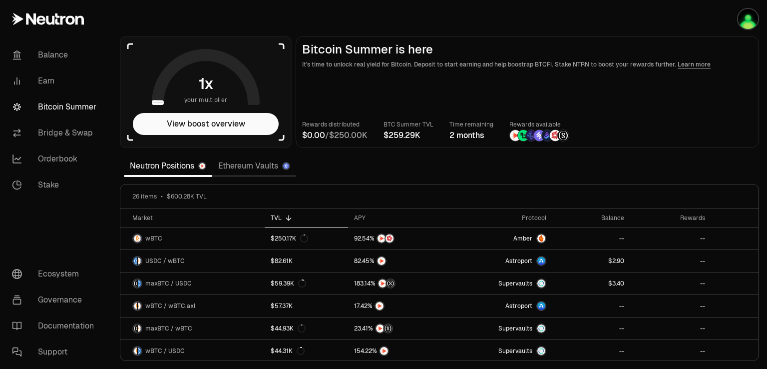
click at [250, 168] on link "Ethereum Vaults" at bounding box center [254, 166] width 84 height 20
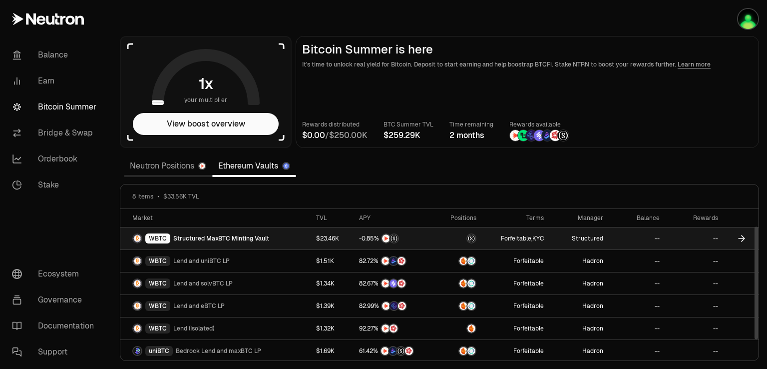
scroll to position [45, 0]
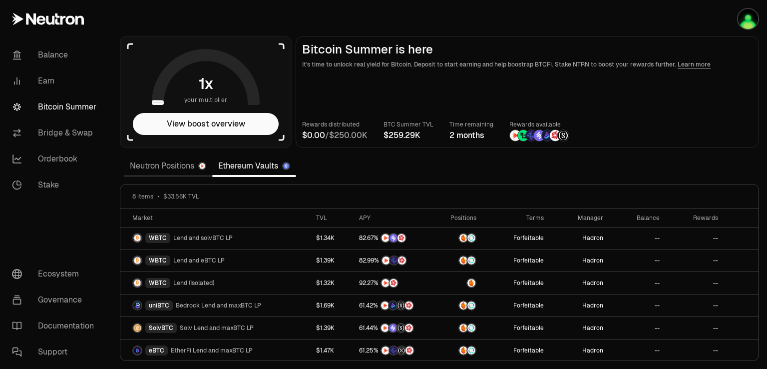
click at [146, 169] on link "Neutron Positions" at bounding box center [168, 166] width 88 height 20
